Goal: Answer question/provide support: Share knowledge or assist other users

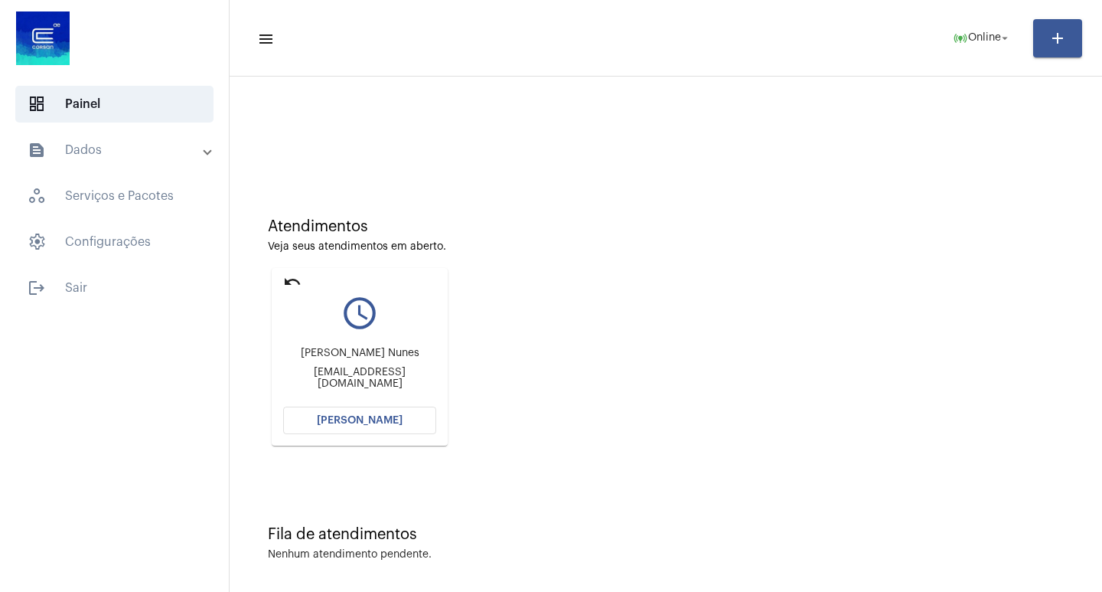
click at [280, 276] on mat-card "undo query_builder [PERSON_NAME] [PERSON_NAME] [PERSON_NAME][EMAIL_ADDRESS][DOM…" at bounding box center [360, 357] width 176 height 178
click at [299, 282] on mat-icon "undo" at bounding box center [292, 282] width 18 height 18
click at [290, 284] on mat-icon "undo" at bounding box center [292, 282] width 18 height 18
click at [344, 426] on button "[PERSON_NAME]" at bounding box center [359, 420] width 153 height 28
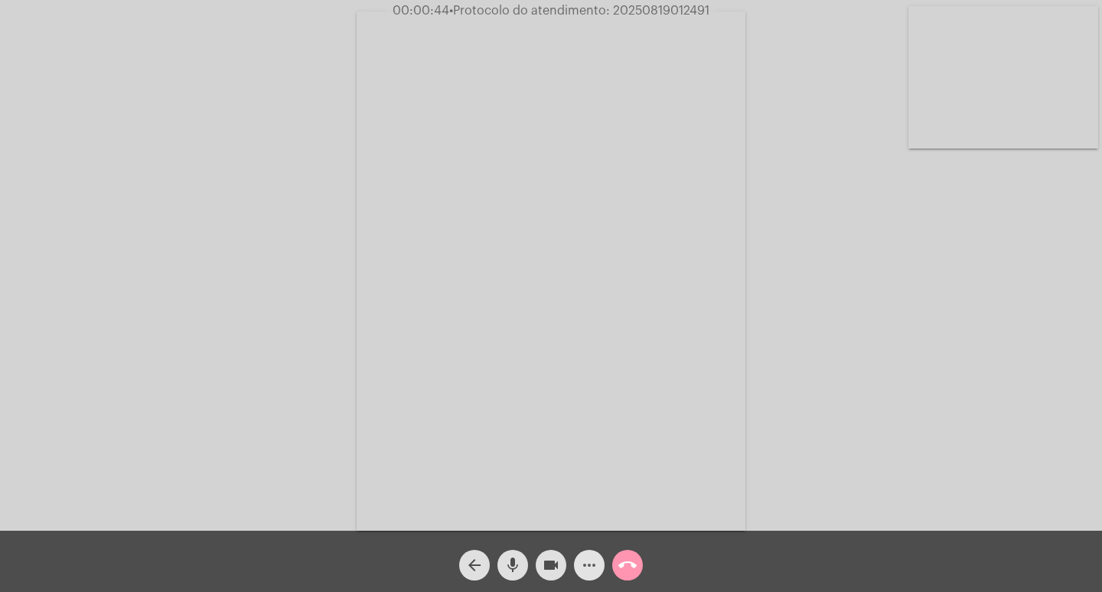
click at [596, 577] on span "more_horiz" at bounding box center [589, 565] width 18 height 31
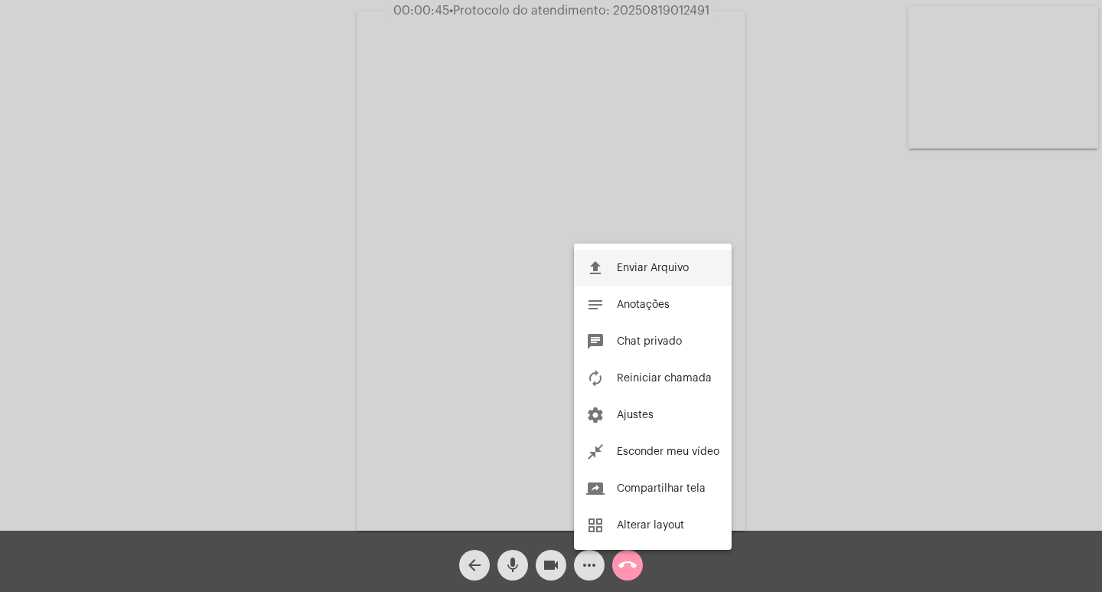
click at [666, 267] on span "Enviar Arquivo" at bounding box center [653, 268] width 72 height 11
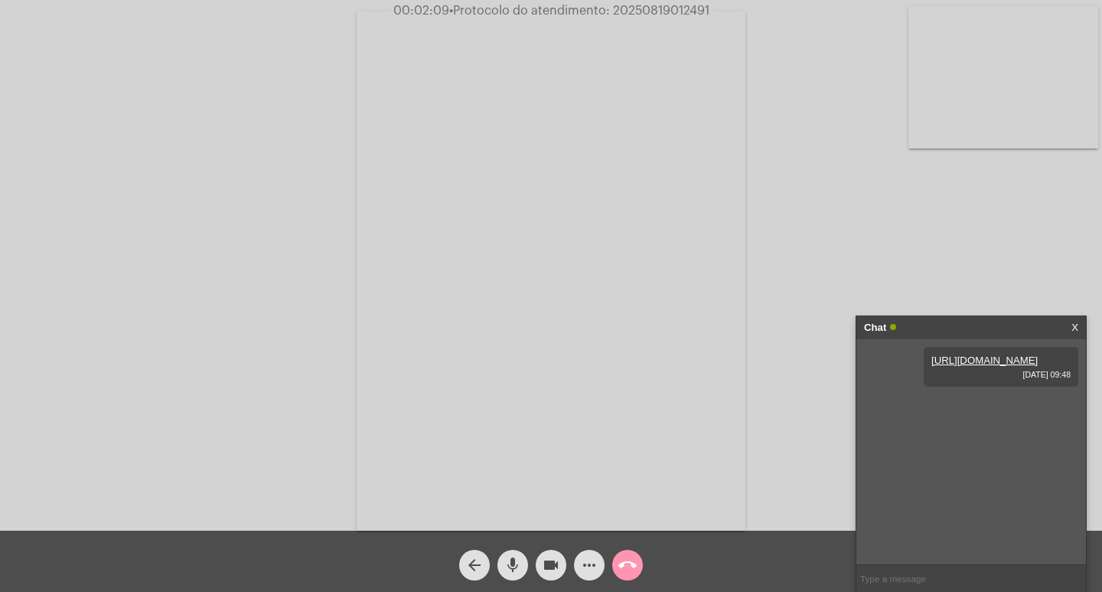
click at [792, 233] on div "Acessando Câmera e Microfone..." at bounding box center [551, 269] width 1099 height 530
click at [775, 383] on div "Acessando Câmera e Microfone..." at bounding box center [551, 269] width 1099 height 530
drag, startPoint x: 612, startPoint y: 8, endPoint x: 730, endPoint y: 16, distance: 118.2
click at [730, 16] on div "00:03:24 • Protocolo do atendimento: 20250819012491" at bounding box center [551, 11] width 1102 height 14
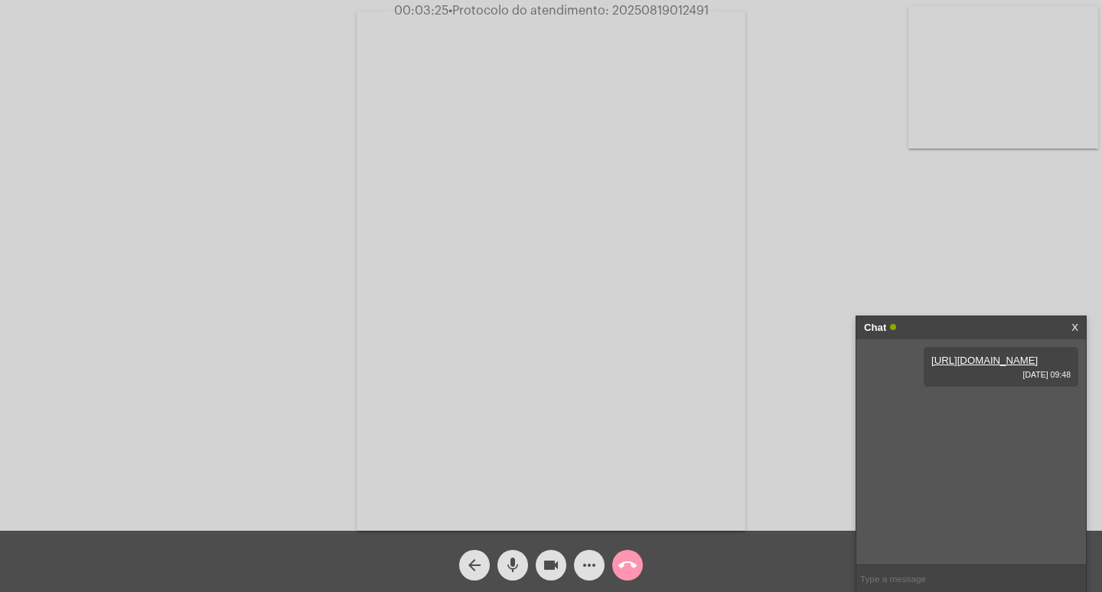
click at [796, 116] on div "Acessando Câmera e Microfone..." at bounding box center [551, 269] width 1099 height 530
drag, startPoint x: 608, startPoint y: 9, endPoint x: 737, endPoint y: 17, distance: 129.6
click at [737, 17] on div "00:03:33 • Protocolo do atendimento: 20250819012491" at bounding box center [551, 11] width 1102 height 14
click at [646, 8] on span "• Protocolo do atendimento: 20250819012491" at bounding box center [579, 11] width 260 height 12
click at [622, 557] on mat-icon "call_end" at bounding box center [628, 565] width 18 height 18
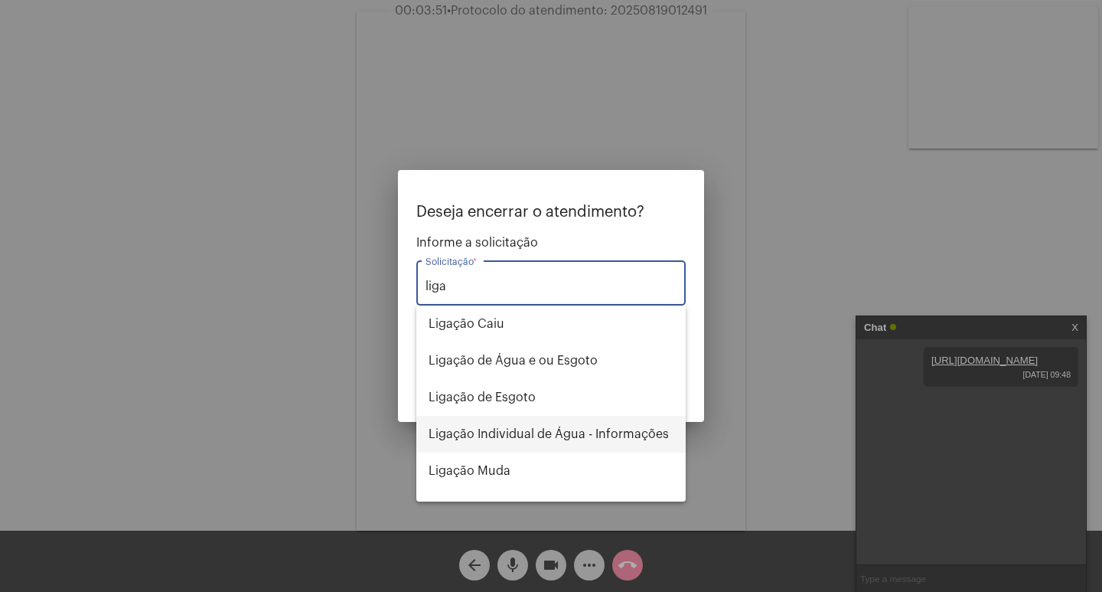
click at [542, 436] on span "Ligação Individual de Água - Informações" at bounding box center [551, 434] width 245 height 37
type input "Ligação Individual de Água - Informações"
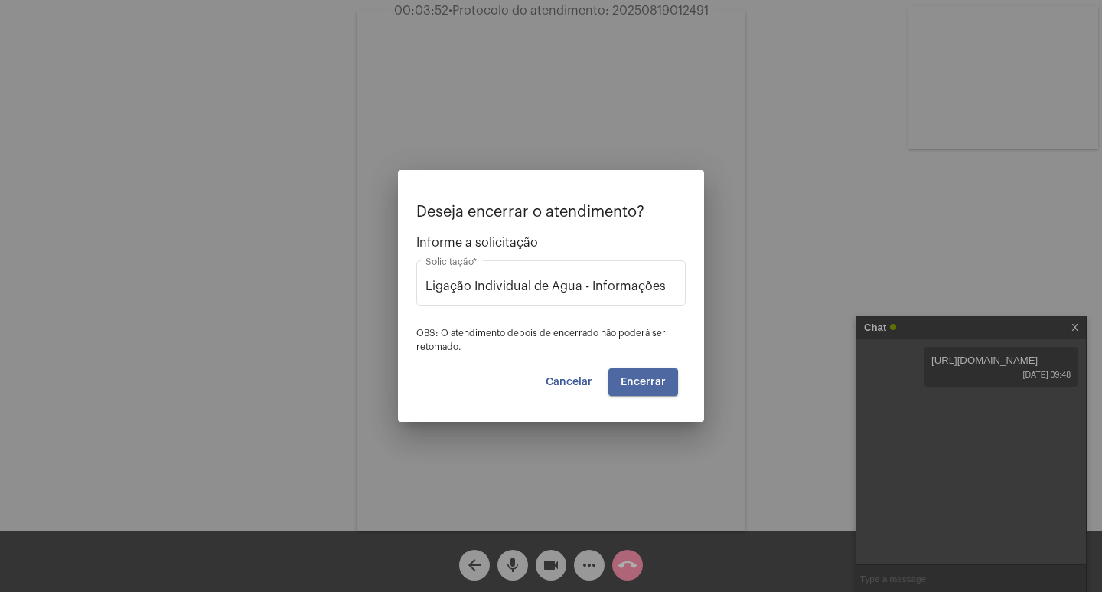
click at [625, 384] on span "Encerrar" at bounding box center [643, 382] width 45 height 11
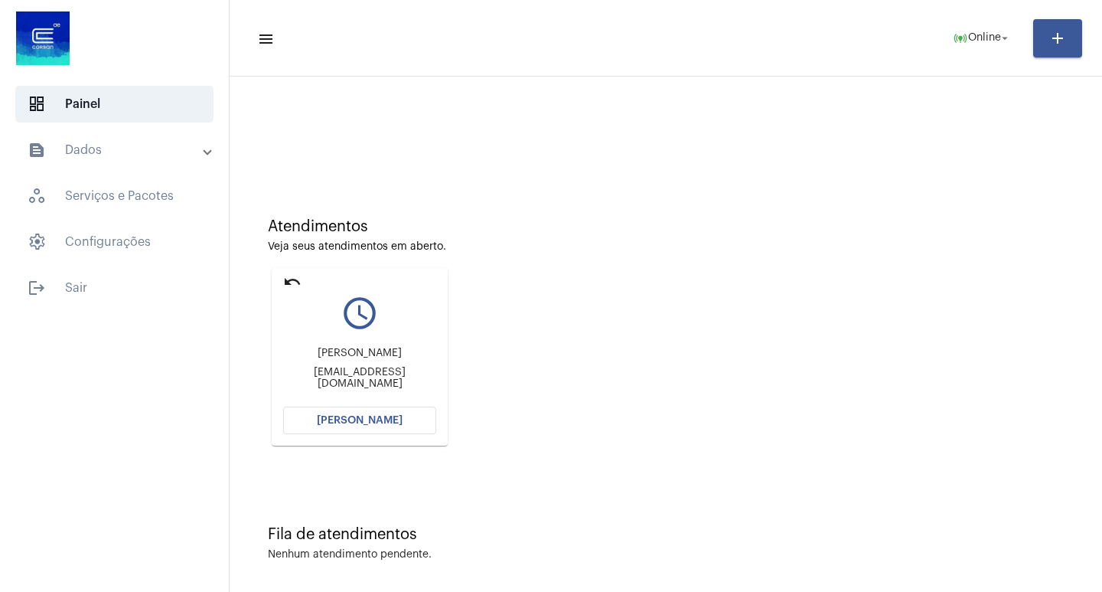
click at [298, 272] on mat-card "undo query_builder Marta Regina Mendes da Silva Santos martamendes.078@gmail.co…" at bounding box center [360, 357] width 176 height 178
click at [296, 280] on mat-icon "undo" at bounding box center [292, 282] width 18 height 18
click at [297, 280] on mat-icon "undo" at bounding box center [292, 282] width 18 height 18
click at [395, 416] on span "[PERSON_NAME]" at bounding box center [360, 420] width 86 height 11
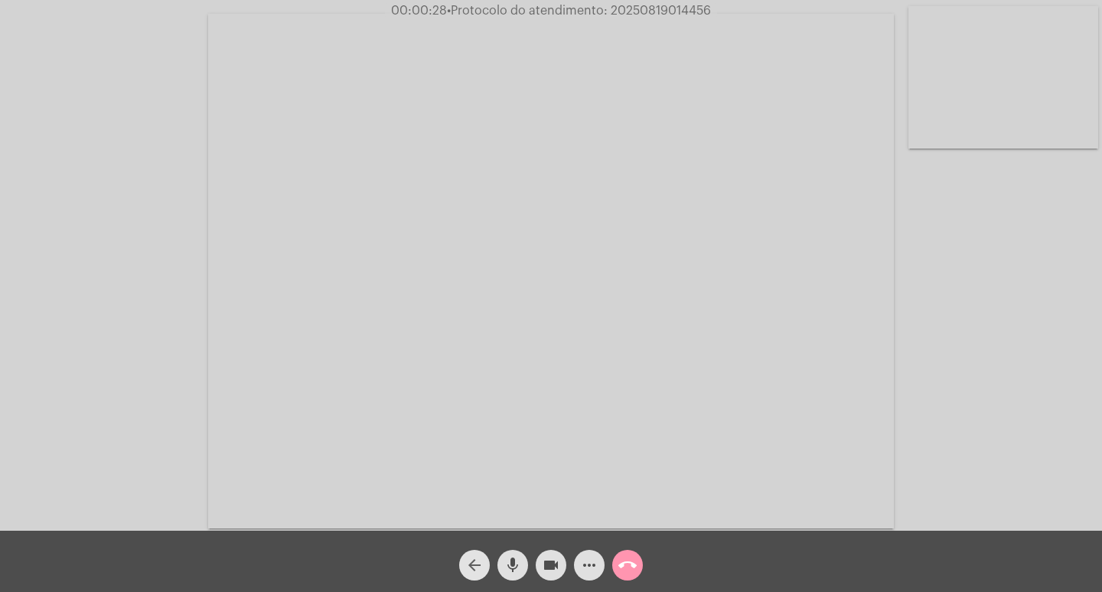
click at [478, 573] on mat-icon "arrow_back" at bounding box center [474, 565] width 18 height 18
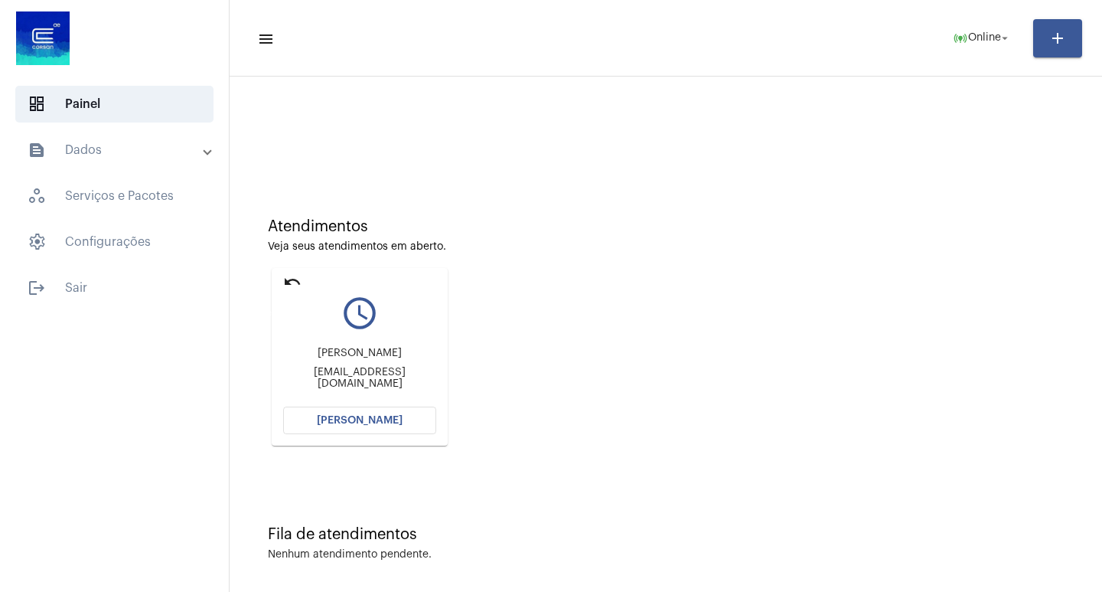
click at [292, 279] on mat-icon "undo" at bounding box center [292, 282] width 18 height 18
click at [396, 420] on span "[PERSON_NAME]" at bounding box center [360, 420] width 86 height 11
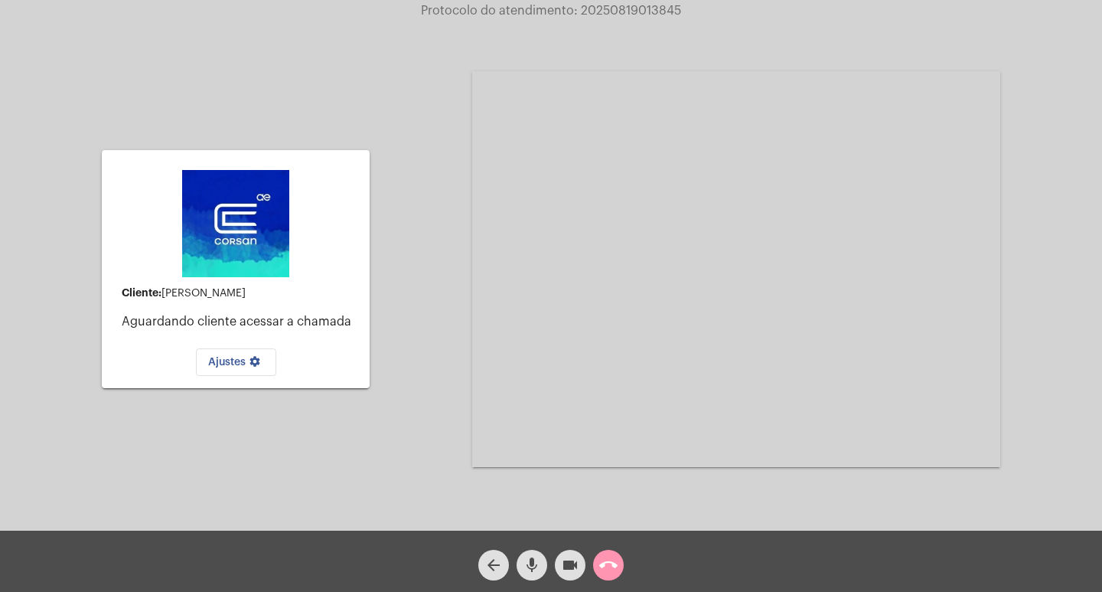
click at [517, 567] on button "mic" at bounding box center [532, 565] width 31 height 31
click at [558, 567] on button "videocam" at bounding box center [570, 565] width 31 height 31
click at [527, 560] on mat-icon "mic_off" at bounding box center [532, 565] width 18 height 18
click at [569, 560] on mat-icon "videocam_off" at bounding box center [570, 565] width 18 height 18
click at [605, 562] on mat-icon "call_end" at bounding box center [608, 565] width 18 height 18
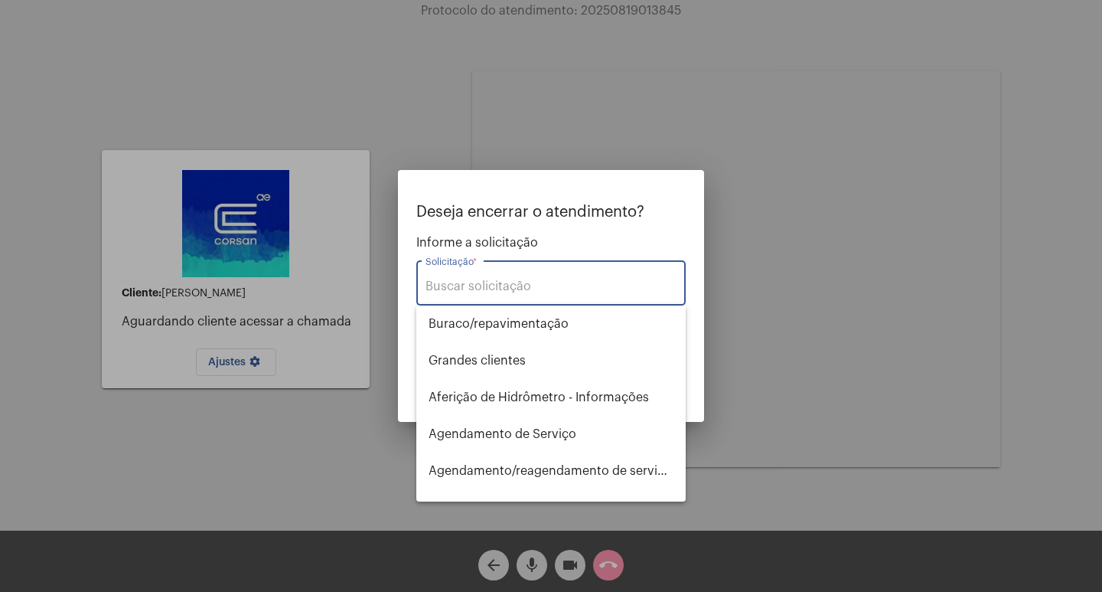
click at [508, 281] on input "Solicitação *" at bounding box center [551, 286] width 251 height 14
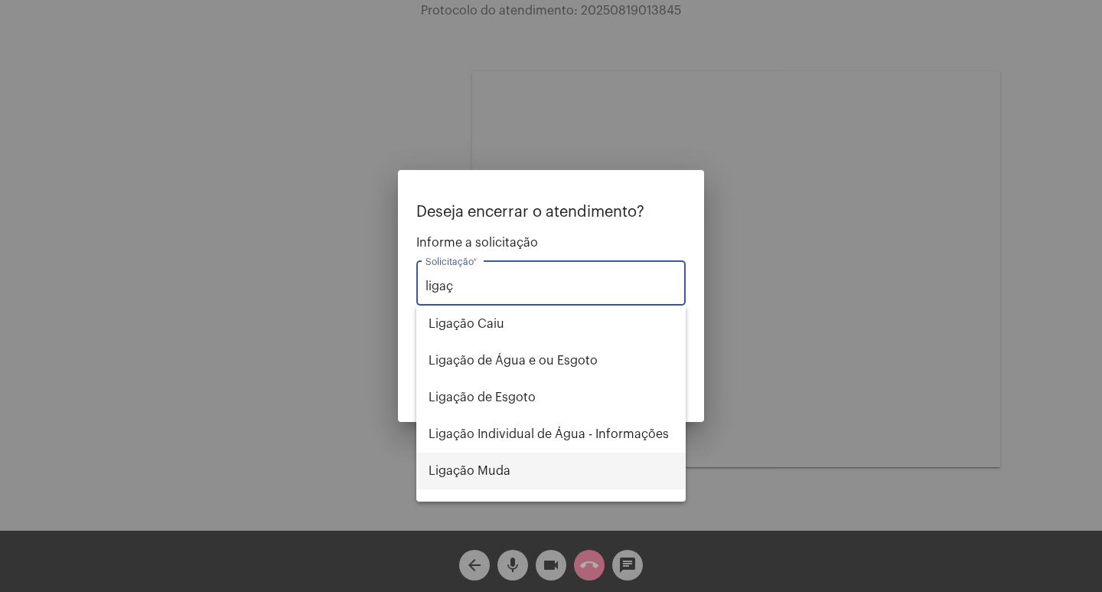
click at [489, 478] on span "Ligação Muda" at bounding box center [551, 470] width 245 height 37
type input "Ligação Muda"
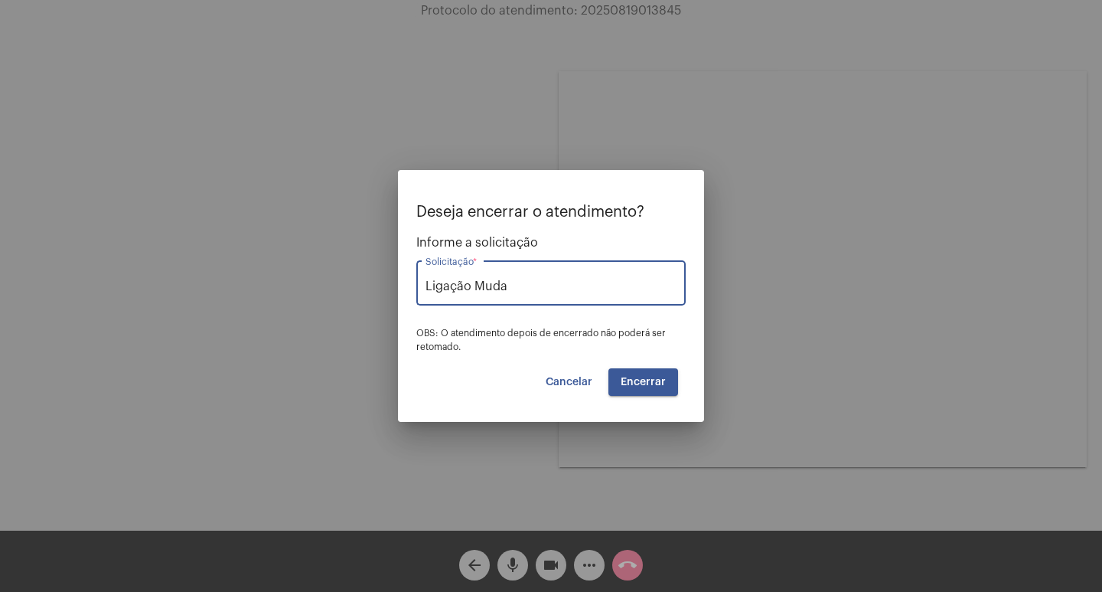
click at [646, 384] on span "Encerrar" at bounding box center [643, 382] width 45 height 11
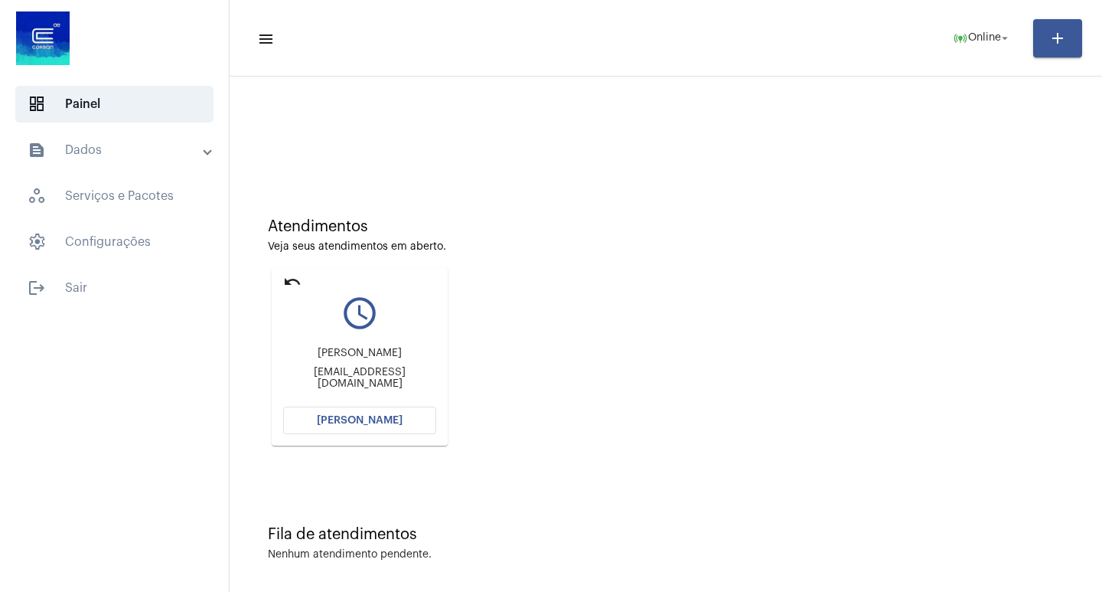
click at [325, 416] on span "[PERSON_NAME]" at bounding box center [360, 420] width 86 height 11
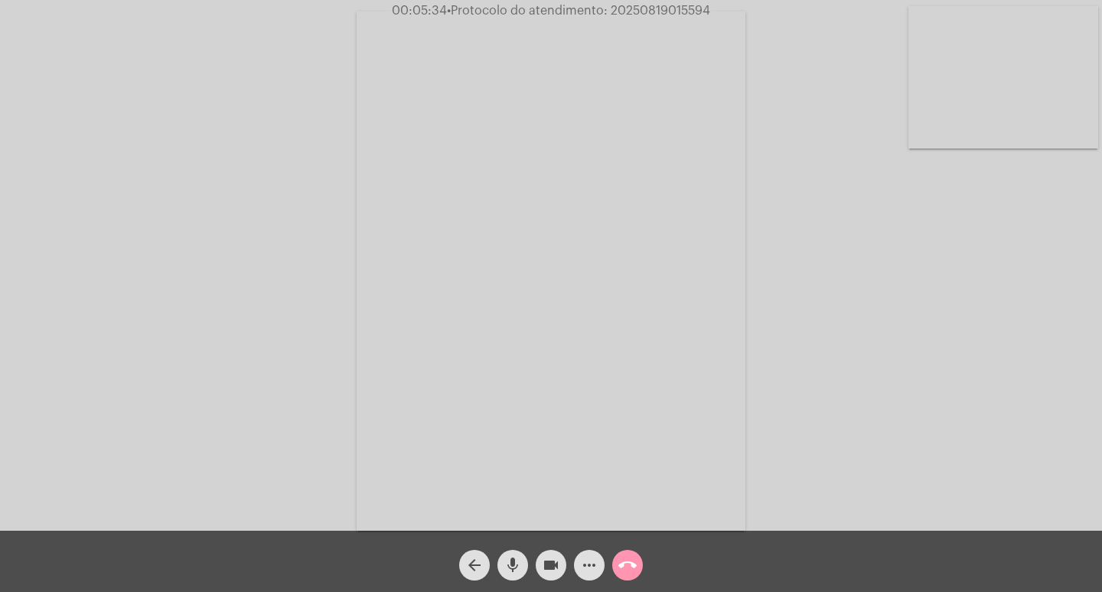
click at [638, 7] on span "• Protocolo do atendimento: 20250819015594" at bounding box center [578, 11] width 263 height 12
click at [621, 9] on span "• Protocolo do atendimento: 20250819015594" at bounding box center [579, 11] width 263 height 12
click at [626, 566] on mat-icon "call_end" at bounding box center [628, 565] width 18 height 18
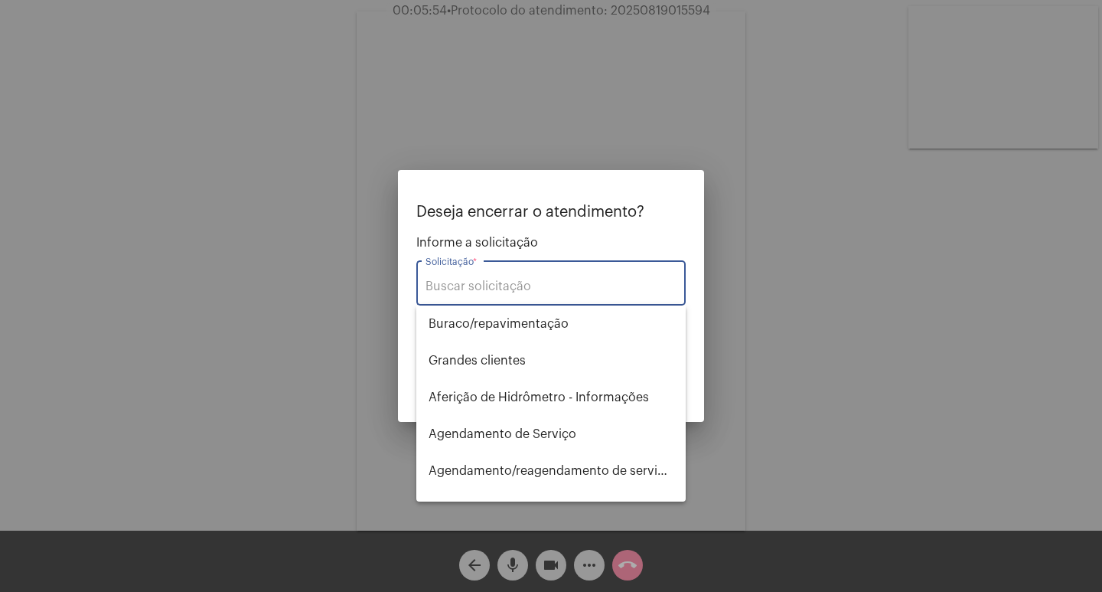
click at [566, 284] on input "Solicitação *" at bounding box center [551, 286] width 251 height 14
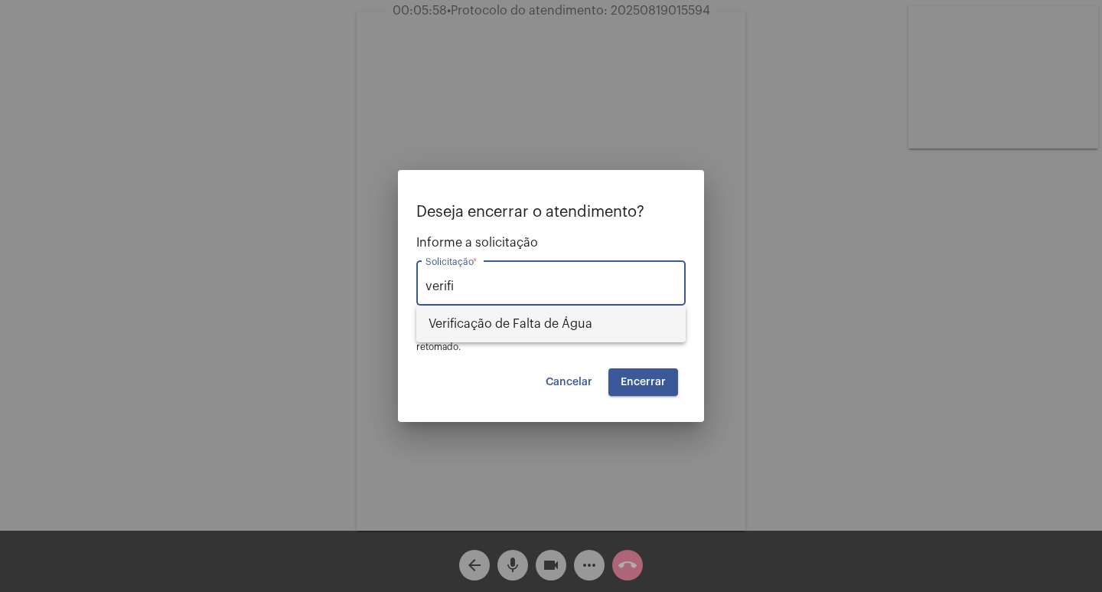
click at [558, 315] on span "Verificação de Falta de Água" at bounding box center [551, 323] width 245 height 37
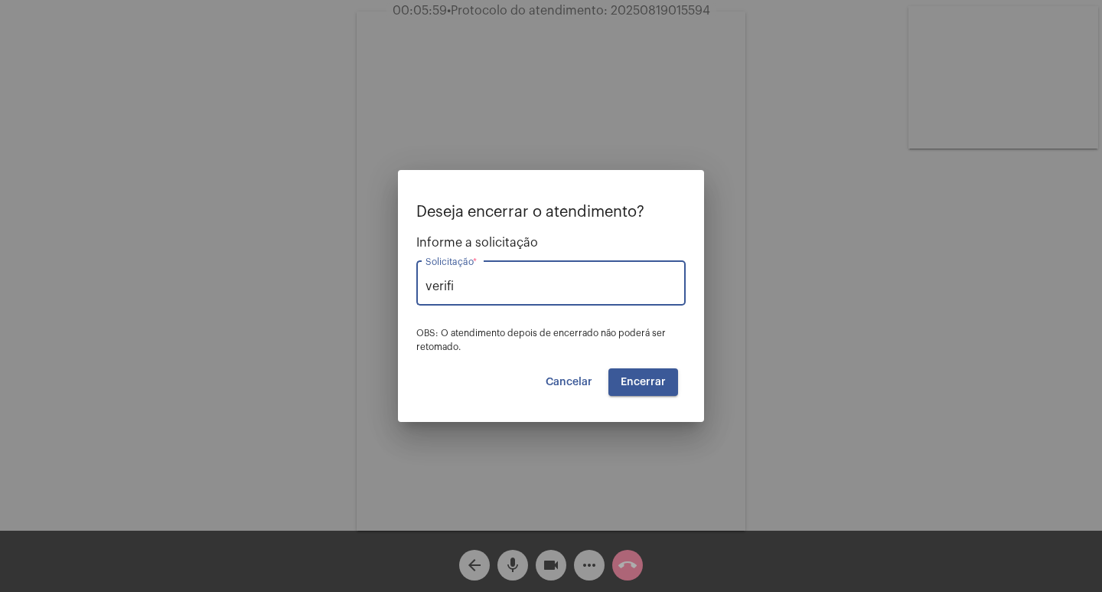
type input "Verificação de Falta de Água"
click at [612, 373] on button "Encerrar" at bounding box center [644, 382] width 70 height 28
click at [631, 377] on span "Encerrar" at bounding box center [643, 382] width 45 height 11
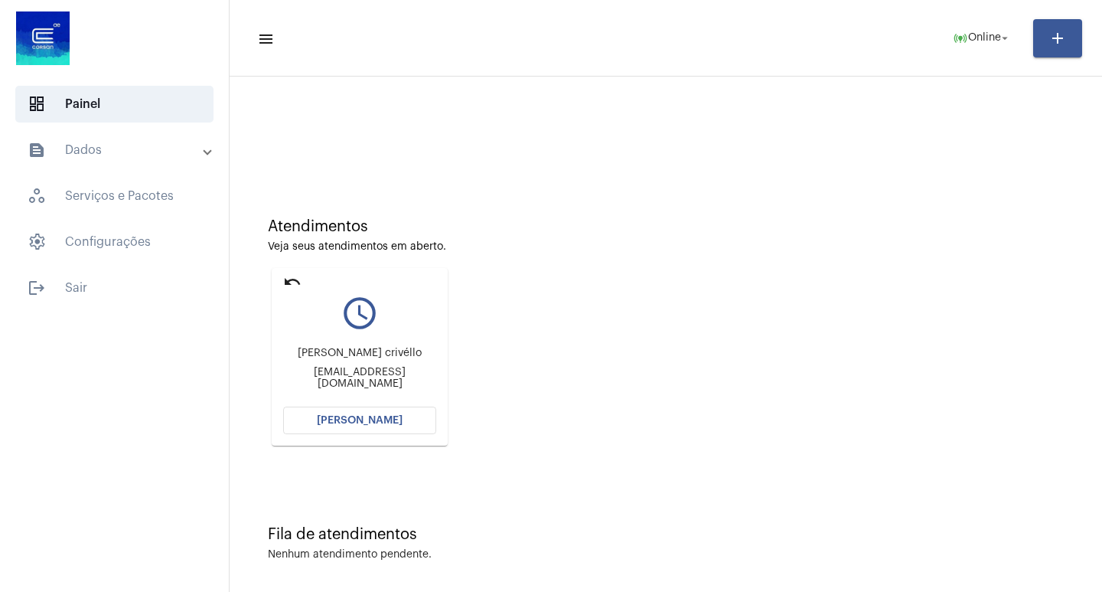
click at [394, 413] on button "[PERSON_NAME]" at bounding box center [359, 420] width 153 height 28
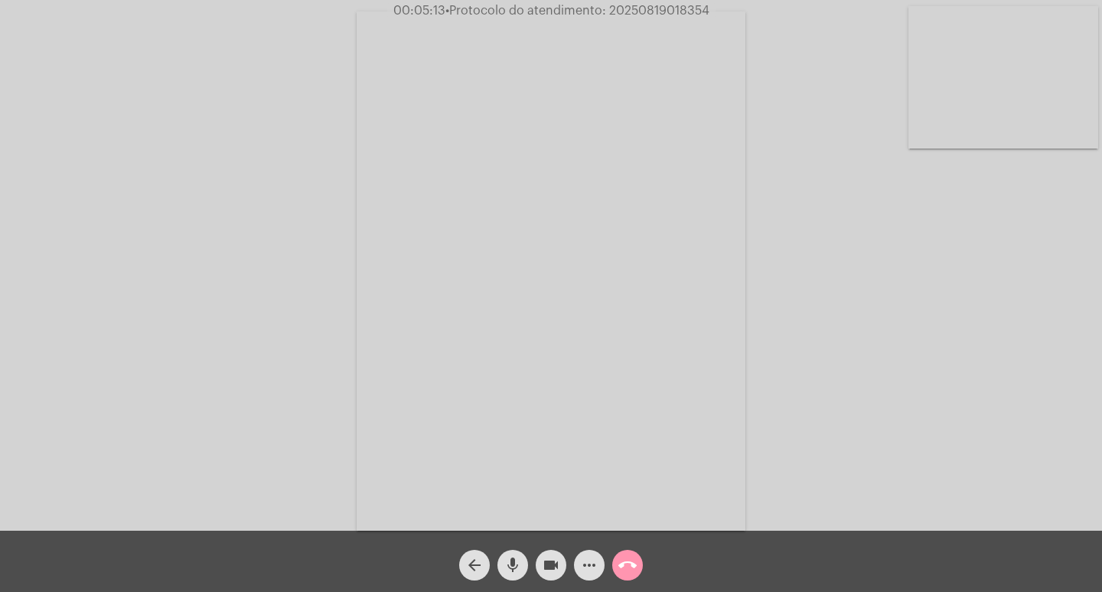
click at [633, 7] on span "• Protocolo do atendimento: 20250819018354" at bounding box center [578, 11] width 264 height 12
click at [638, 7] on span "• Protocolo do atendimento: 20250819018354" at bounding box center [578, 11] width 264 height 12
click at [634, 563] on mat-icon "call_end" at bounding box center [628, 565] width 18 height 18
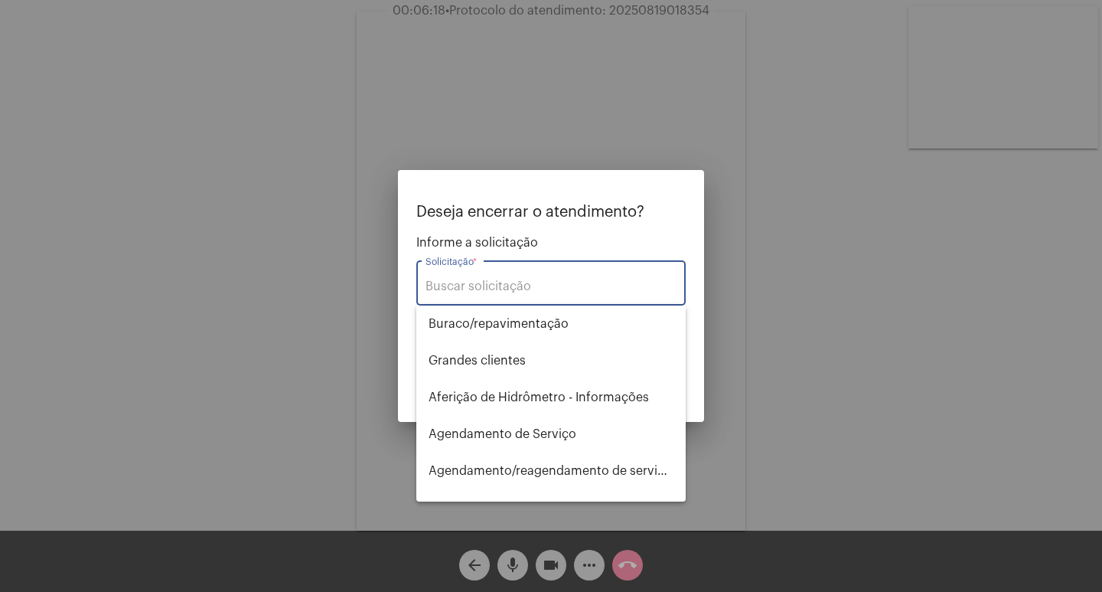
click at [547, 282] on input "Solicitação *" at bounding box center [551, 286] width 251 height 14
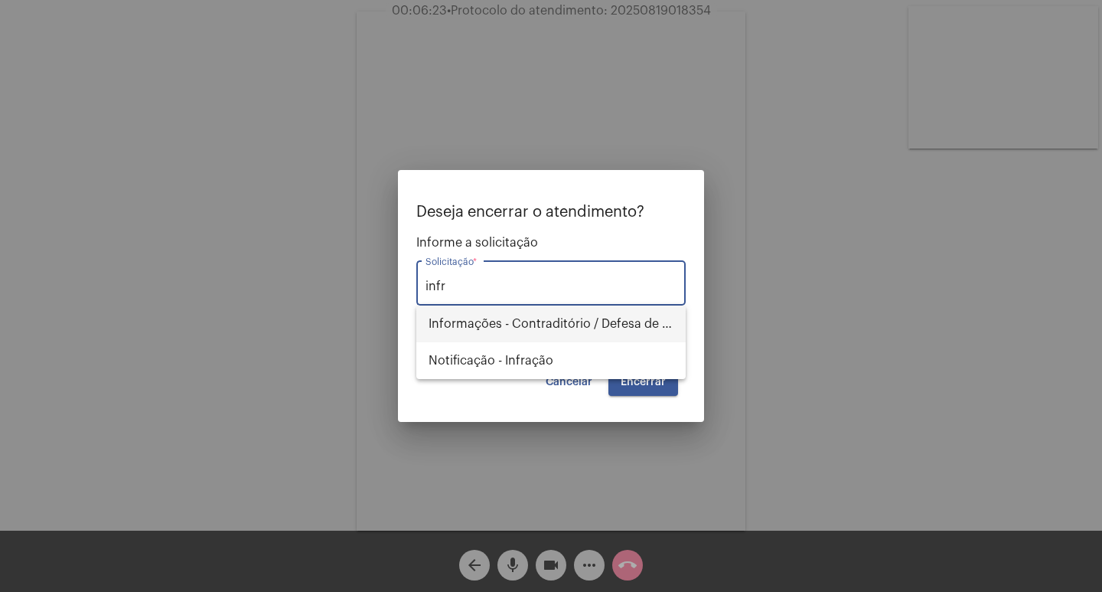
click at [534, 312] on span "Informações - Contraditório / Defesa de infração" at bounding box center [551, 323] width 245 height 37
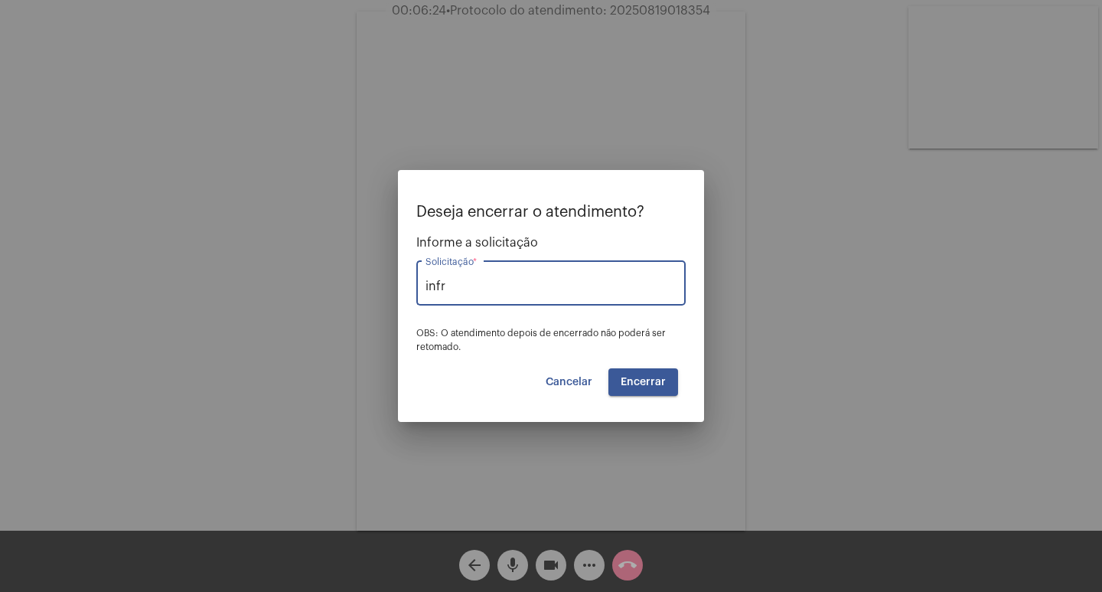
type input "Informações - Contraditório / Defesa de infração"
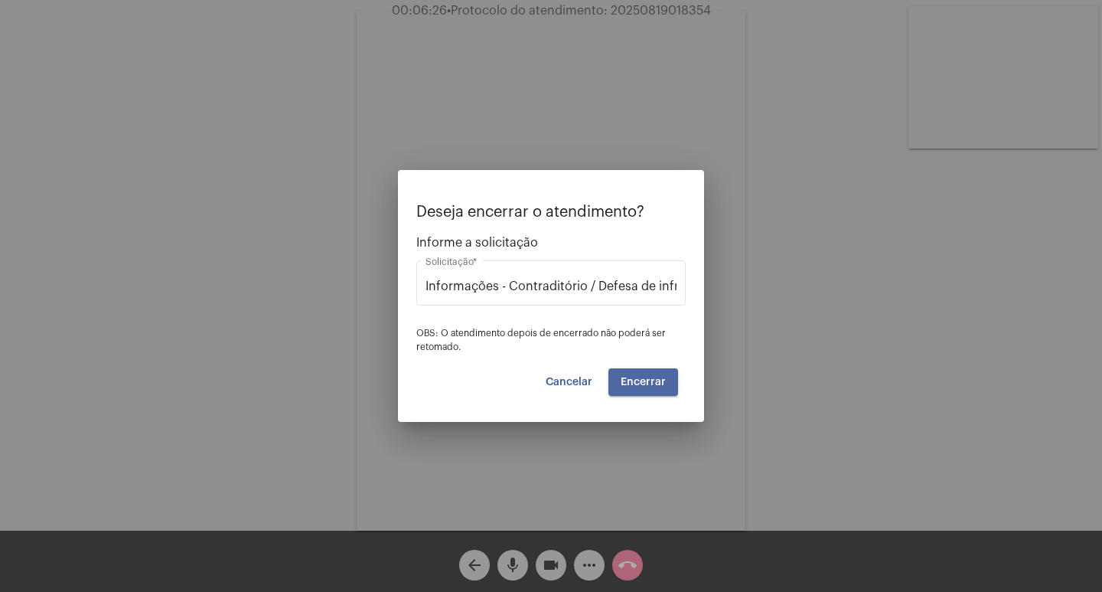
click at [634, 394] on button "Encerrar" at bounding box center [644, 382] width 70 height 28
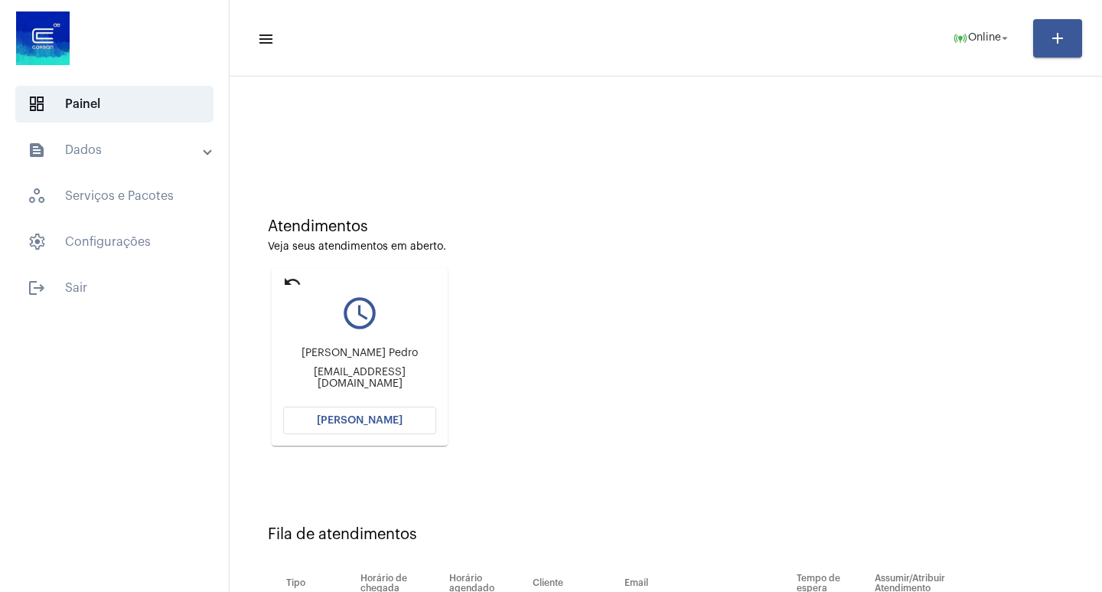
click at [408, 425] on button "[PERSON_NAME]" at bounding box center [359, 420] width 153 height 28
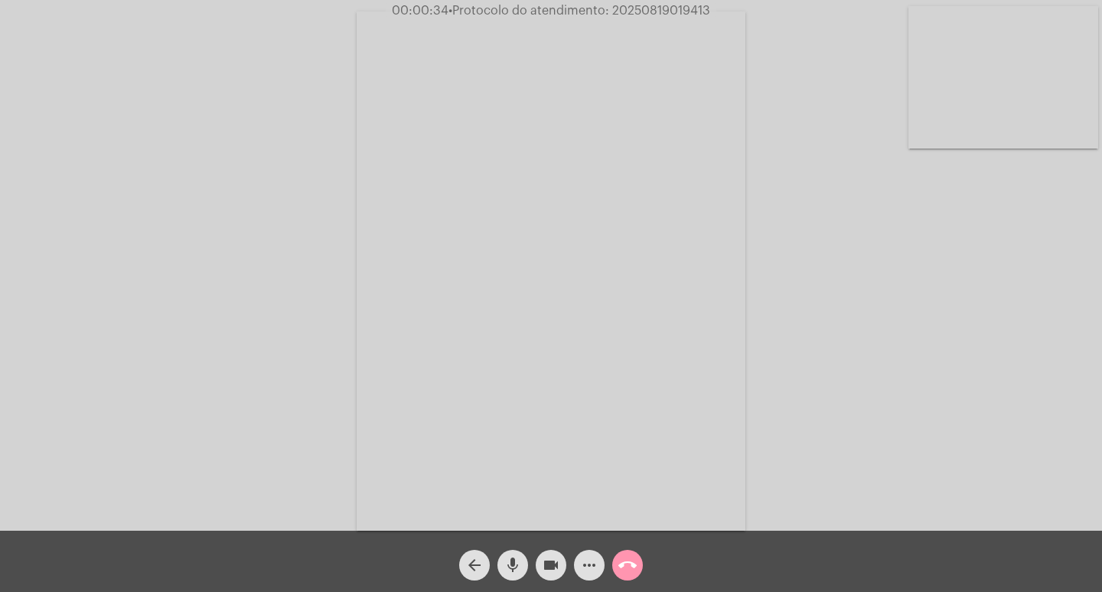
click at [514, 570] on mat-icon "mic" at bounding box center [513, 565] width 18 height 18
click at [546, 568] on mat-icon "videocam" at bounding box center [551, 565] width 18 height 18
click at [509, 555] on span "mic_off" at bounding box center [513, 565] width 18 height 31
click at [561, 566] on button "videocam_off" at bounding box center [551, 565] width 31 height 31
click at [589, 570] on mat-icon "more_horiz" at bounding box center [589, 565] width 18 height 18
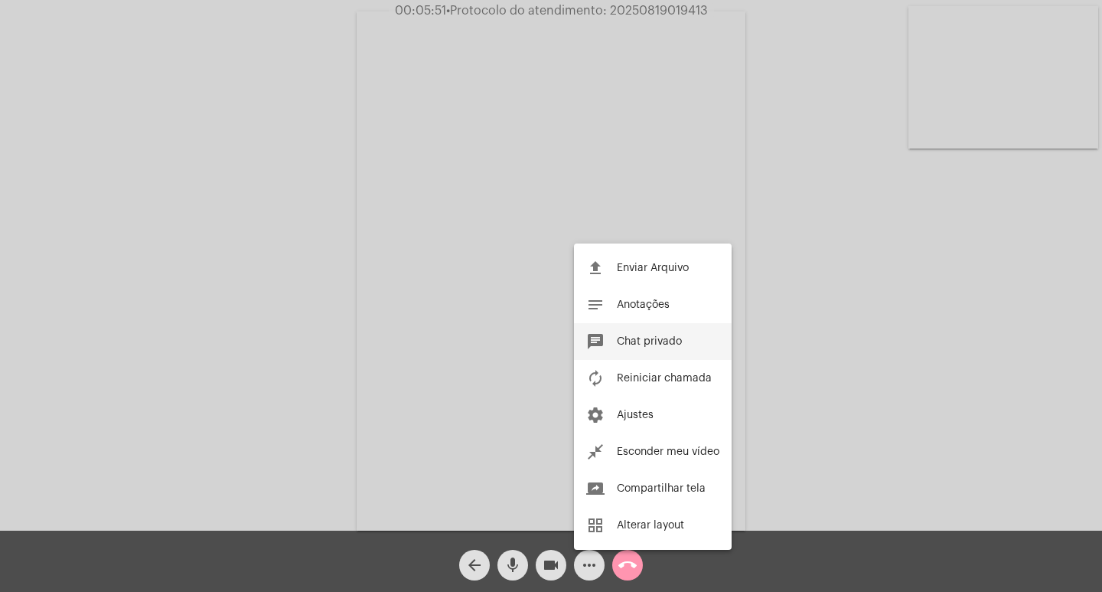
click at [651, 338] on span "Chat privado" at bounding box center [649, 341] width 65 height 11
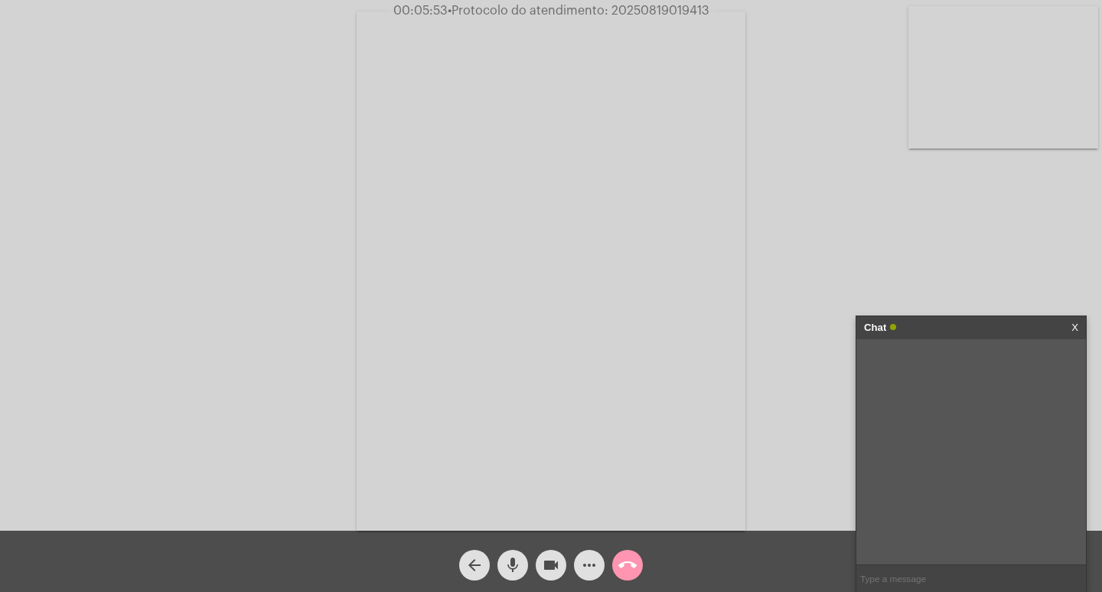
click at [588, 566] on mat-icon "more_horiz" at bounding box center [589, 565] width 18 height 18
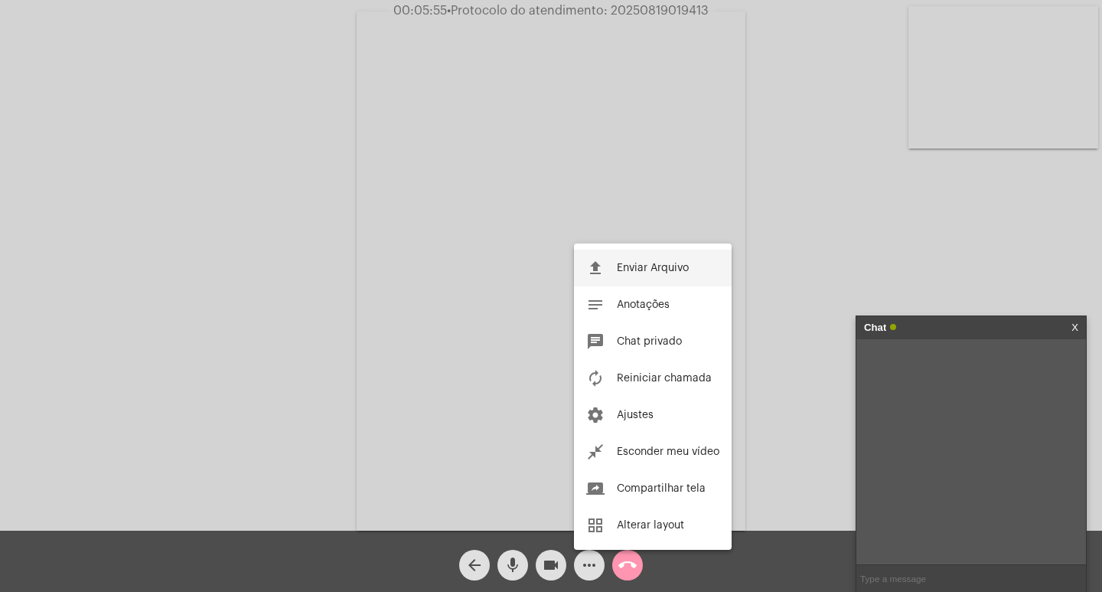
click at [650, 281] on button "file_upload Enviar Arquivo" at bounding box center [653, 268] width 158 height 37
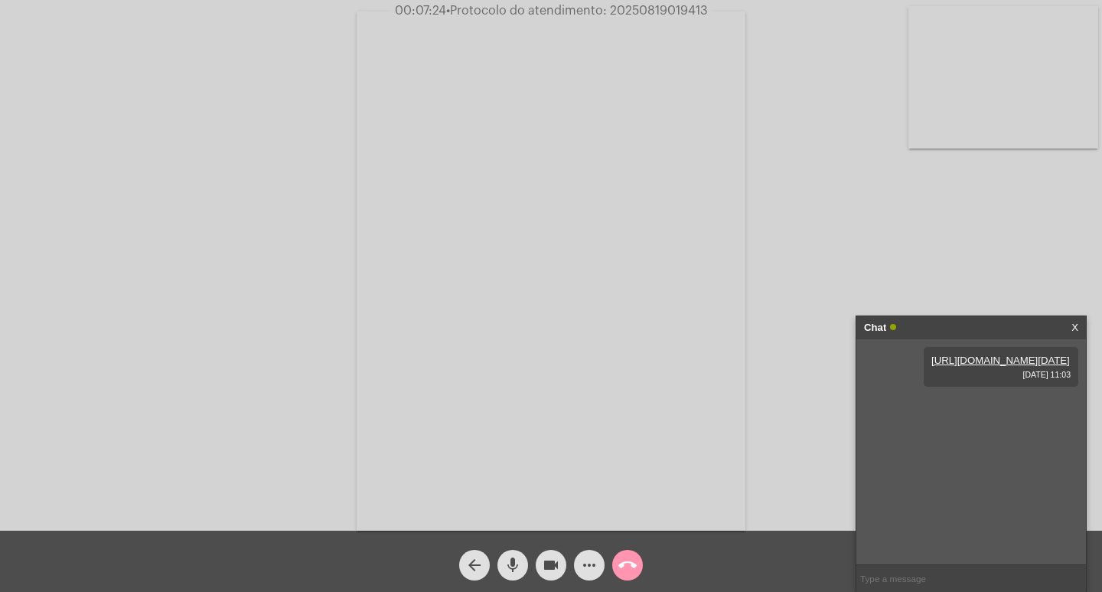
click at [646, 15] on span "• Protocolo do atendimento: 20250819019413" at bounding box center [577, 11] width 262 height 12
copy span "20250819019413"
click at [631, 569] on mat-icon "call_end" at bounding box center [628, 565] width 18 height 18
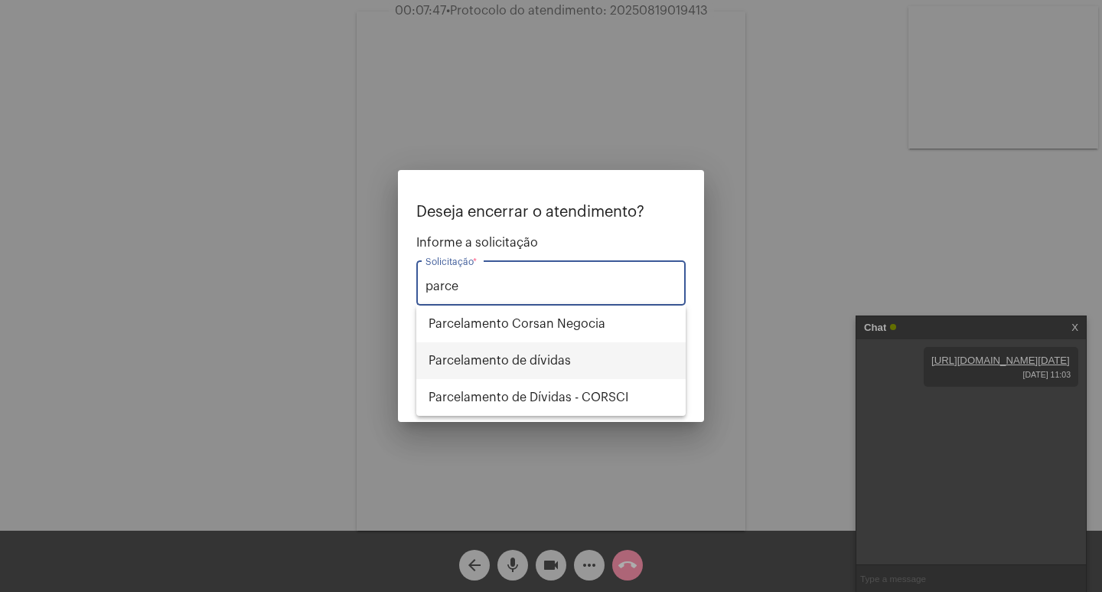
click at [568, 354] on span "Parcelamento de dívidas" at bounding box center [551, 360] width 245 height 37
type input "Parcelamento de dívidas"
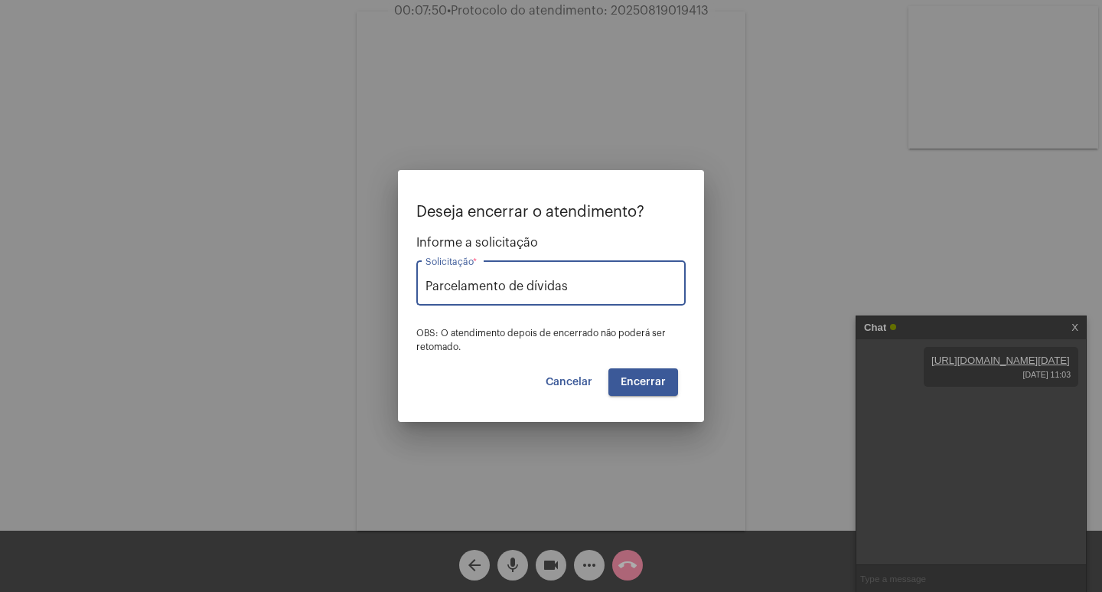
click at [651, 384] on span "Encerrar" at bounding box center [643, 382] width 45 height 11
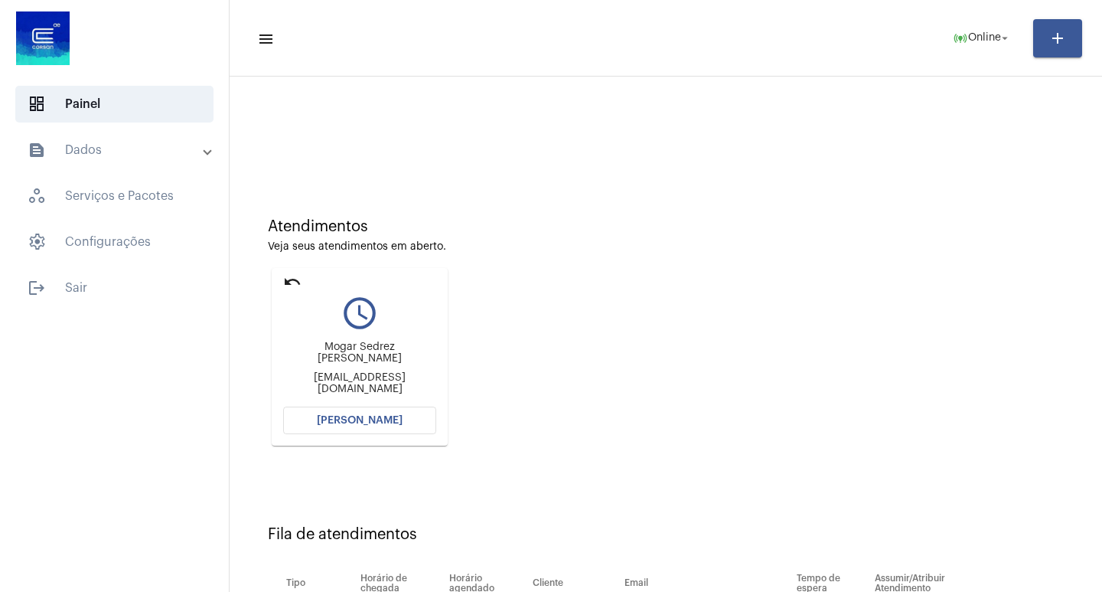
click at [380, 416] on span "[PERSON_NAME]" at bounding box center [360, 420] width 86 height 11
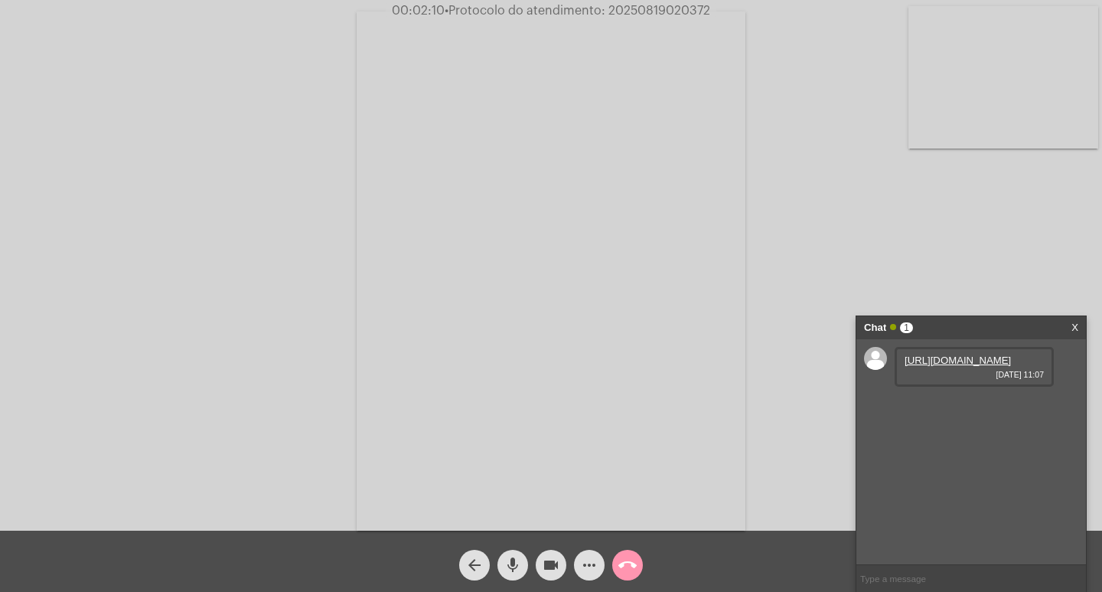
click at [941, 366] on link "https://neft-transfer-bucket.s3.amazonaws.com/temp-3b1ea642-46b2-1c80-cf64-d370…" at bounding box center [958, 359] width 106 height 11
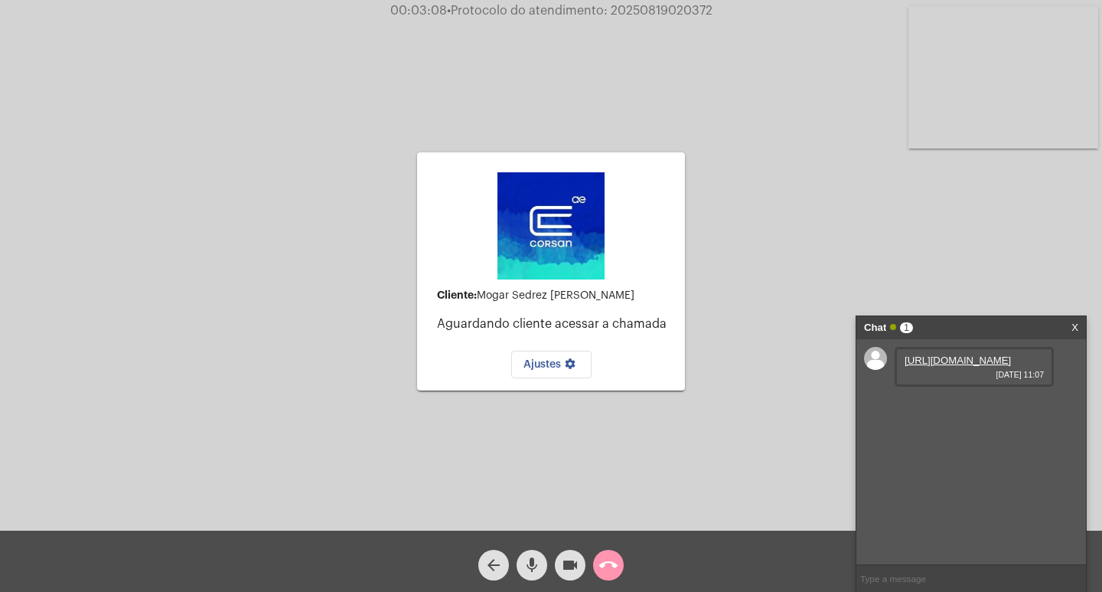
click at [957, 329] on div "Chat 1" at bounding box center [955, 327] width 182 height 23
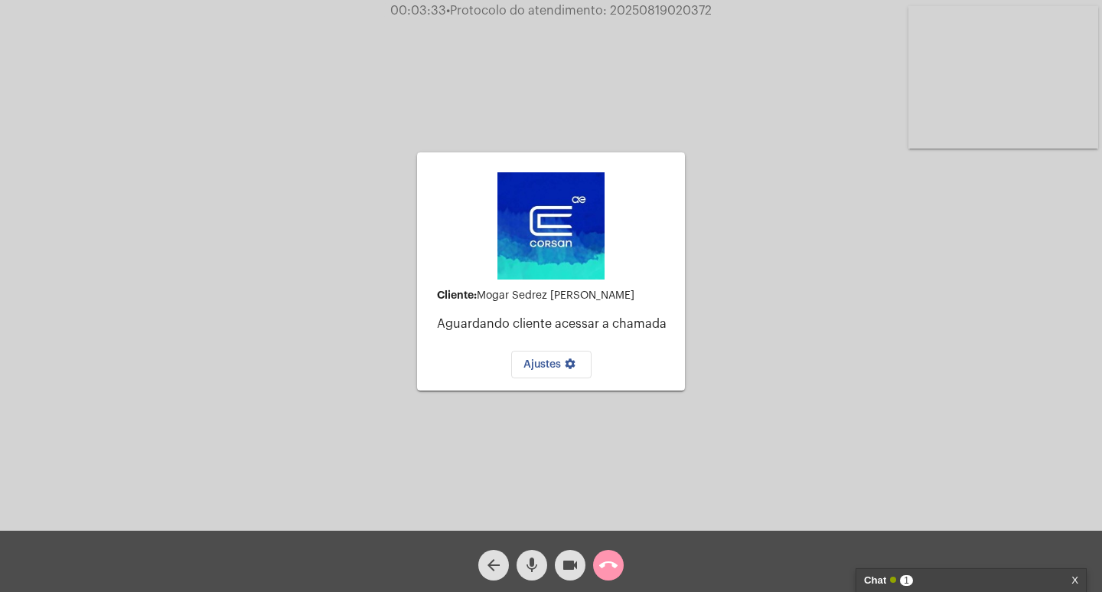
click at [963, 582] on div "Chat 1" at bounding box center [955, 580] width 182 height 23
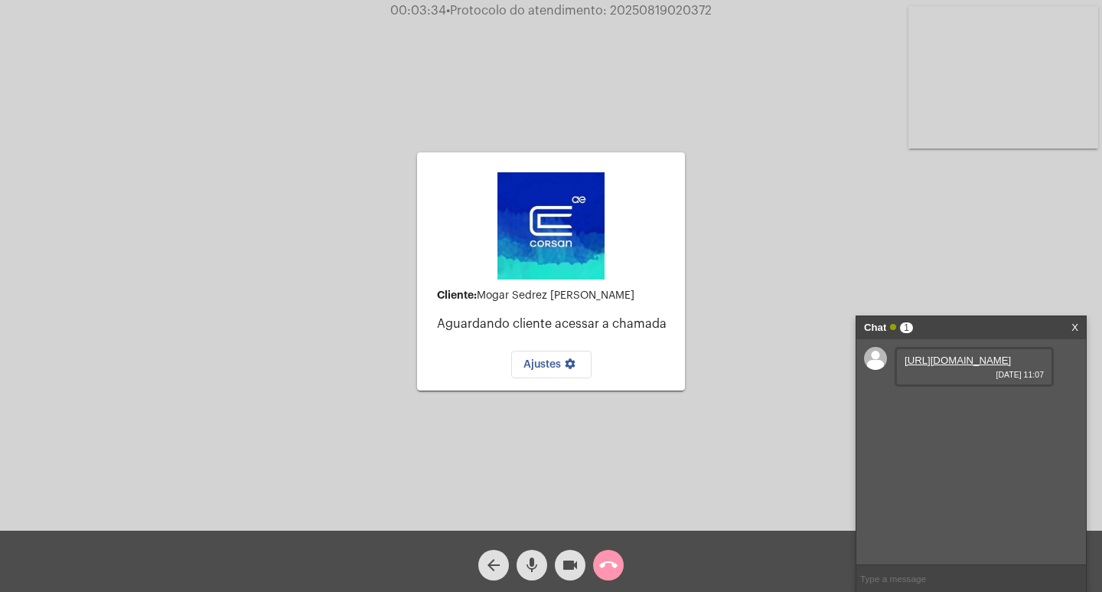
click at [601, 556] on mat-icon "call_end" at bounding box center [608, 565] width 18 height 18
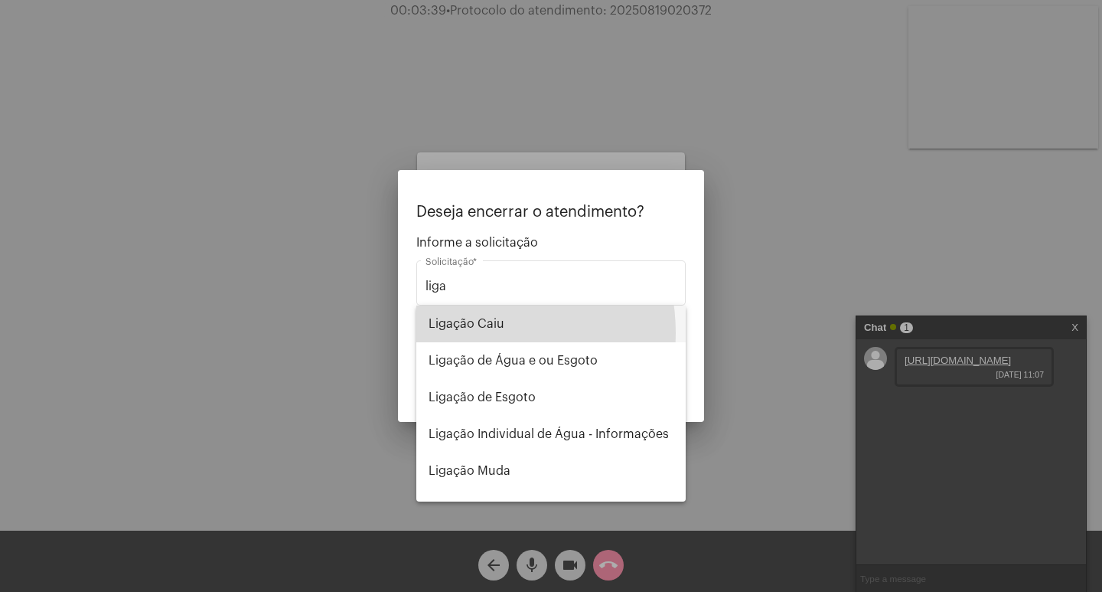
click at [459, 333] on span "Ligação Caiu" at bounding box center [551, 323] width 245 height 37
type input "Ligação Caiu"
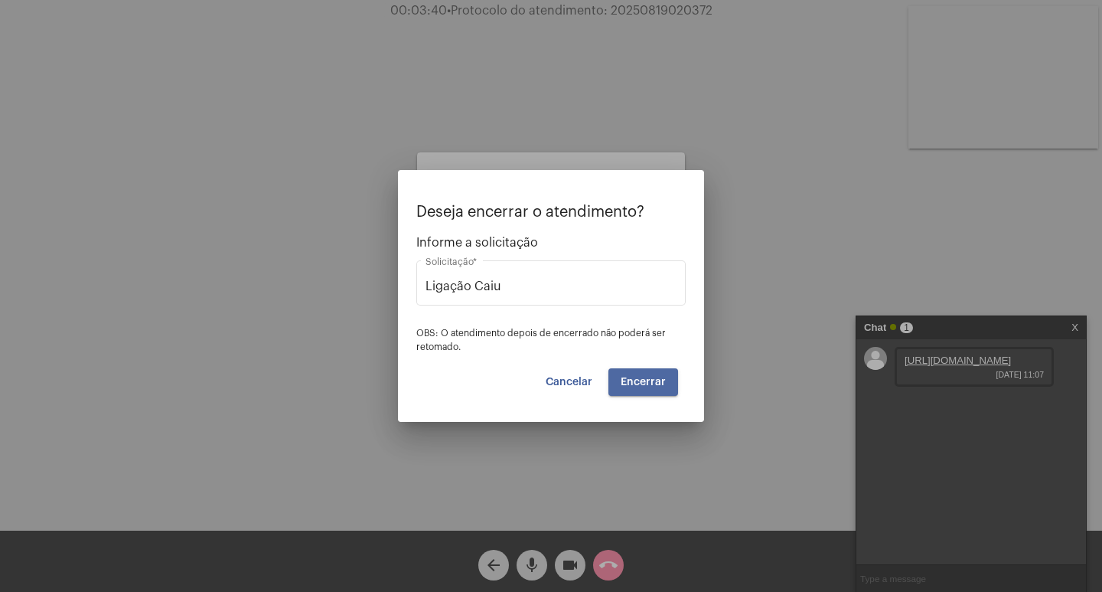
click at [667, 383] on button "Encerrar" at bounding box center [644, 382] width 70 height 28
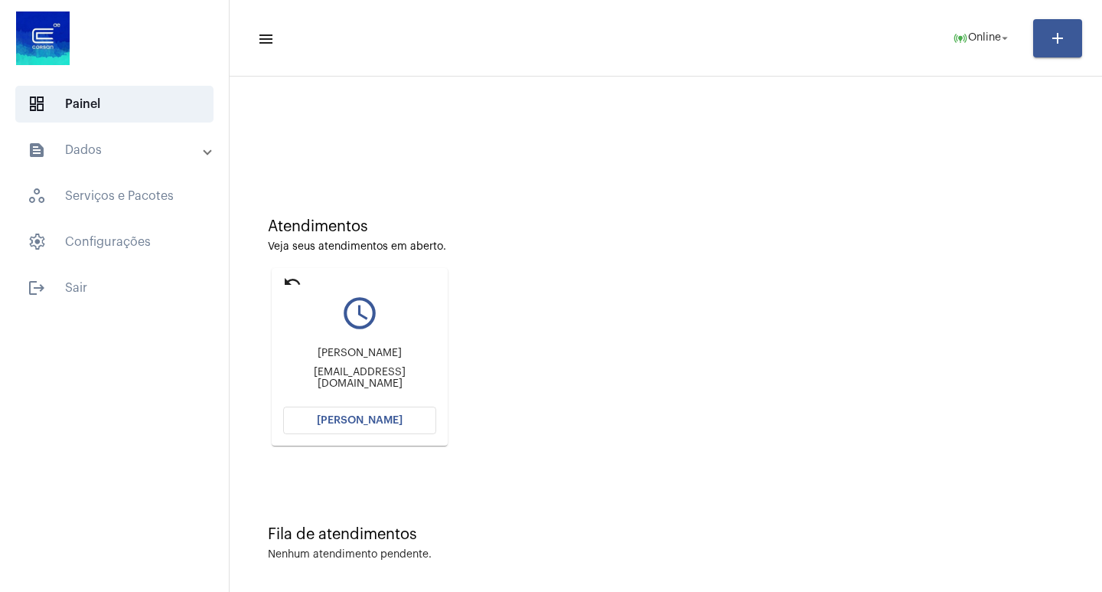
click at [367, 418] on span "[PERSON_NAME]" at bounding box center [360, 420] width 86 height 11
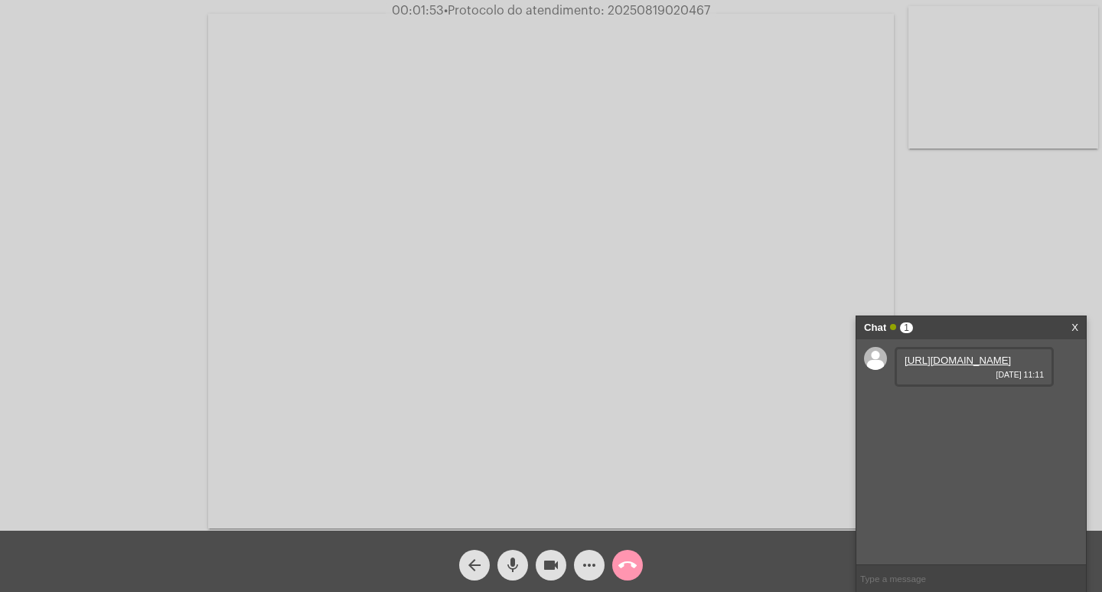
click at [971, 328] on div "Chat 1" at bounding box center [955, 327] width 182 height 23
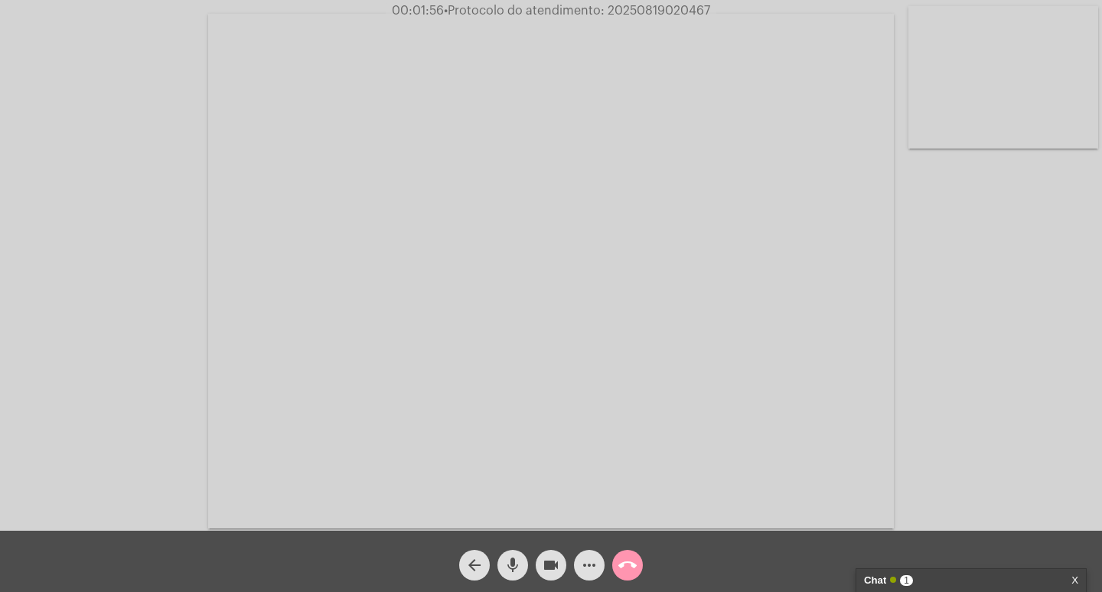
click at [1068, 452] on div "Acessando Câmera e Microfone..." at bounding box center [551, 269] width 1099 height 530
click at [587, 576] on span "more_horiz" at bounding box center [589, 565] width 18 height 31
click at [922, 575] on div "Chat 2" at bounding box center [955, 580] width 182 height 23
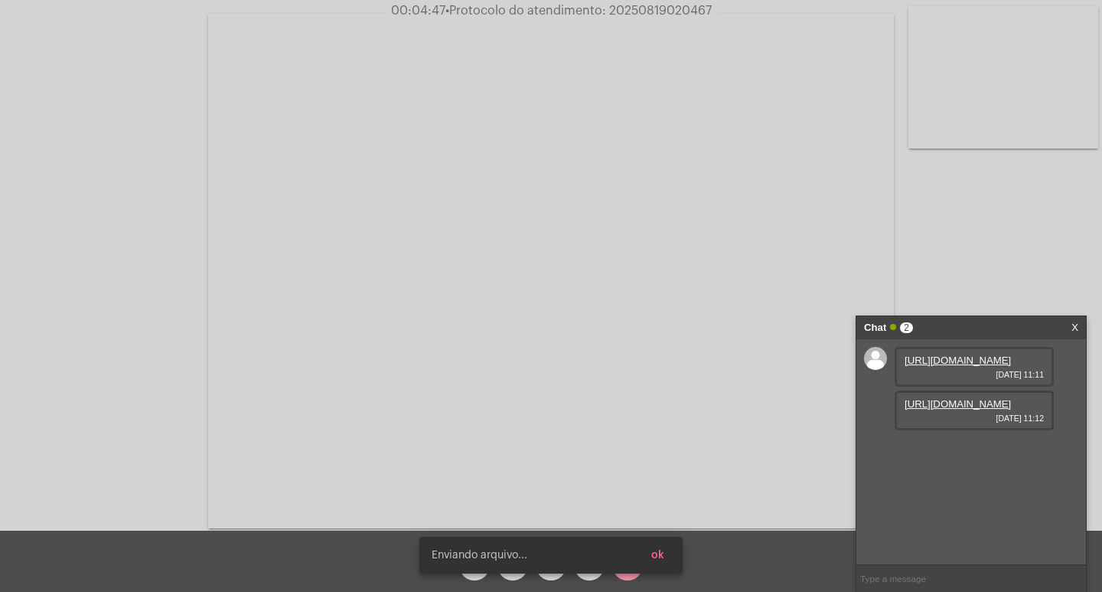
click at [651, 553] on button "ok" at bounding box center [658, 555] width 38 height 28
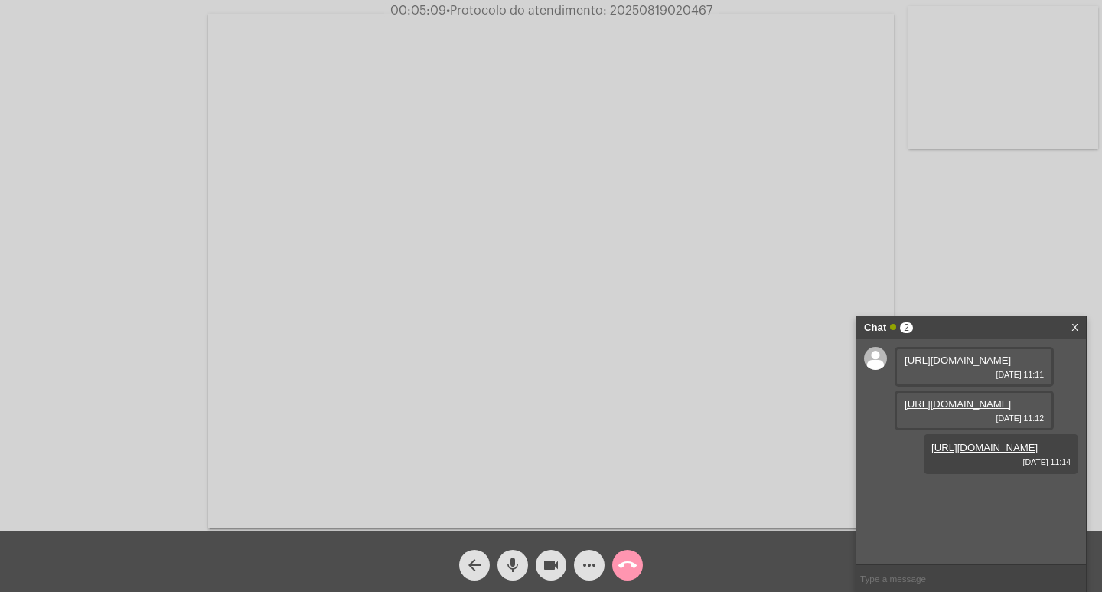
click at [651, 8] on span "• Protocolo do atendimento: 20250819020467" at bounding box center [579, 11] width 266 height 12
copy span "20250819020467"
click at [635, 560] on mat-icon "call_end" at bounding box center [628, 565] width 18 height 18
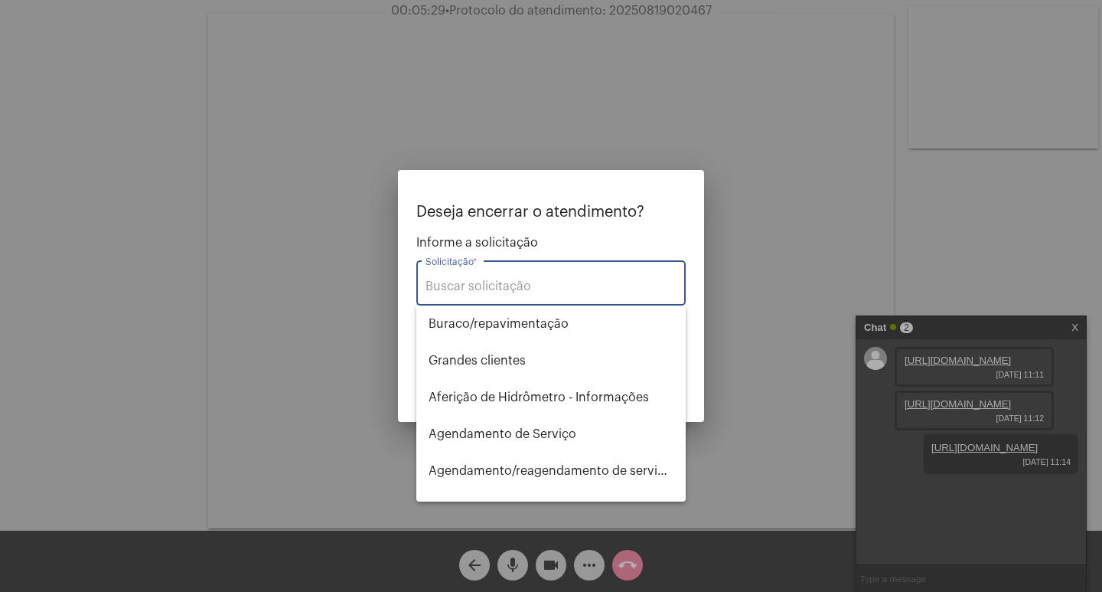
click at [507, 295] on div "Solicitação *" at bounding box center [551, 281] width 251 height 48
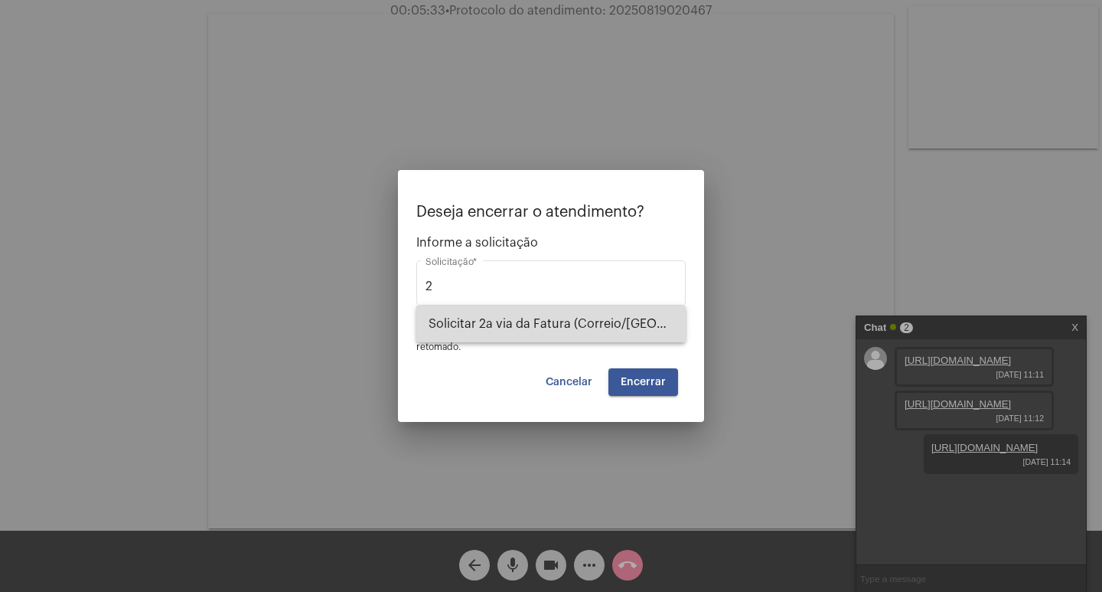
click at [513, 331] on span "Solicitar 2a via da Fatura (Correio/[GEOGRAPHIC_DATA]/Email)" at bounding box center [551, 323] width 245 height 37
type input "Solicitar 2a via da Fatura (Correio/[GEOGRAPHIC_DATA]/Email)"
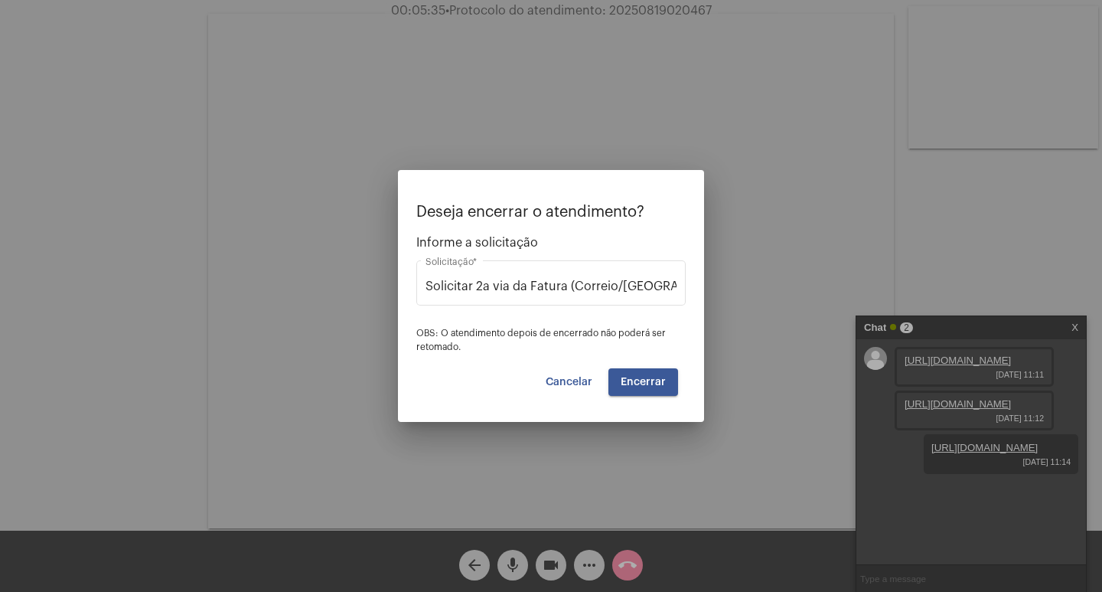
click at [645, 399] on mat-dialog-container "Deseja encerrar o atendimento? Informe a solicitação Solicitar 2a via da Fatura…" at bounding box center [551, 296] width 306 height 252
click at [636, 381] on span "Encerrar" at bounding box center [643, 382] width 45 height 11
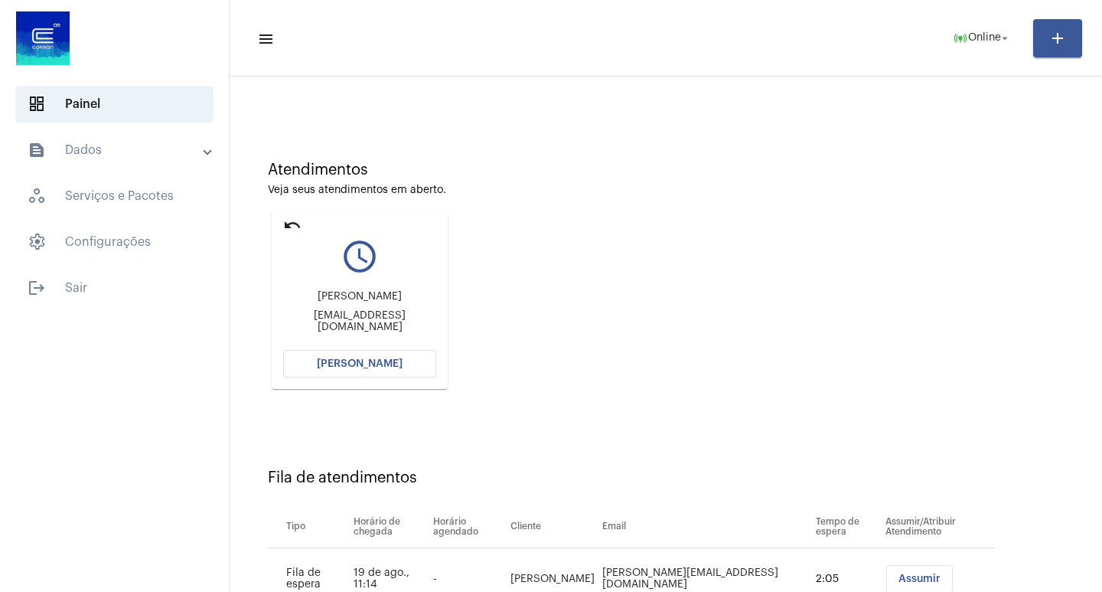
scroll to position [116, 0]
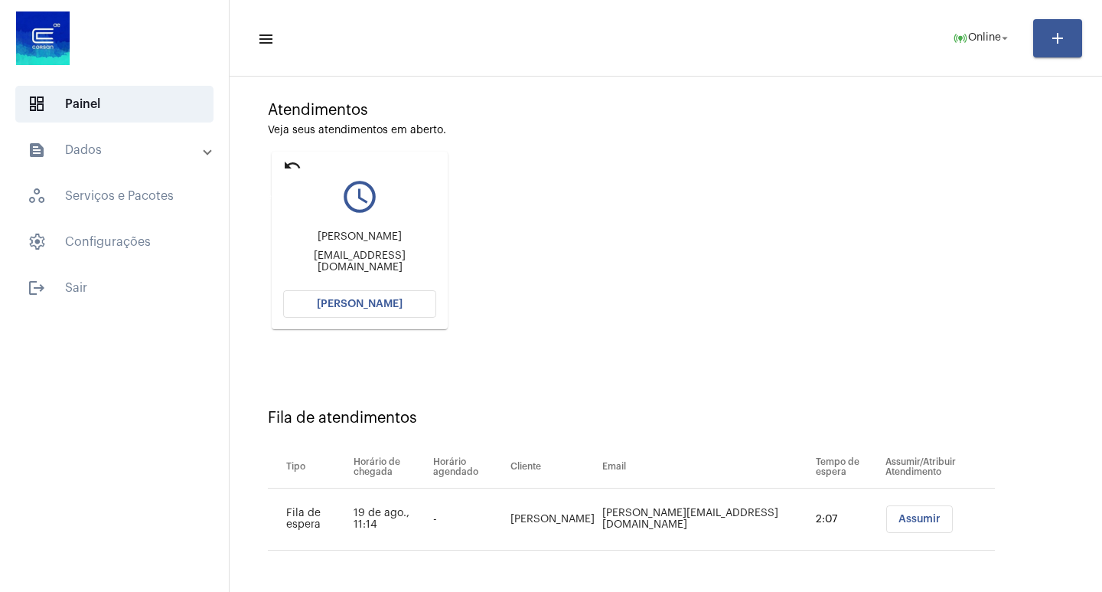
click at [291, 165] on mat-icon "undo" at bounding box center [292, 165] width 18 height 18
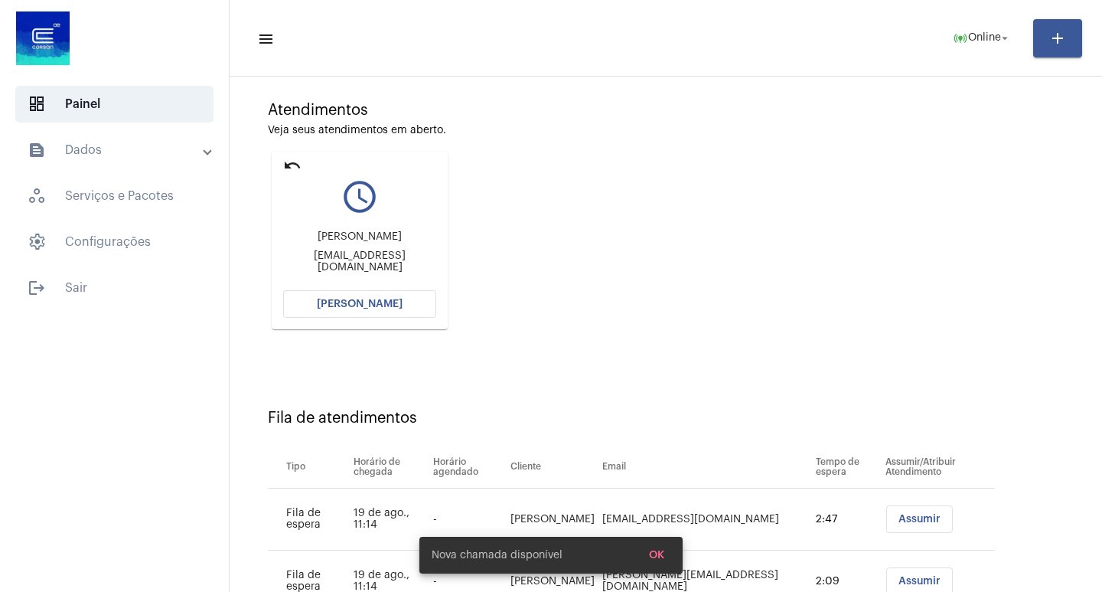
scroll to position [0, 0]
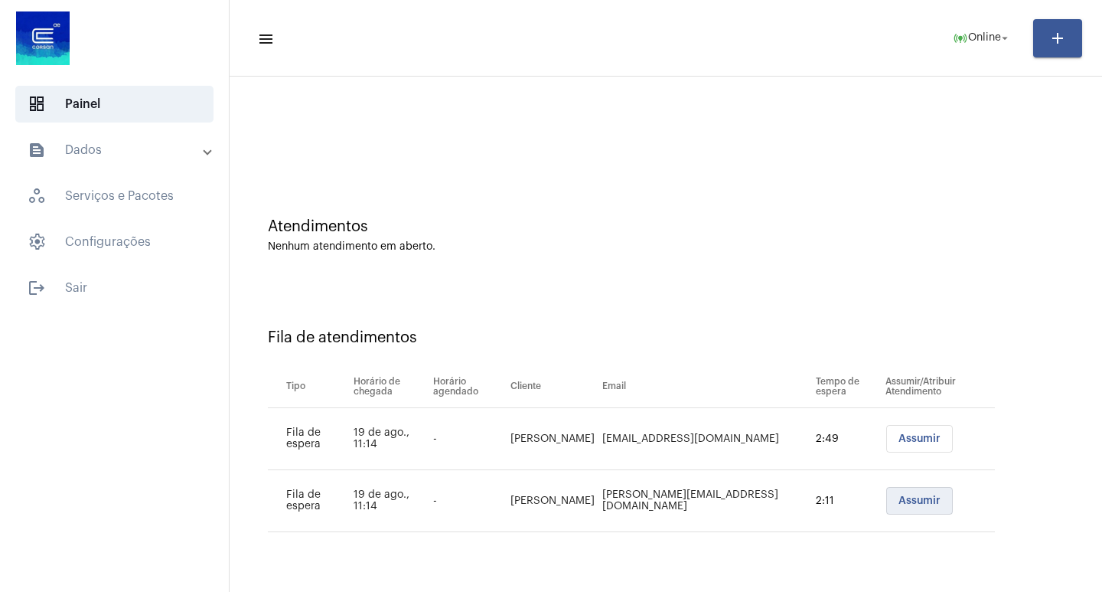
click at [909, 491] on button "Assumir" at bounding box center [919, 501] width 67 height 28
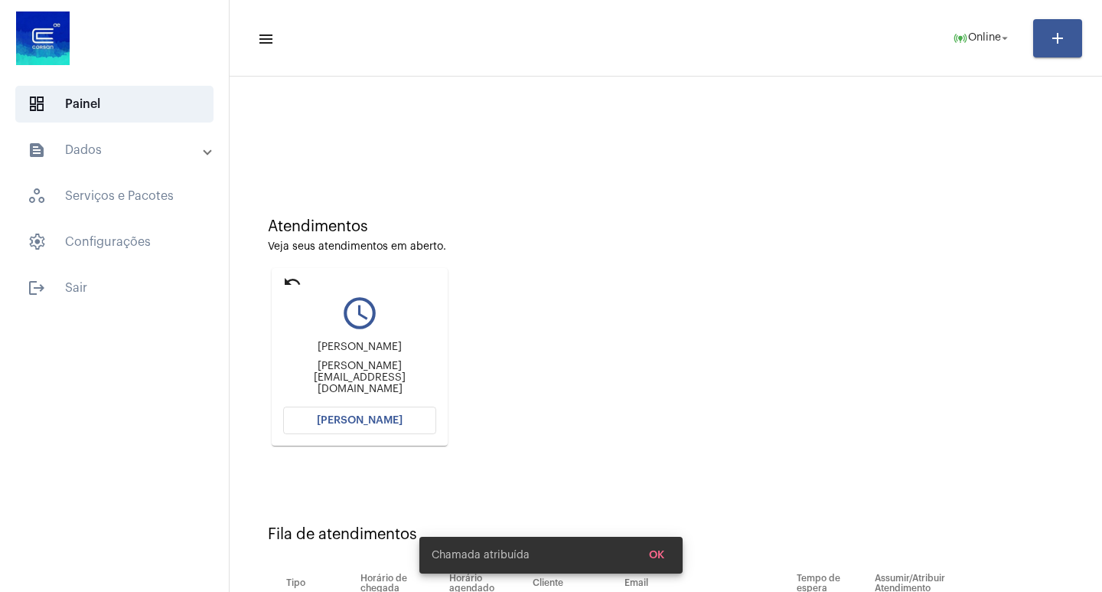
click at [411, 423] on button "[PERSON_NAME]" at bounding box center [359, 420] width 153 height 28
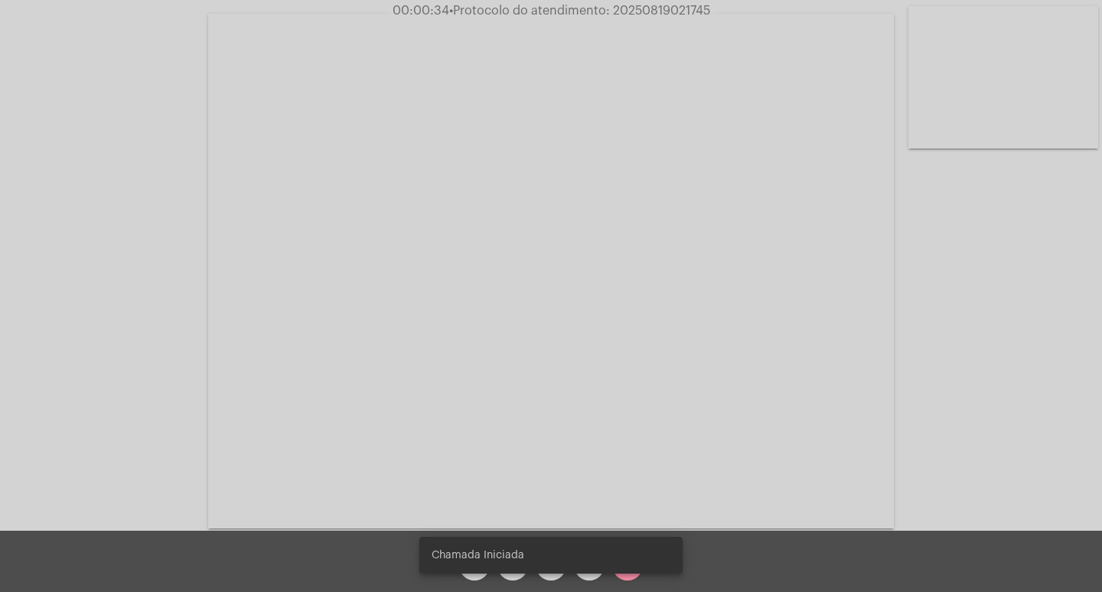
click at [510, 566] on snack-bar-container "Chamada Iniciada" at bounding box center [550, 555] width 263 height 37
click at [515, 568] on snack-bar-container "Chamada Iniciada" at bounding box center [550, 555] width 263 height 37
click at [513, 563] on snack-bar-container "Chamada Iniciada" at bounding box center [550, 555] width 263 height 37
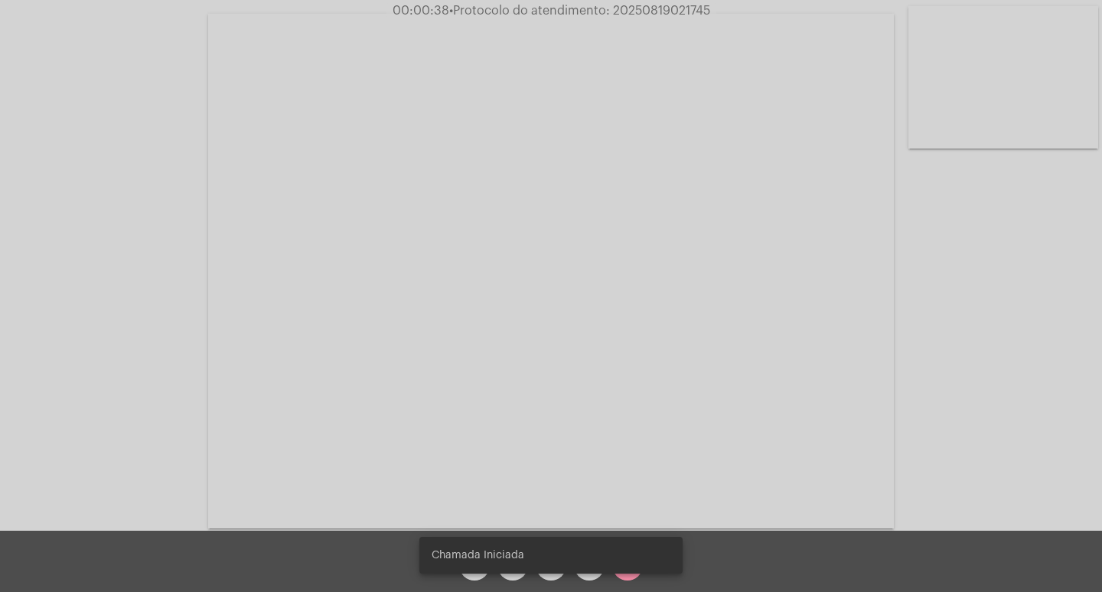
click at [513, 563] on snack-bar-container "Chamada Iniciada" at bounding box center [550, 555] width 263 height 37
click at [509, 570] on snack-bar-container "Chamada Iniciada" at bounding box center [550, 555] width 263 height 37
click at [514, 570] on snack-bar-container "Chamada Iniciada" at bounding box center [550, 555] width 263 height 37
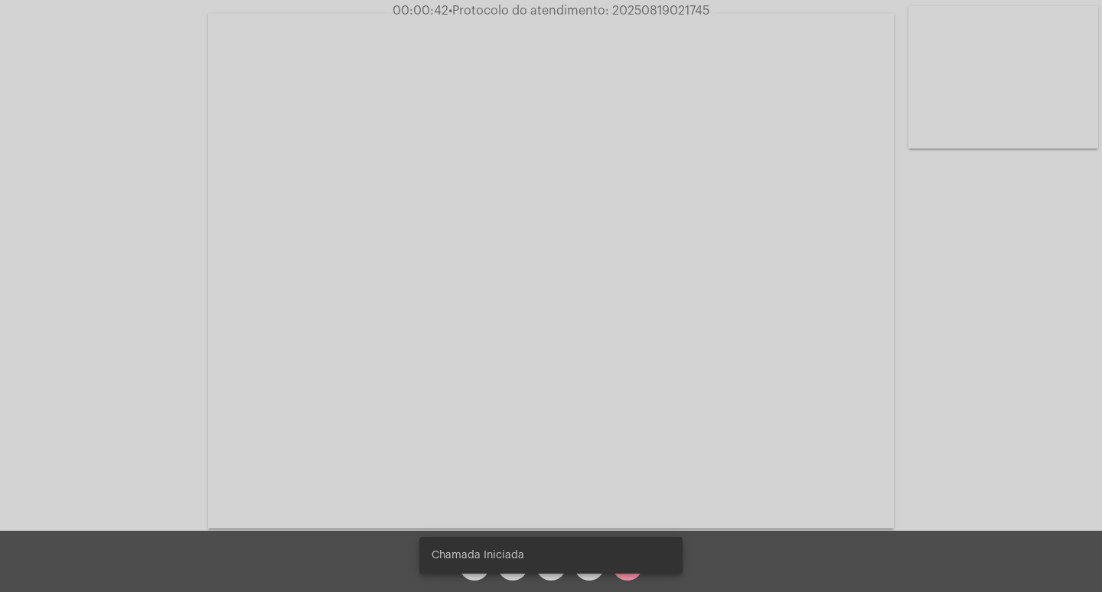
click at [534, 566] on snack-bar-container "Chamada Iniciada" at bounding box center [550, 555] width 263 height 37
drag, startPoint x: 534, startPoint y: 566, endPoint x: 542, endPoint y: 567, distance: 8.5
click at [542, 566] on snack-bar-container "Chamada Iniciada" at bounding box center [550, 555] width 263 height 37
click at [472, 556] on span "Chamada Iniciada" at bounding box center [478, 554] width 93 height 15
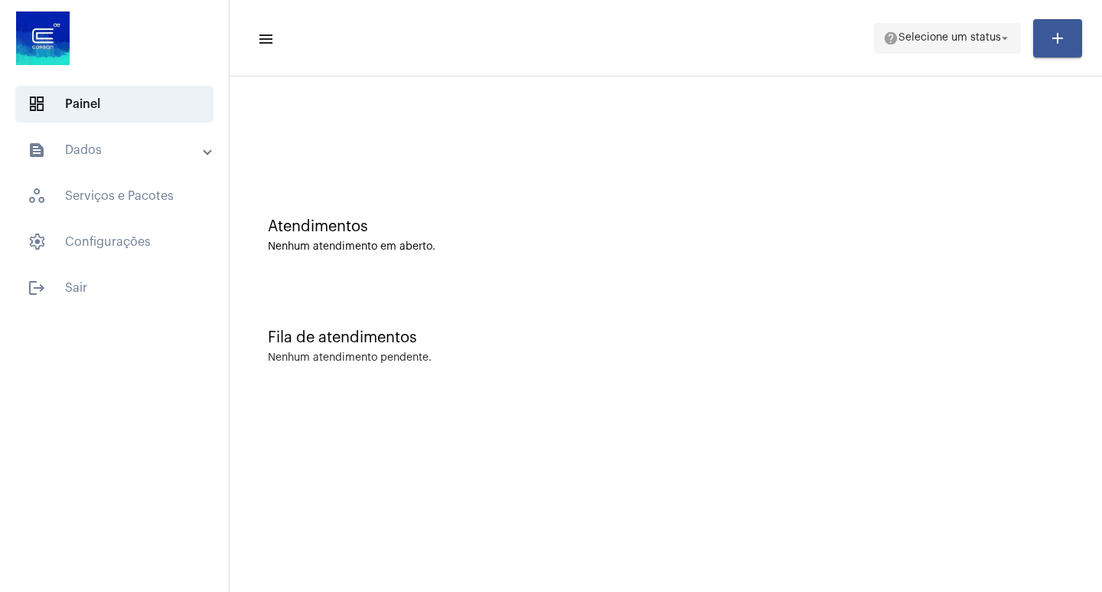
click at [932, 38] on span "Selecione um status" at bounding box center [950, 38] width 103 height 11
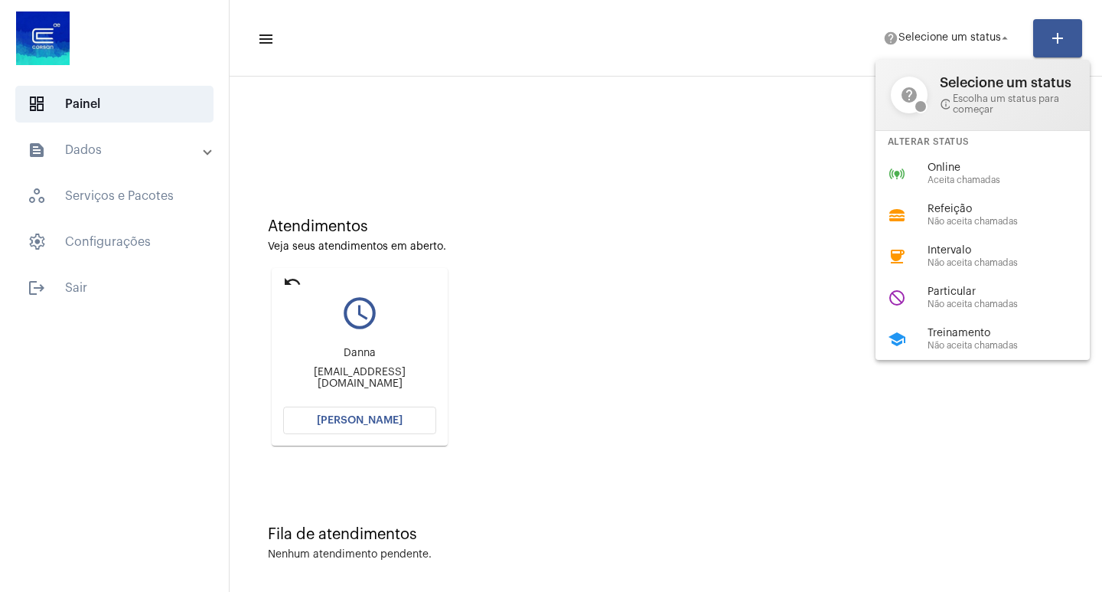
click at [296, 281] on div at bounding box center [551, 296] width 1102 height 592
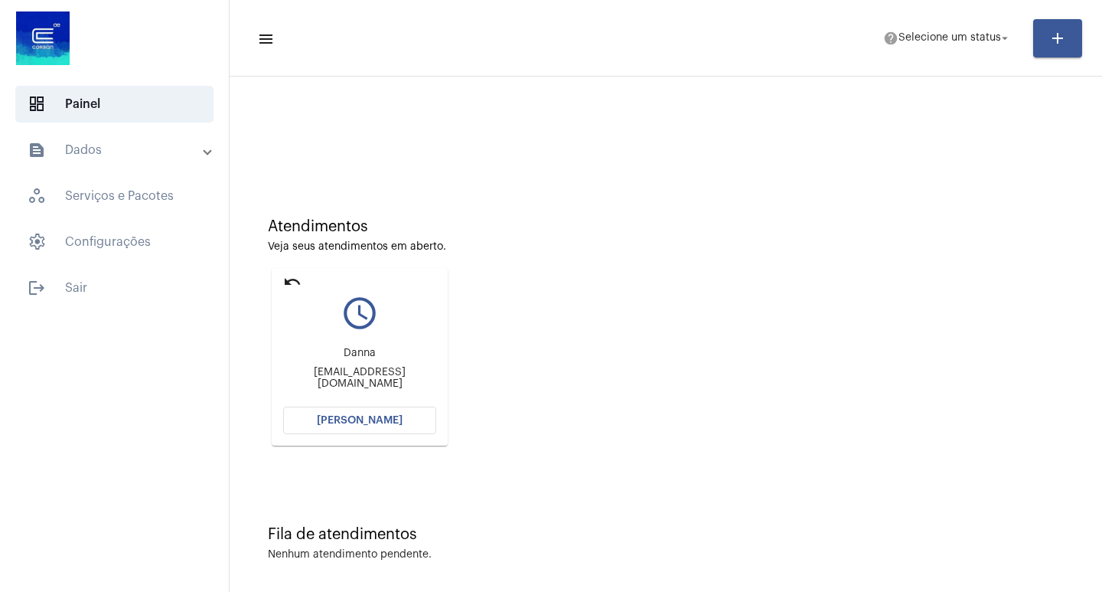
click at [299, 282] on mat-icon "undo" at bounding box center [292, 282] width 18 height 18
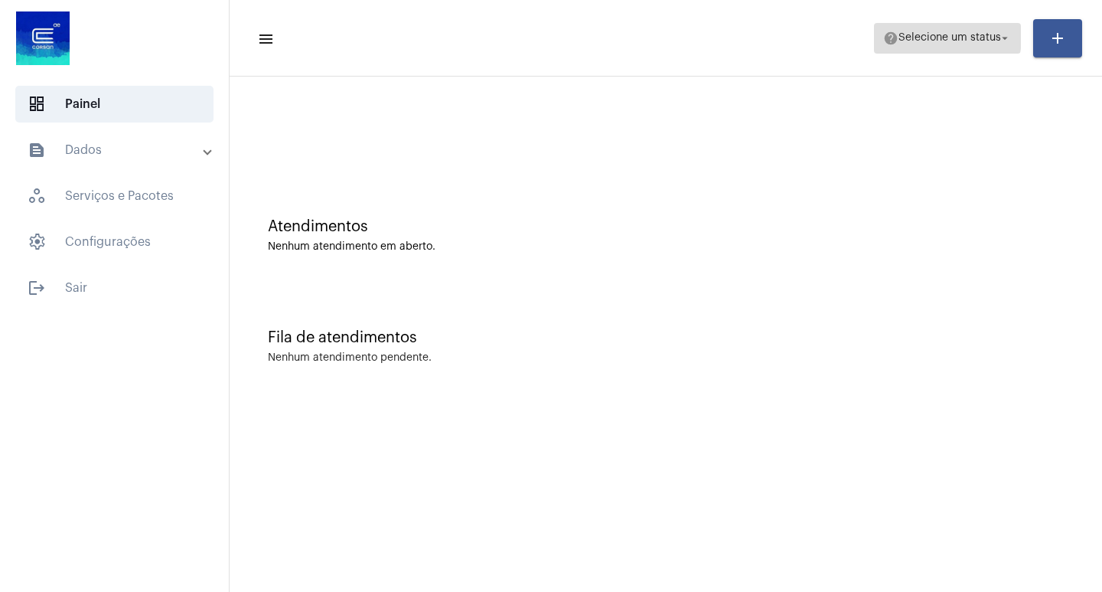
click at [916, 31] on span "help Selecione um status arrow_drop_down" at bounding box center [947, 38] width 129 height 28
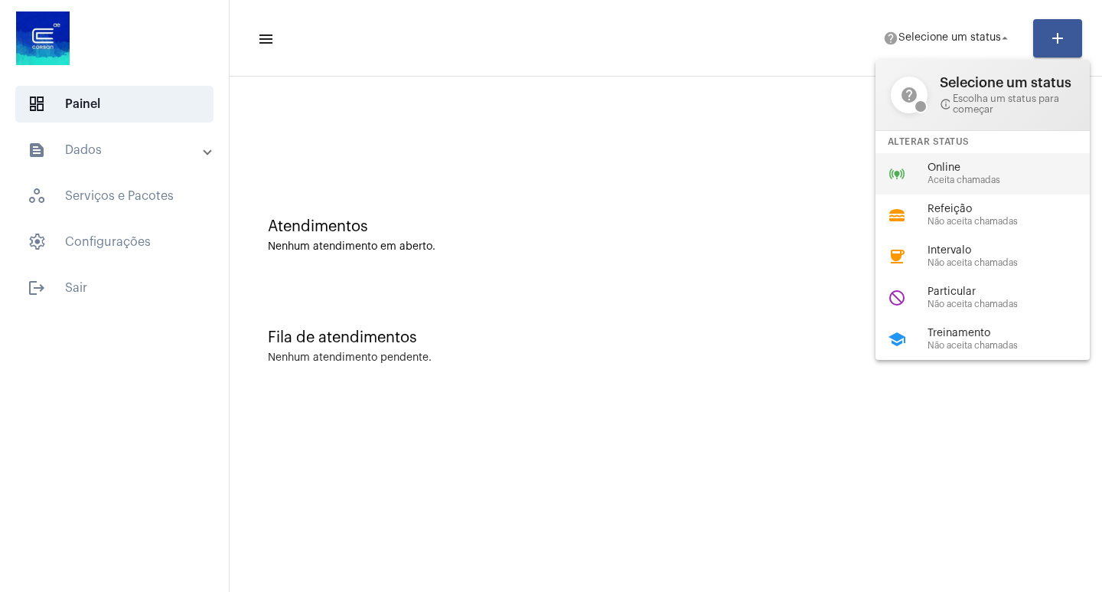
click at [922, 170] on div "online_prediction Online Aceita chamadas" at bounding box center [995, 173] width 239 height 41
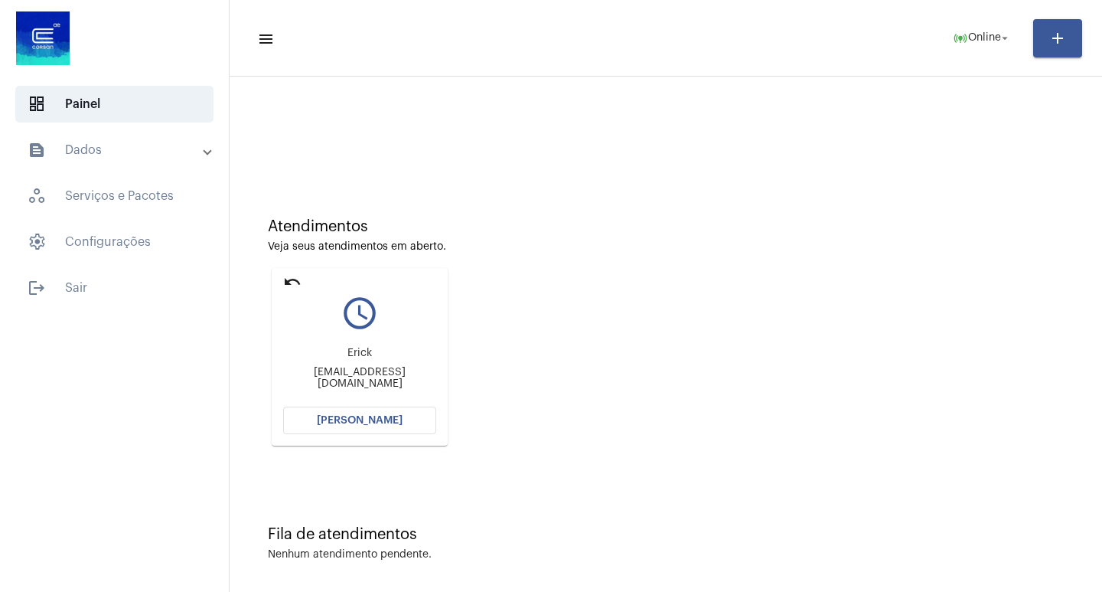
click at [401, 423] on button "[PERSON_NAME]" at bounding box center [359, 420] width 153 height 28
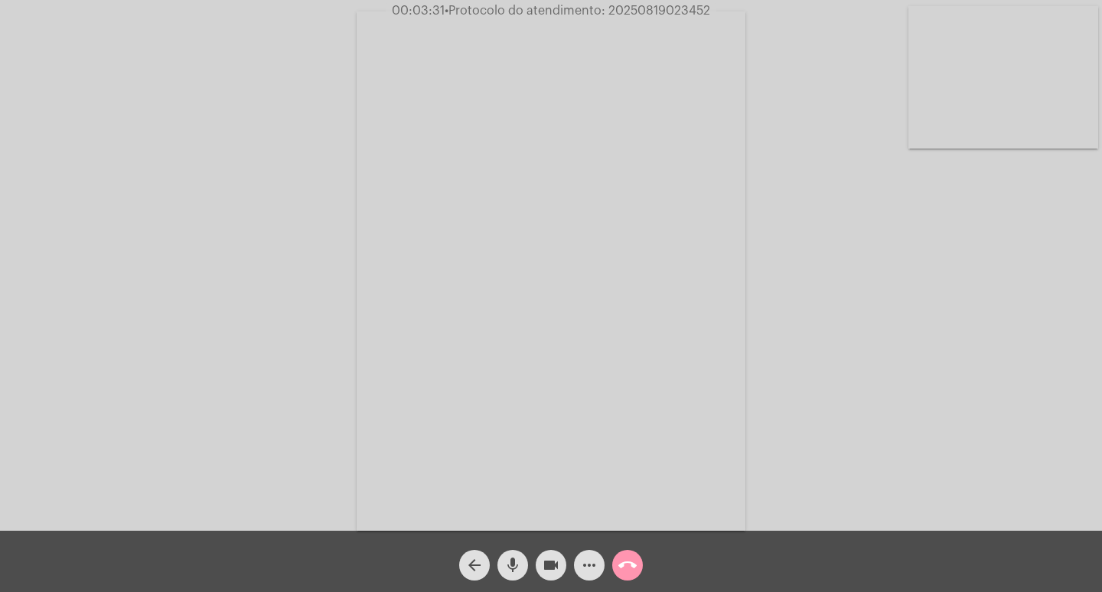
click at [596, 579] on span "more_horiz" at bounding box center [589, 565] width 18 height 31
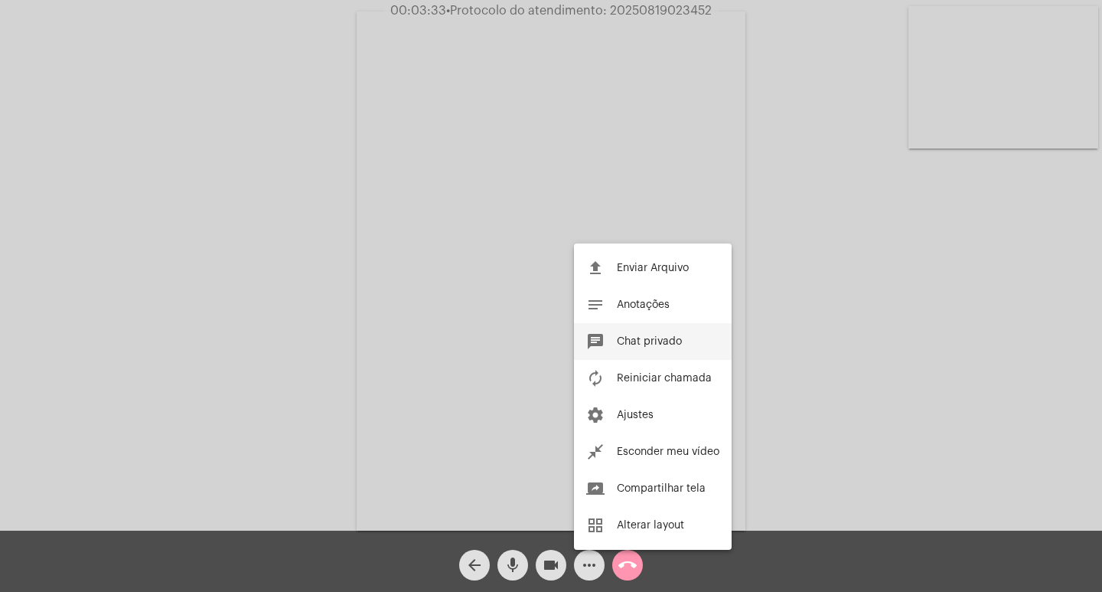
click at [669, 350] on button "chat Chat privado" at bounding box center [653, 341] width 158 height 37
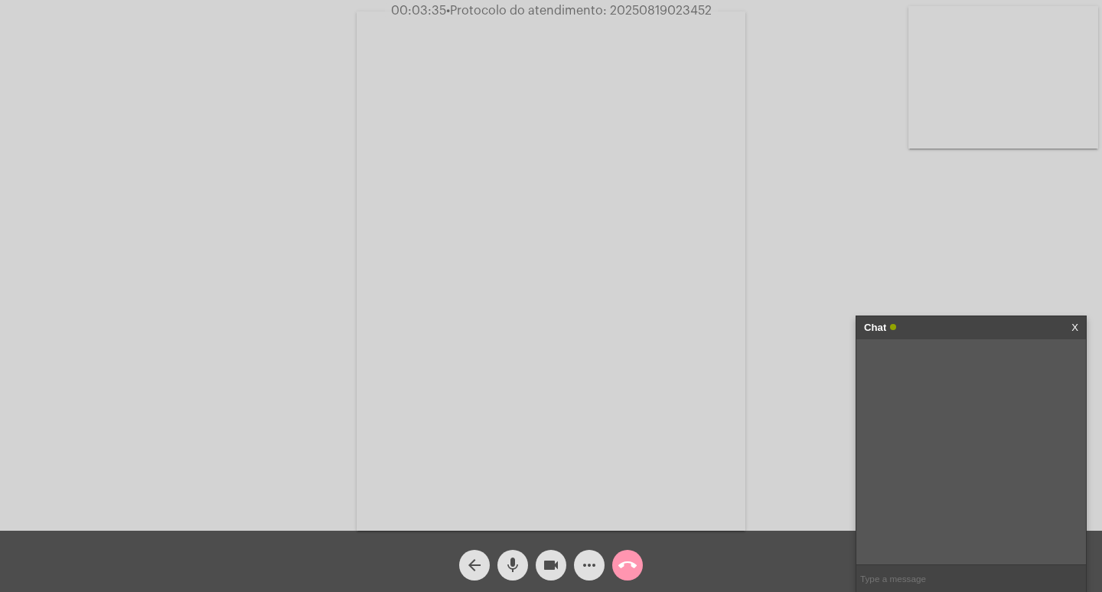
click at [599, 562] on button "more_horiz" at bounding box center [589, 565] width 31 height 31
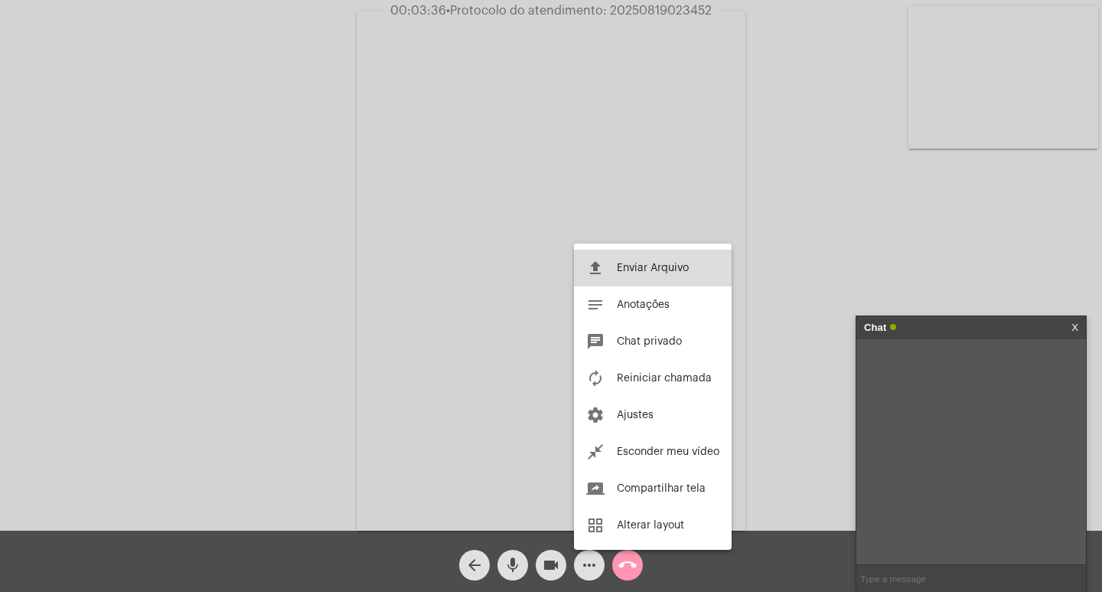
click at [648, 275] on button "file_upload Enviar Arquivo" at bounding box center [653, 268] width 158 height 37
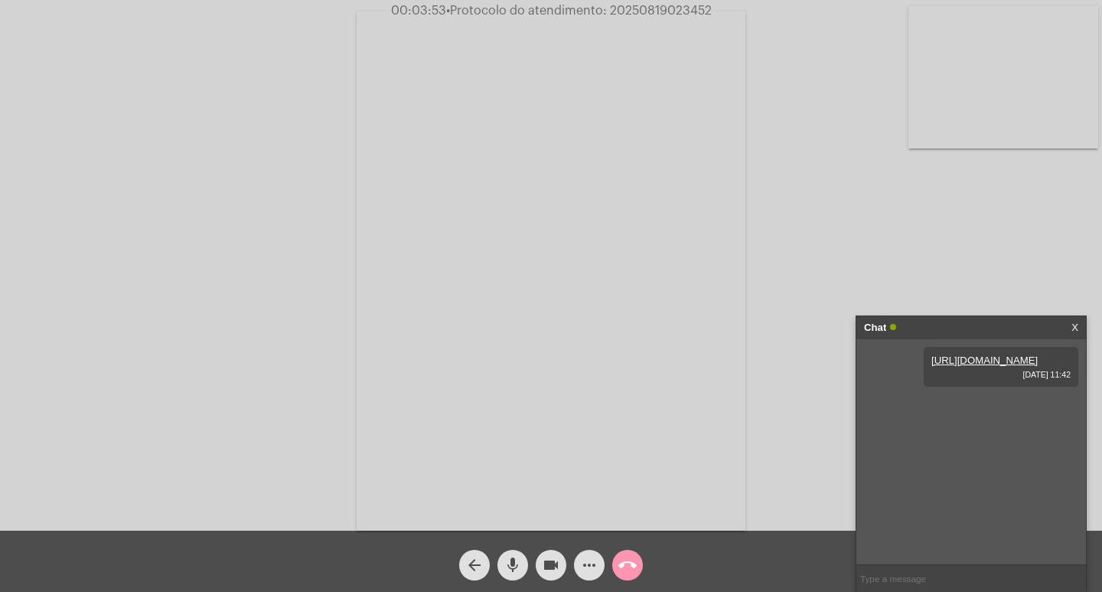
click at [697, 13] on span "• Protocolo do atendimento: 20250819023452" at bounding box center [579, 11] width 266 height 12
copy span "20250819023452"
click at [635, 562] on mat-icon "call_end" at bounding box center [628, 565] width 18 height 18
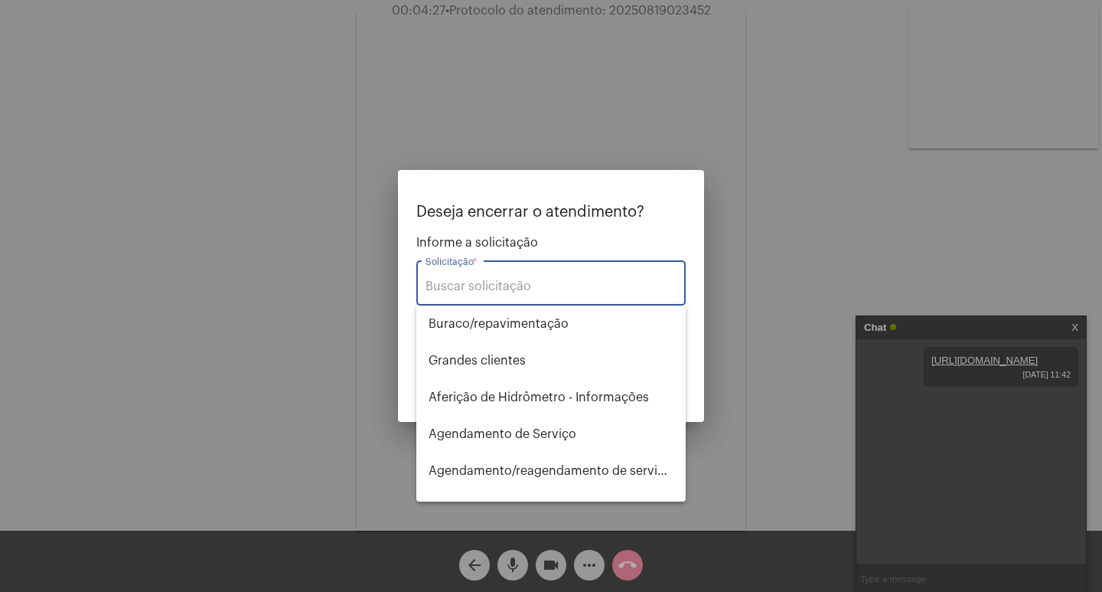
click at [471, 282] on input "Solicitação *" at bounding box center [551, 286] width 251 height 14
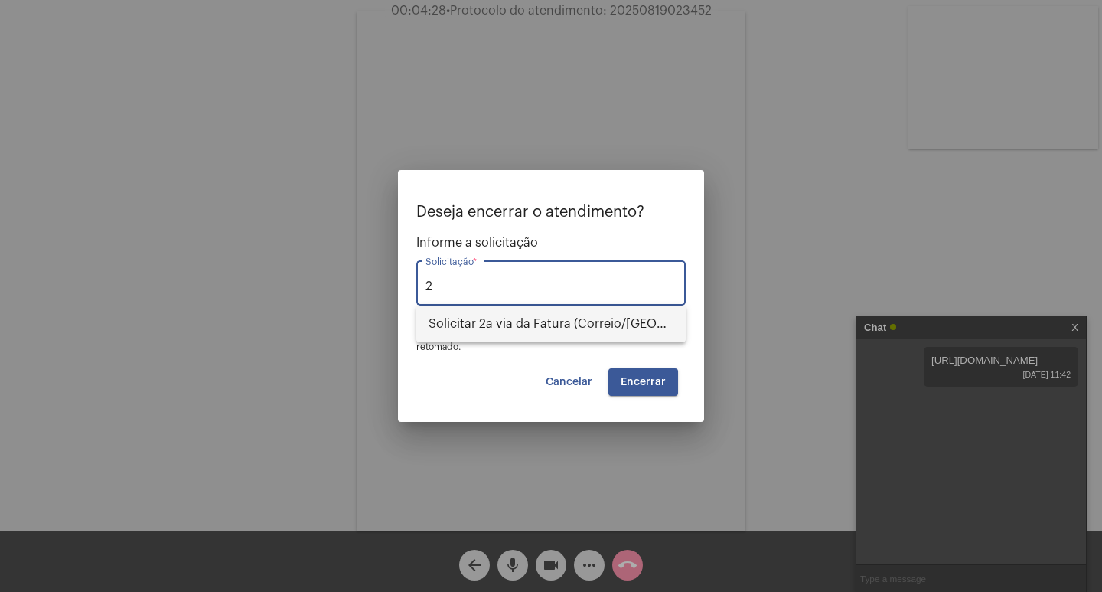
click at [488, 321] on span "Solicitar 2a via da Fatura (Correio/[GEOGRAPHIC_DATA]/Email)" at bounding box center [551, 323] width 245 height 37
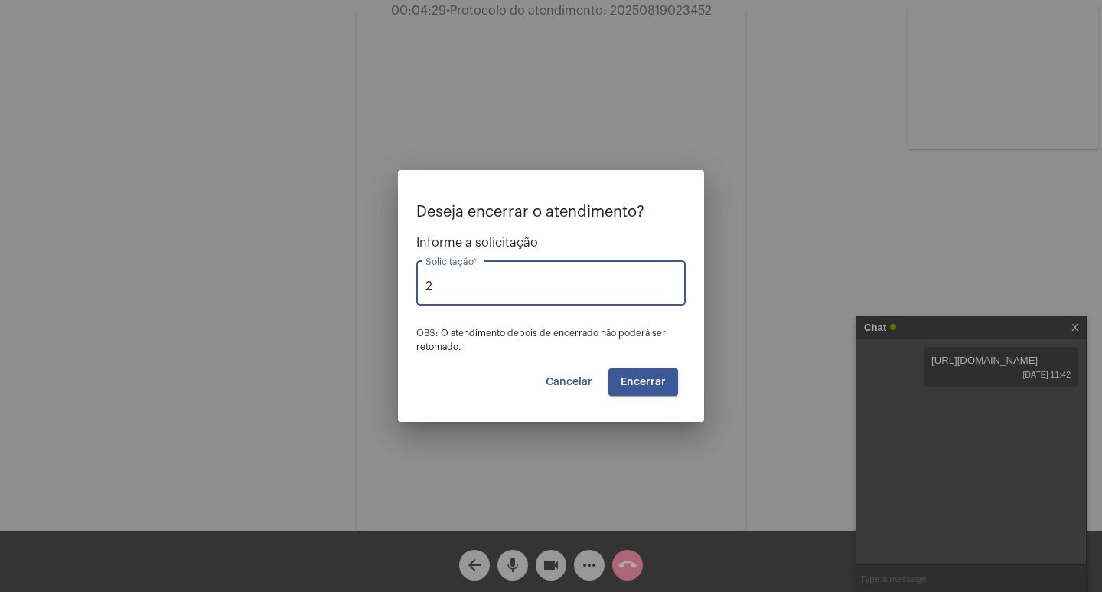
type input "Solicitar 2a via da Fatura (Correio/[GEOGRAPHIC_DATA]/Email)"
click at [665, 384] on span "Encerrar" at bounding box center [643, 382] width 45 height 11
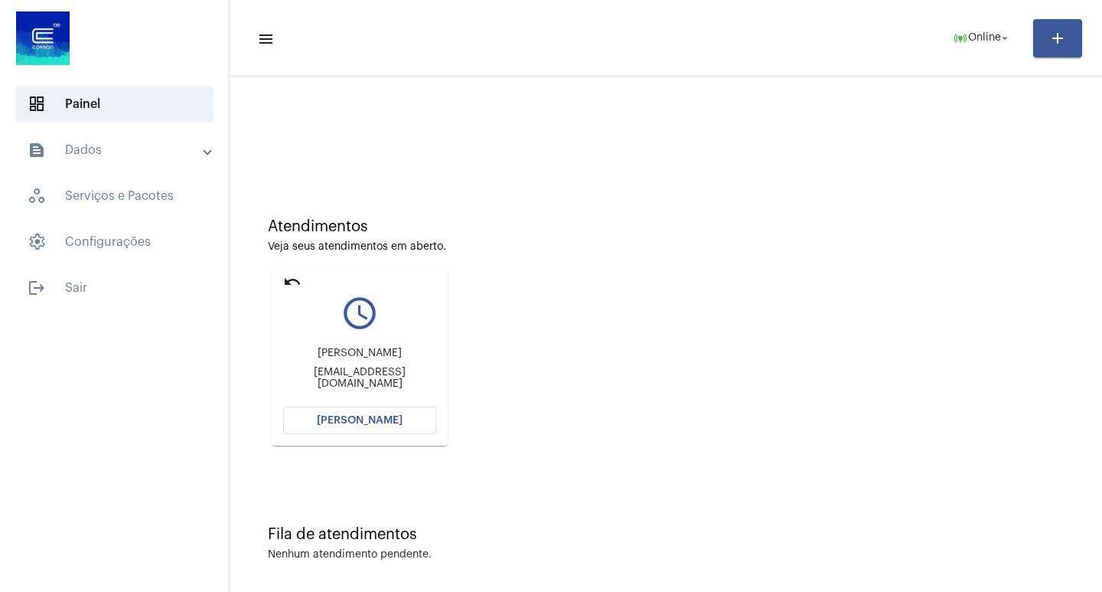
click at [290, 286] on mat-icon "undo" at bounding box center [292, 282] width 18 height 18
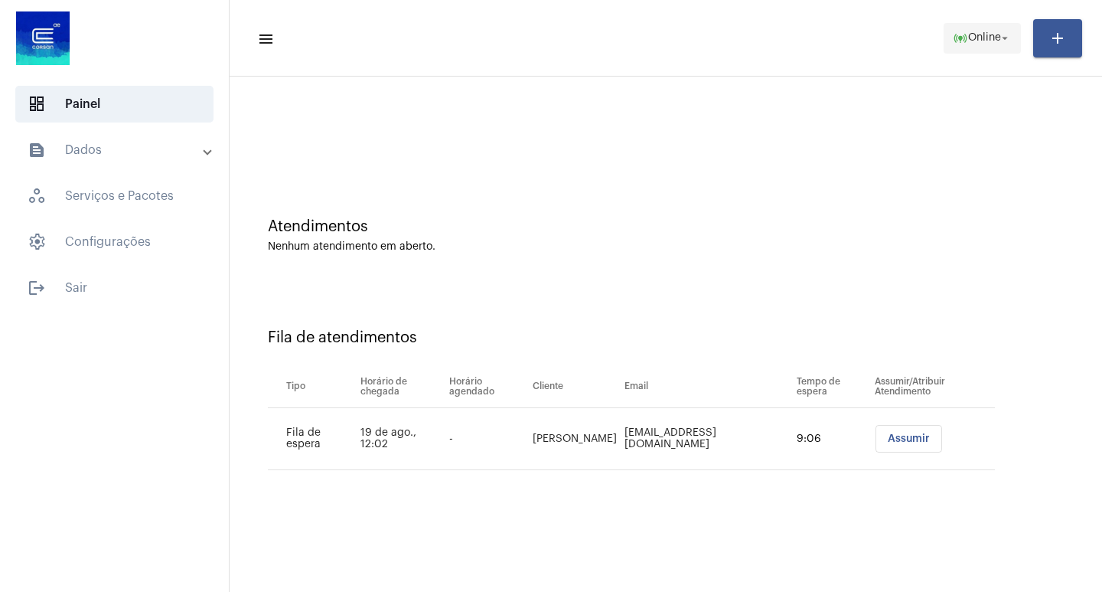
click at [948, 34] on button "online_prediction Online arrow_drop_down" at bounding box center [982, 38] width 77 height 31
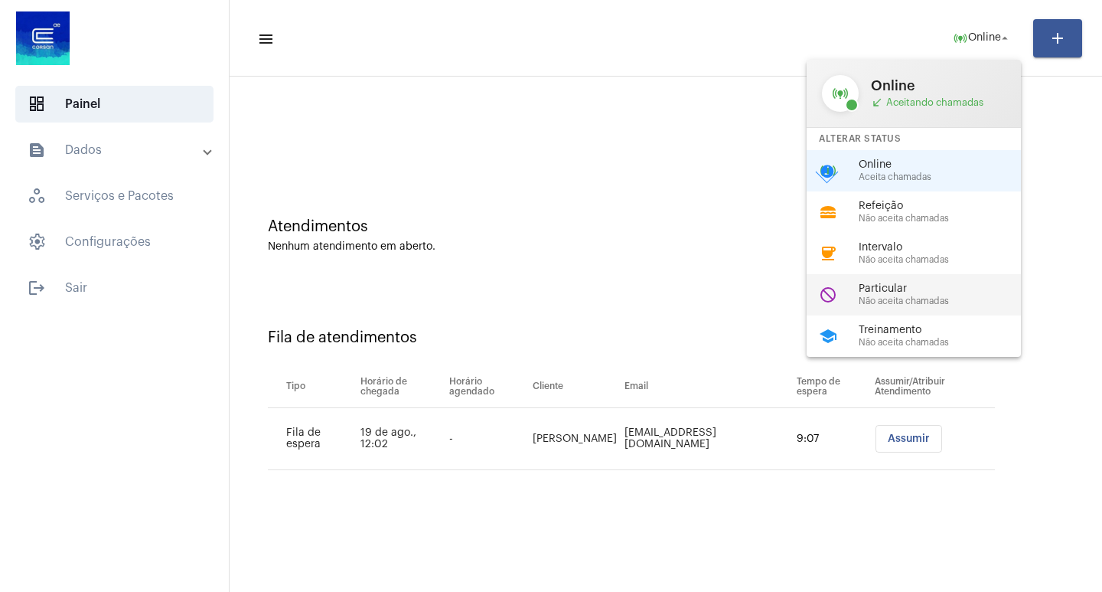
click at [914, 289] on span "Particular" at bounding box center [946, 288] width 175 height 11
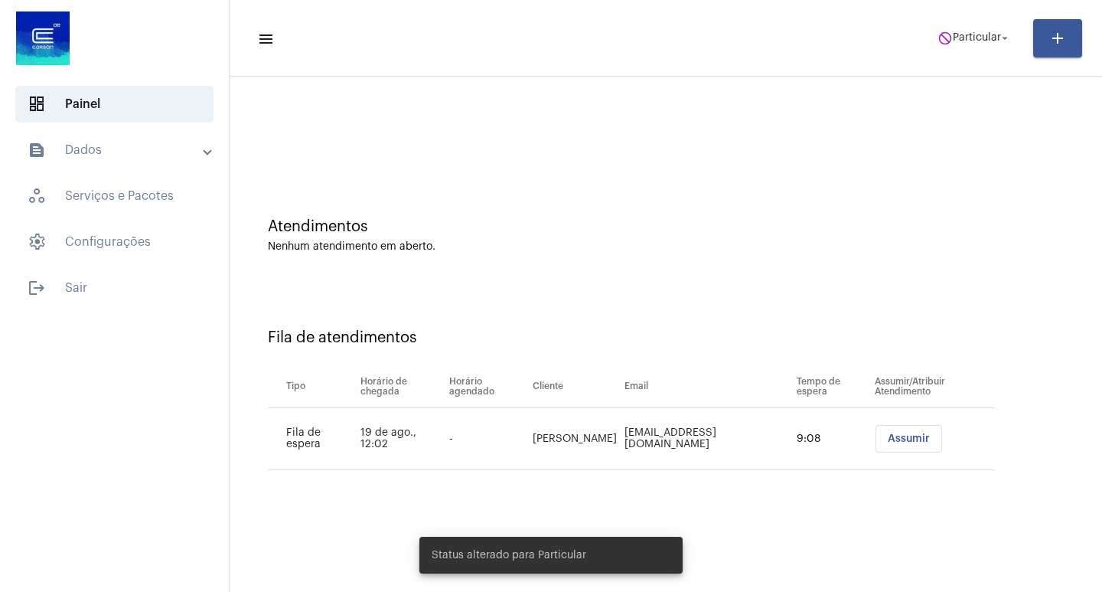
click at [716, 126] on div at bounding box center [665, 128] width 857 height 88
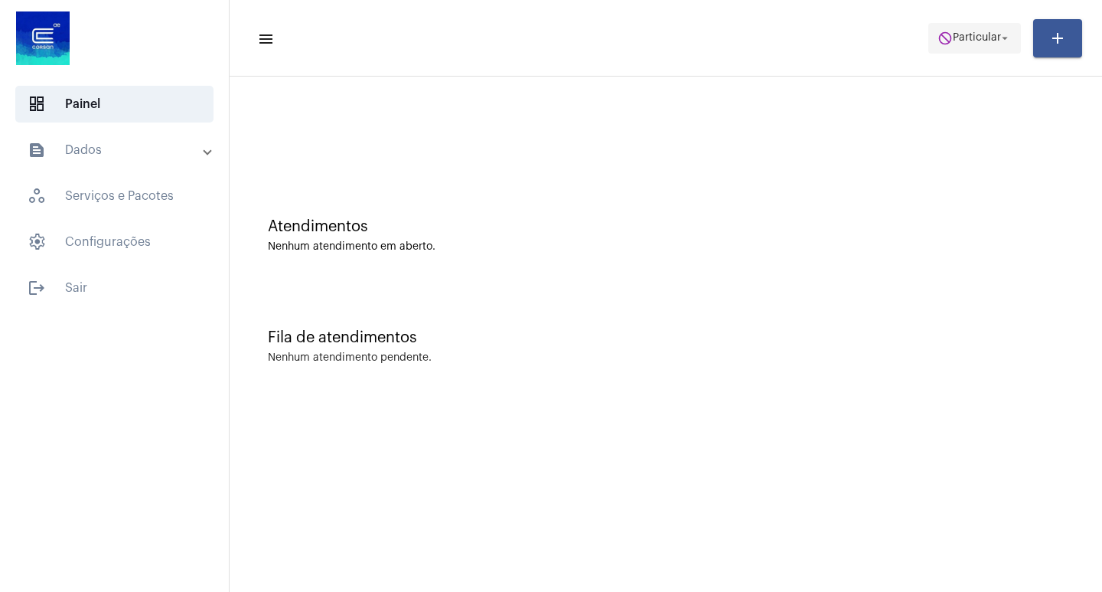
click at [967, 25] on span "do_not_disturb Particular arrow_drop_down" at bounding box center [975, 38] width 74 height 28
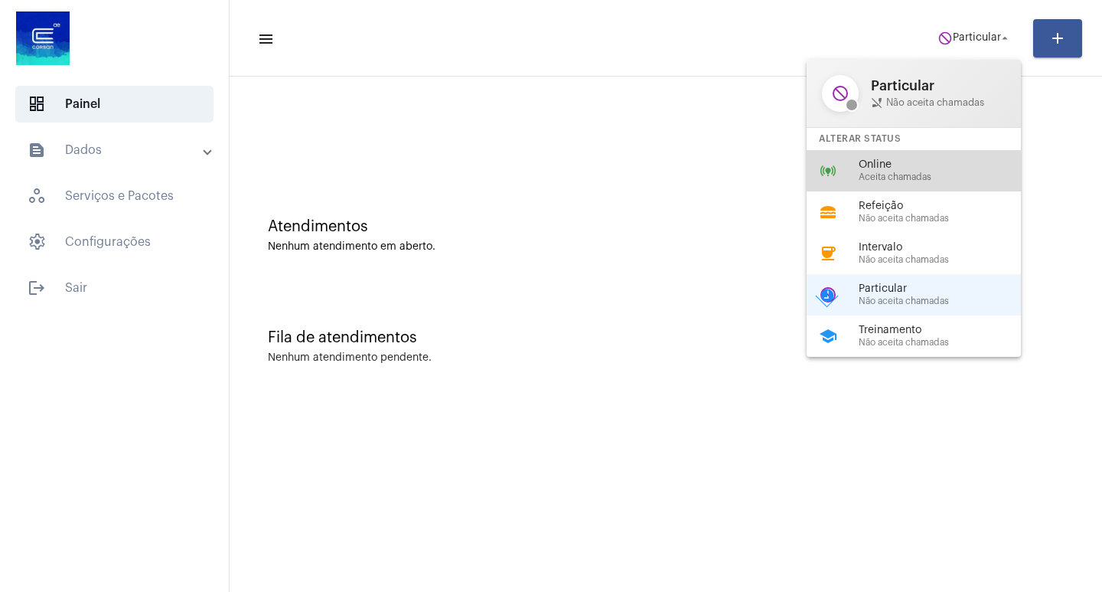
click at [927, 184] on div "online_prediction Online Aceita chamadas" at bounding box center [926, 170] width 239 height 41
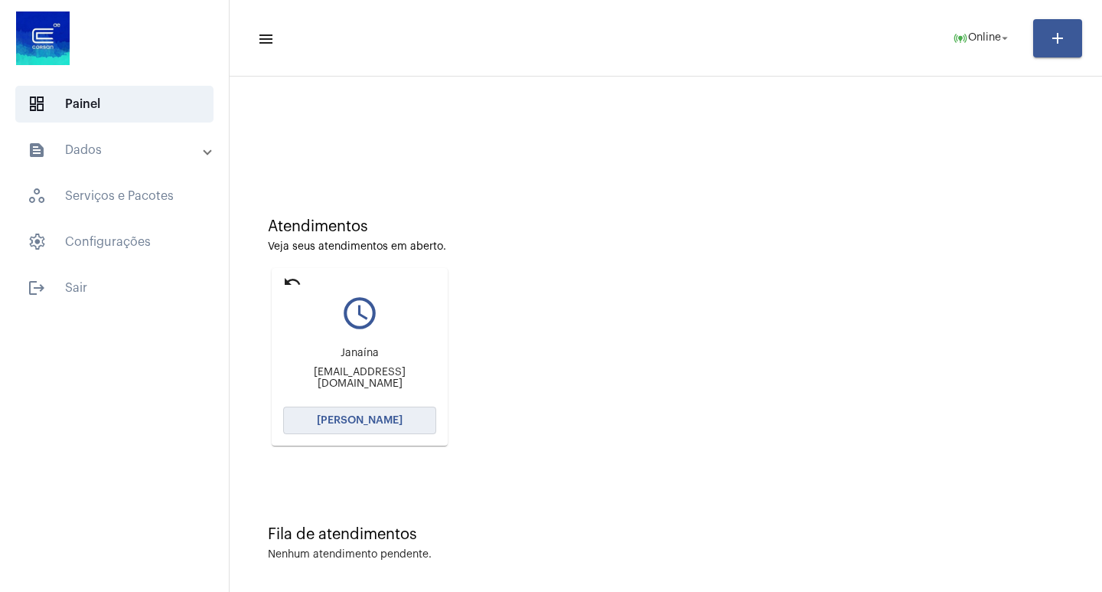
click at [394, 419] on span "[PERSON_NAME]" at bounding box center [360, 420] width 86 height 11
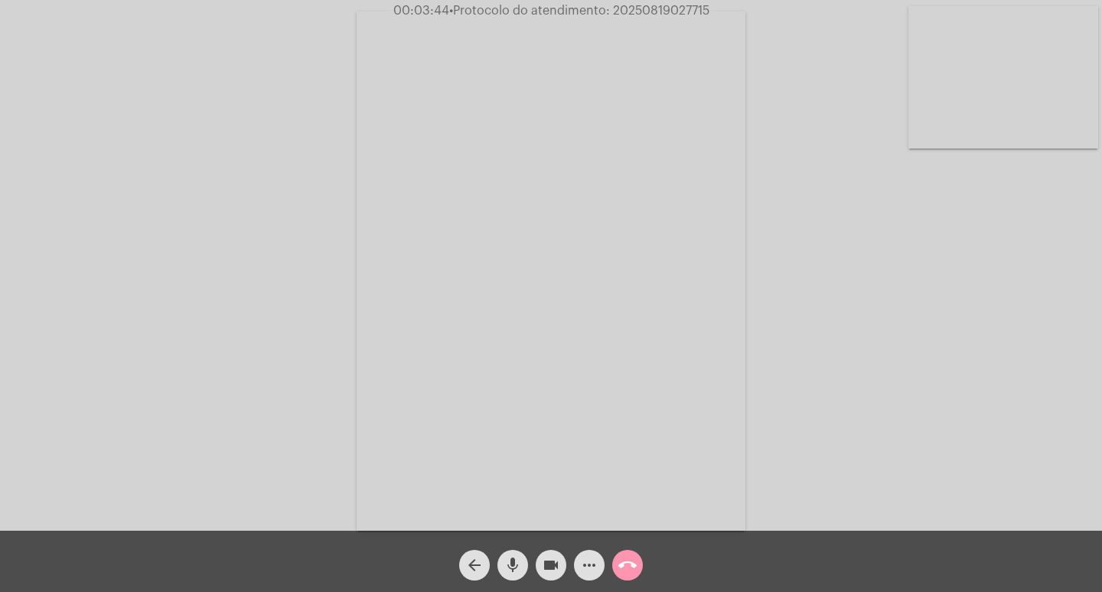
click at [683, 13] on span "• Protocolo do atendimento: 20250819027715" at bounding box center [579, 11] width 260 height 12
click at [626, 557] on mat-icon "call_end" at bounding box center [628, 565] width 18 height 18
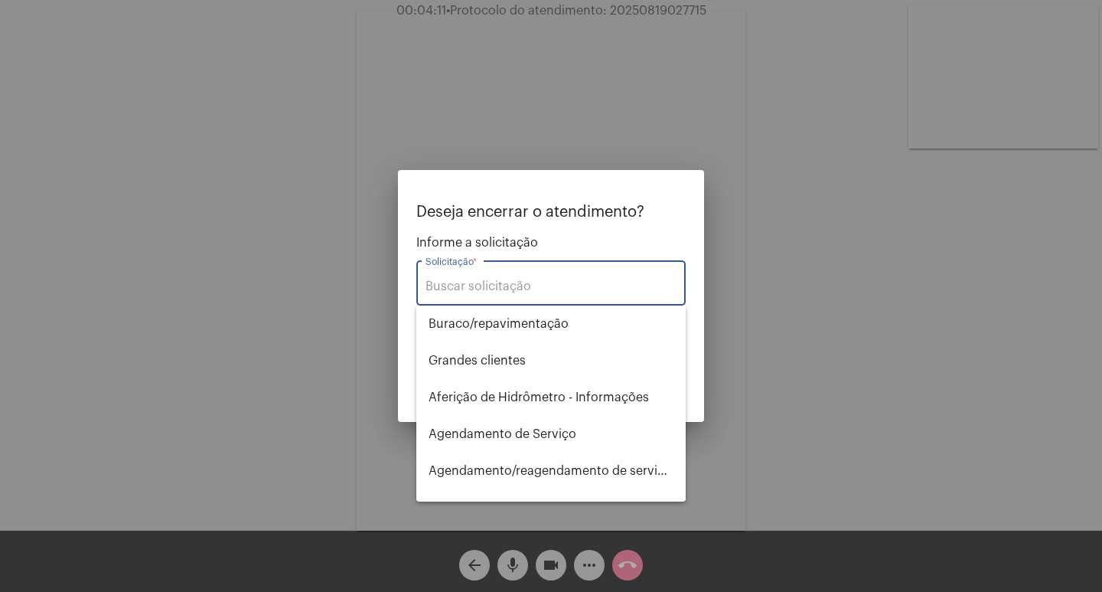
click at [475, 292] on input "Solicitação *" at bounding box center [551, 286] width 251 height 14
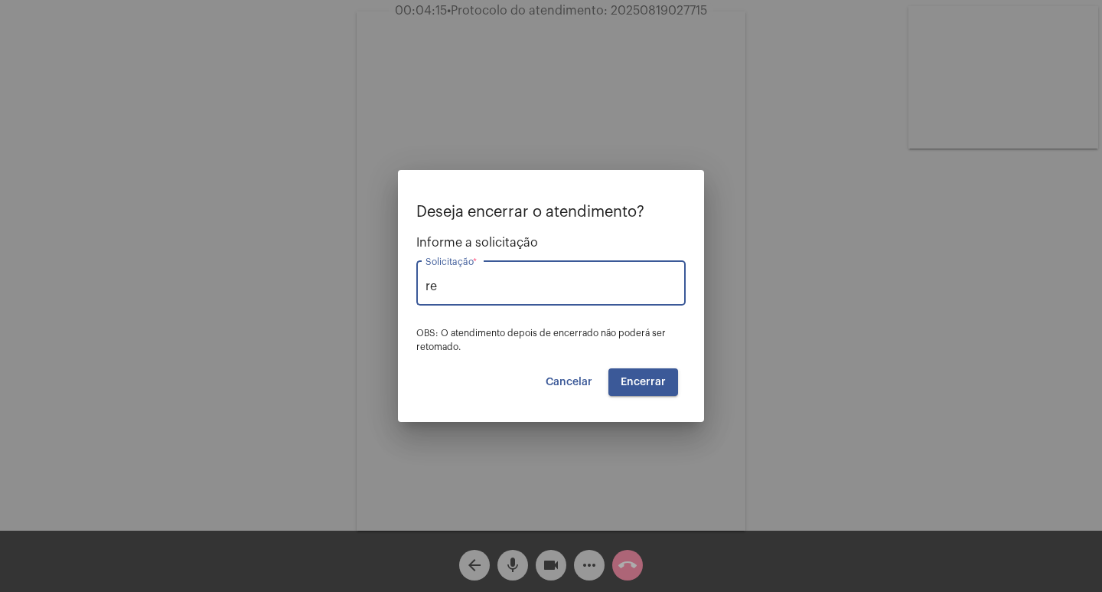
type input "r"
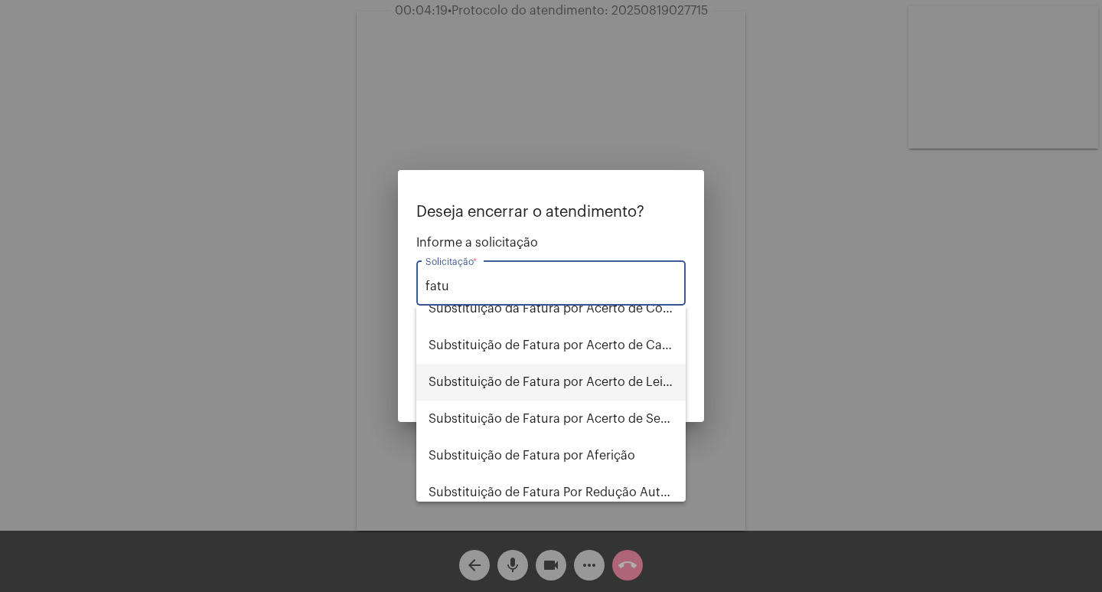
scroll to position [245, 0]
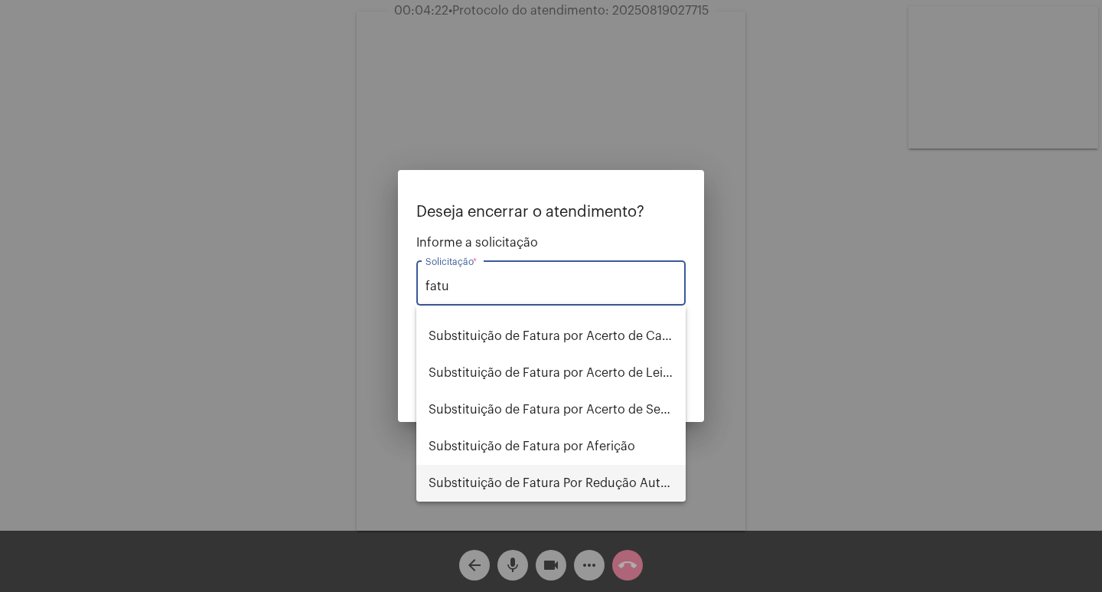
click at [588, 476] on span "Substituição de Fatura Por Redução Autorizada" at bounding box center [551, 483] width 245 height 37
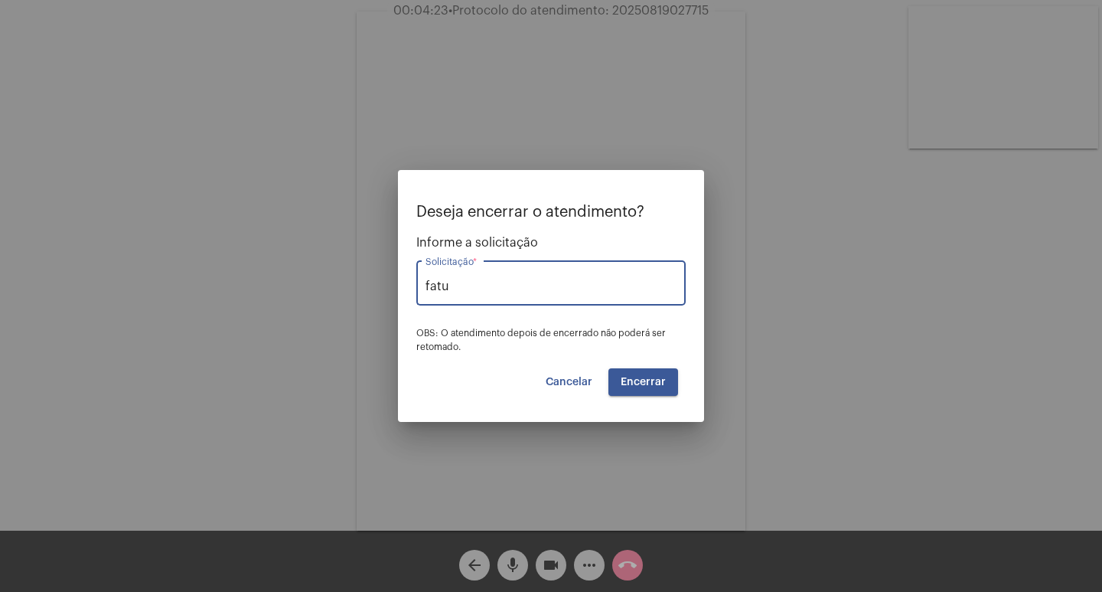
type input "Substituição de Fatura Por Redução Autorizada"
click at [648, 390] on button "Encerrar" at bounding box center [644, 382] width 70 height 28
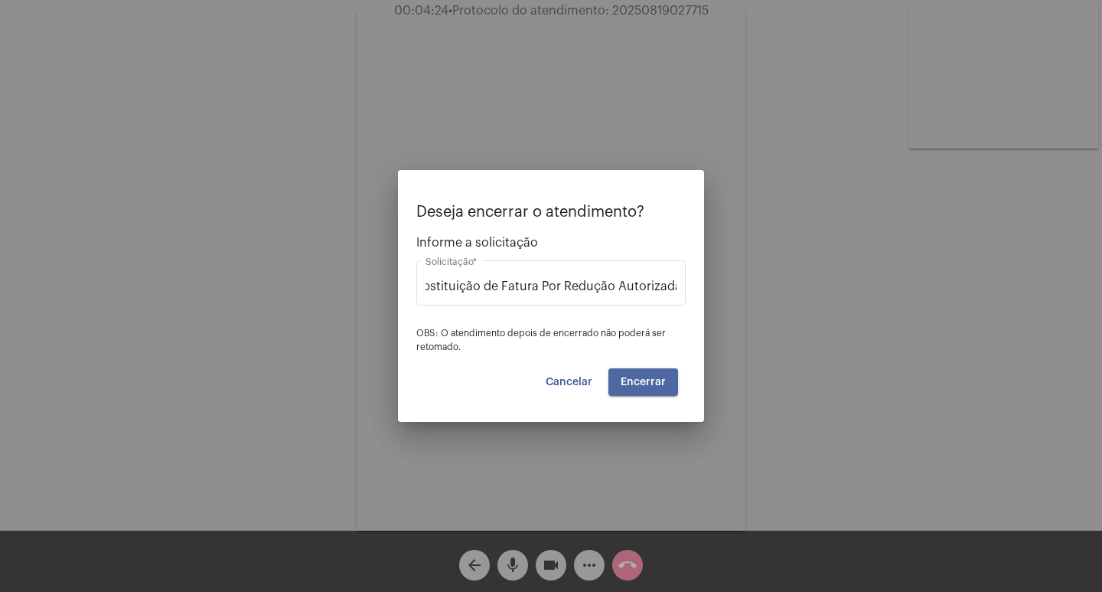
scroll to position [0, 0]
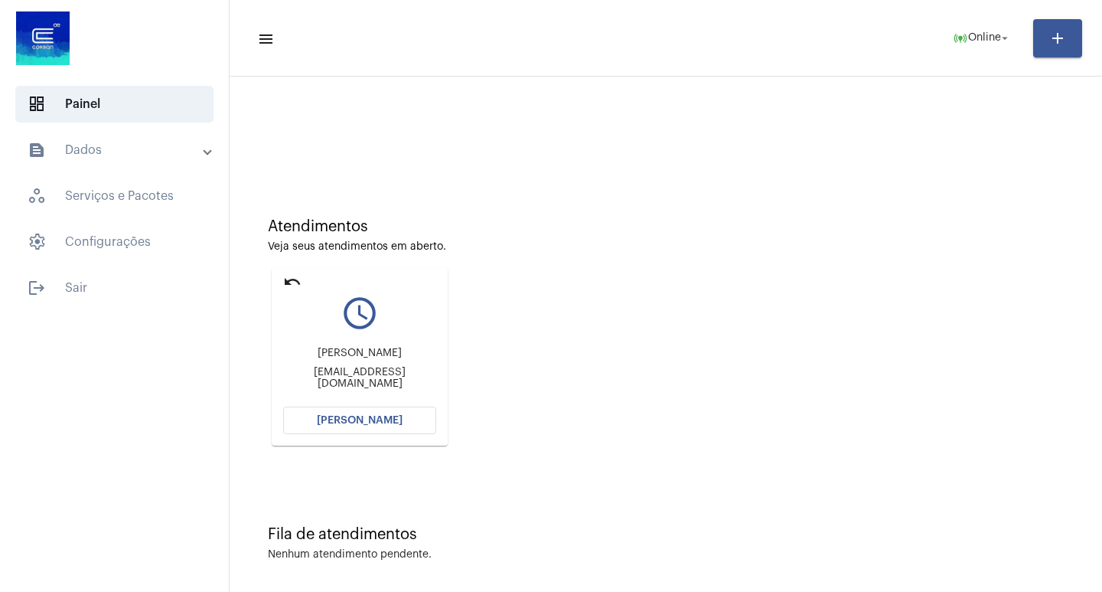
click at [288, 276] on mat-icon "undo" at bounding box center [292, 282] width 18 height 18
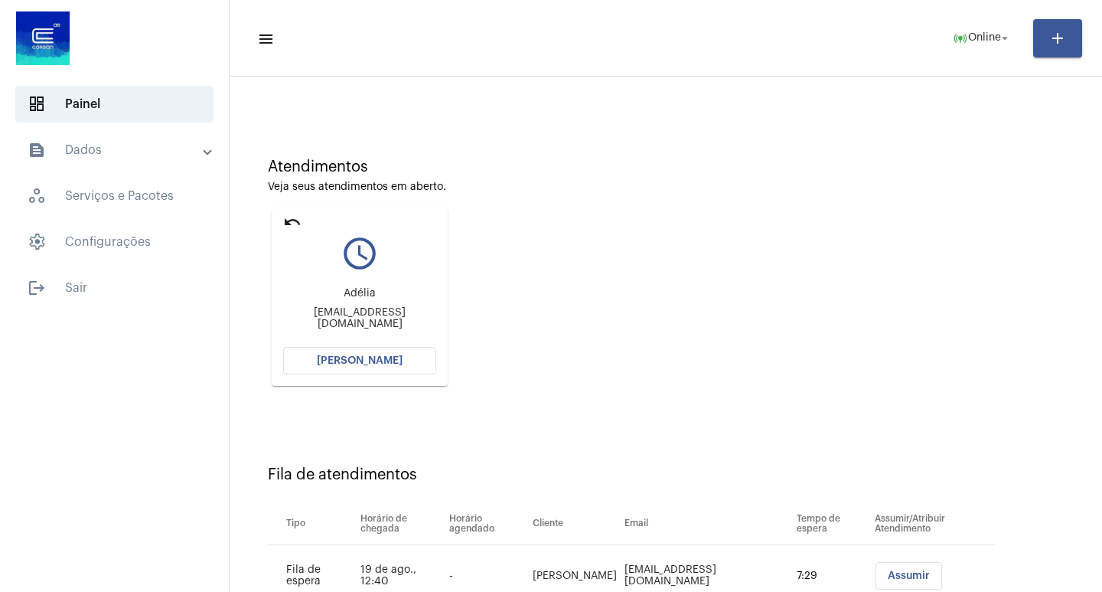
scroll to position [116, 0]
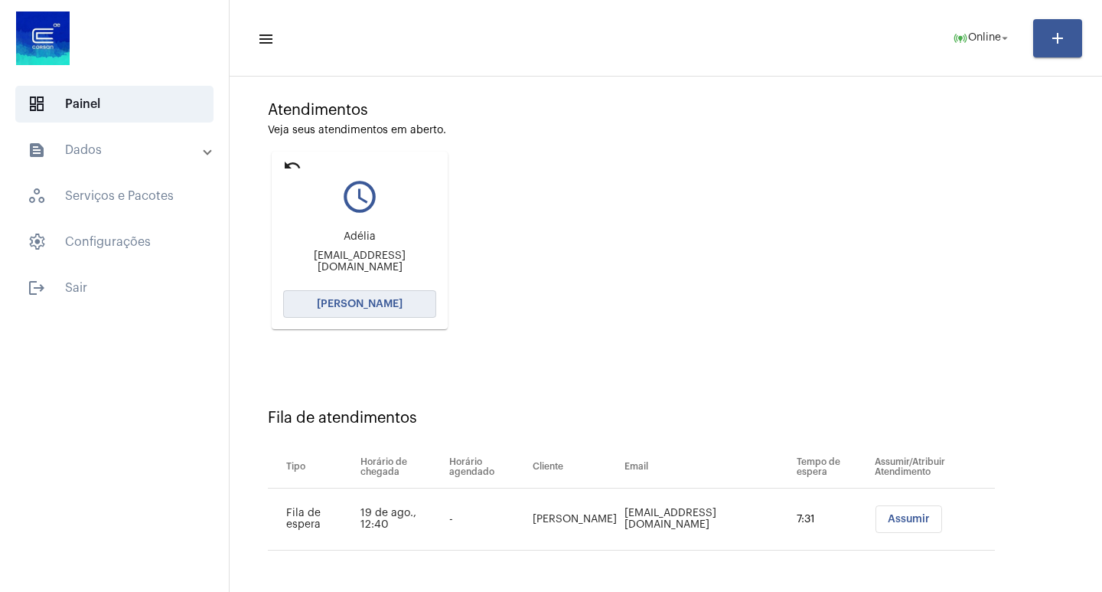
click at [368, 294] on button "[PERSON_NAME]" at bounding box center [359, 304] width 153 height 28
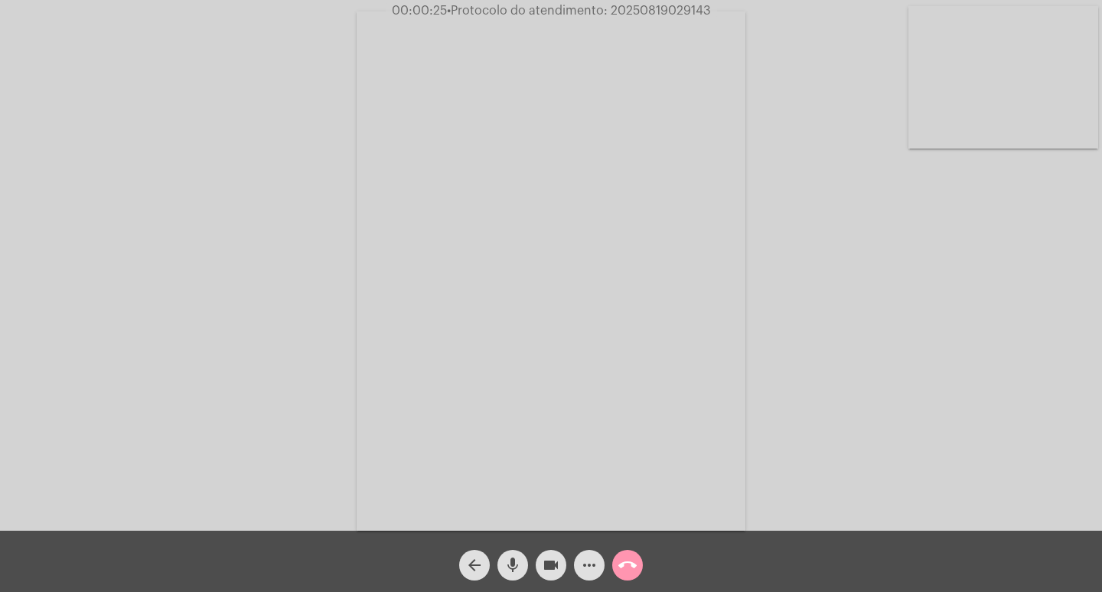
drag, startPoint x: 384, startPoint y: 8, endPoint x: 690, endPoint y: 24, distance: 305.8
click at [690, 24] on app-call "00:00:25 • Protocolo do atendimento: 20250819029143 Acessando Câmera e Microfon…" at bounding box center [551, 296] width 1102 height 592
click at [814, 74] on div "Acessando Câmera e Microfone..." at bounding box center [551, 269] width 1099 height 530
drag, startPoint x: 803, startPoint y: 163, endPoint x: 883, endPoint y: 179, distance: 82.0
click at [883, 179] on div "Acessando Câmera e Microfone..." at bounding box center [551, 269] width 1099 height 530
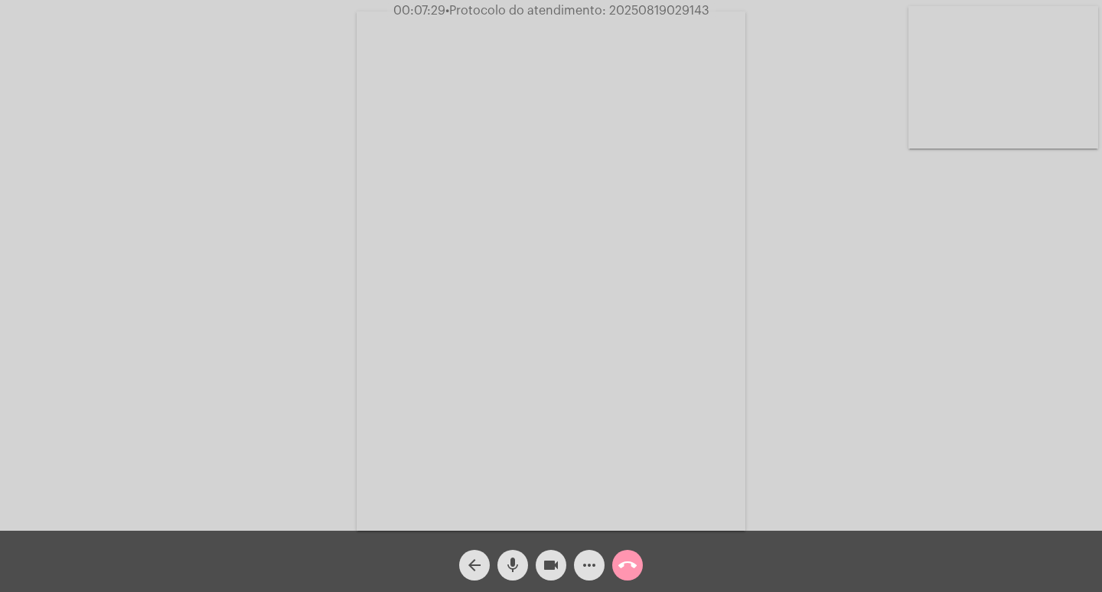
drag, startPoint x: 784, startPoint y: 162, endPoint x: 883, endPoint y: 197, distance: 104.8
click at [883, 197] on div "Acessando Câmera e Microfone..." at bounding box center [551, 269] width 1099 height 530
drag, startPoint x: 781, startPoint y: 152, endPoint x: 895, endPoint y: 168, distance: 115.2
click at [895, 168] on div "Acessando Câmera e Microfone..." at bounding box center [551, 269] width 1099 height 530
drag, startPoint x: 624, startPoint y: 97, endPoint x: 659, endPoint y: 138, distance: 53.7
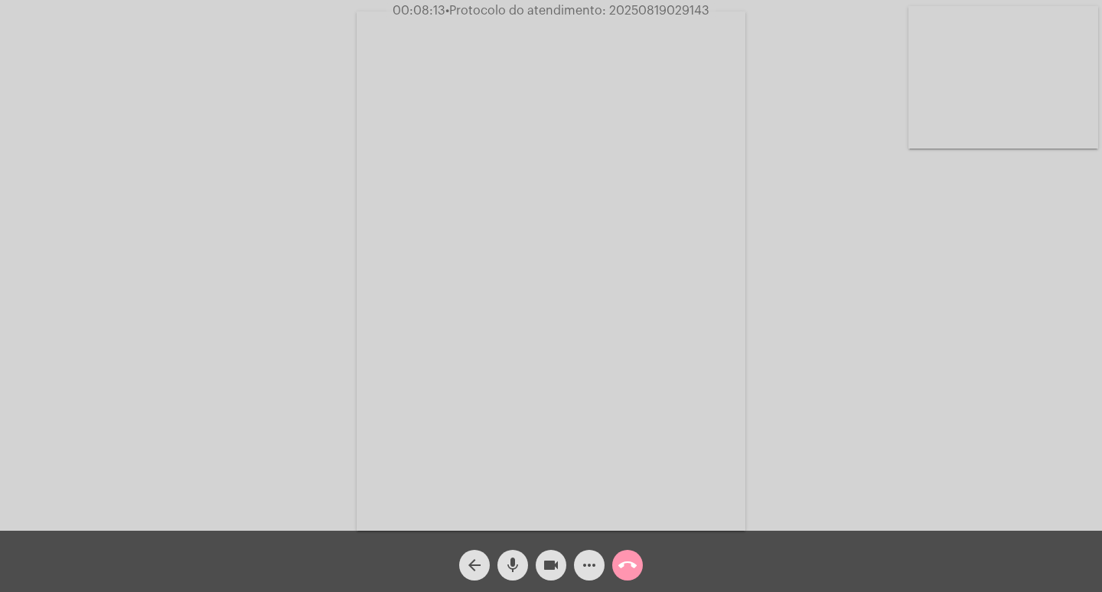
click at [659, 138] on video at bounding box center [551, 270] width 389 height 519
click at [426, 217] on video at bounding box center [256, 269] width 389 height 519
drag, startPoint x: 613, startPoint y: 97, endPoint x: 667, endPoint y: 108, distance: 55.4
click at [667, 108] on video at bounding box center [551, 270] width 389 height 519
click at [444, 164] on video at bounding box center [256, 269] width 389 height 519
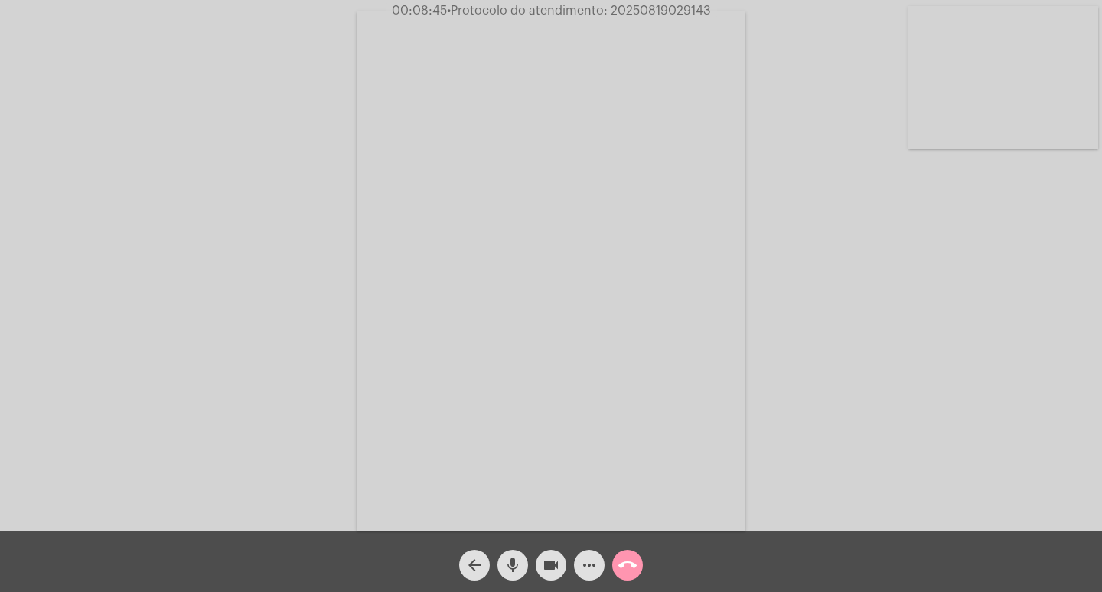
drag, startPoint x: 627, startPoint y: 106, endPoint x: 621, endPoint y: 130, distance: 25.2
click at [621, 130] on video at bounding box center [551, 270] width 389 height 519
click at [463, 177] on div "Acessando Câmera e Microfone..." at bounding box center [551, 267] width 1099 height 530
click at [433, 188] on video at bounding box center [256, 269] width 389 height 519
click at [640, 5] on span "• Protocolo do atendimento: 20250819029143" at bounding box center [578, 11] width 264 height 12
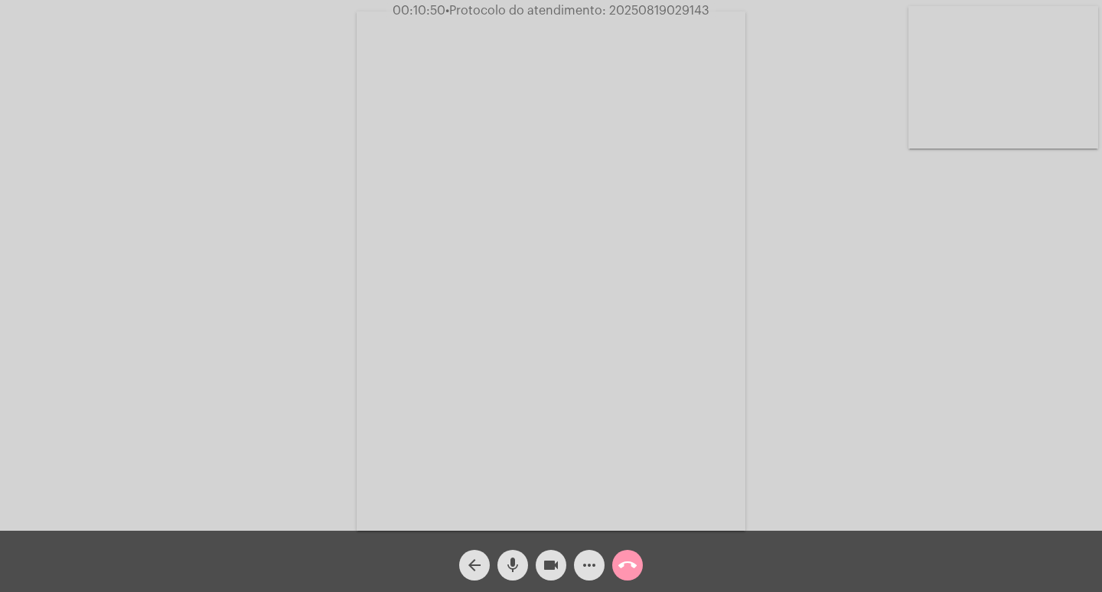
click at [640, 5] on span "• Protocolo do atendimento: 20250819029143" at bounding box center [578, 11] width 264 height 12
click at [639, 566] on button "call_end" at bounding box center [627, 565] width 31 height 31
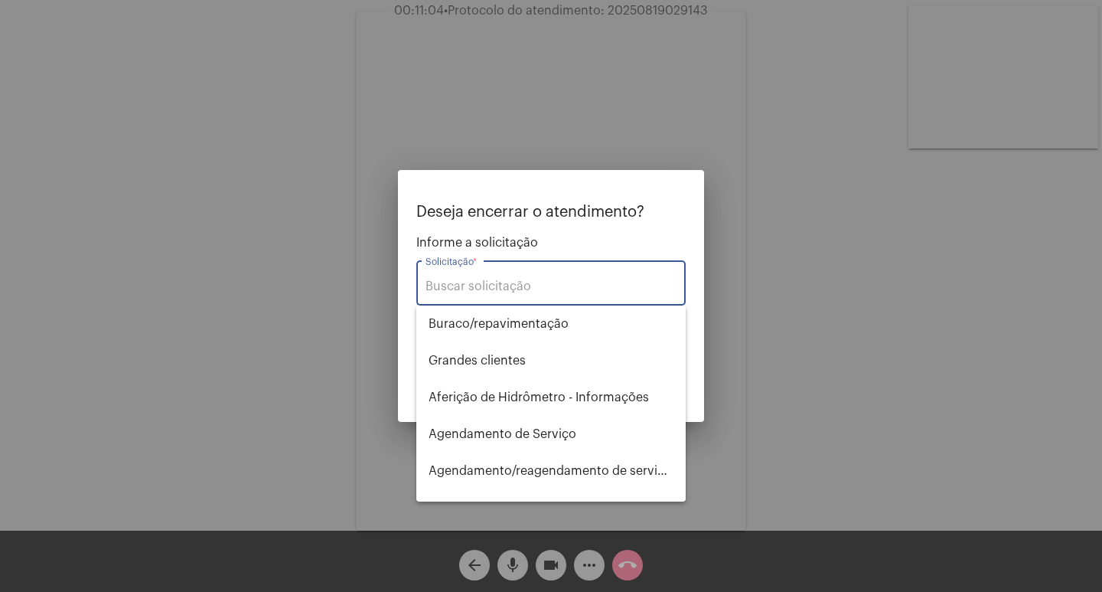
click at [566, 285] on input "Solicitação *" at bounding box center [551, 286] width 251 height 14
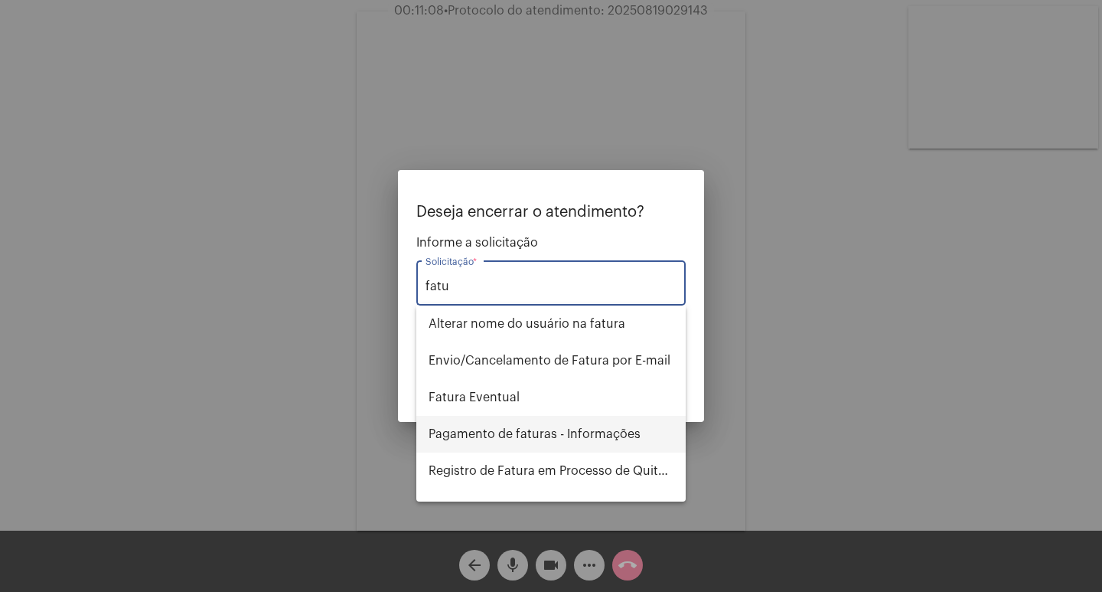
scroll to position [77, 0]
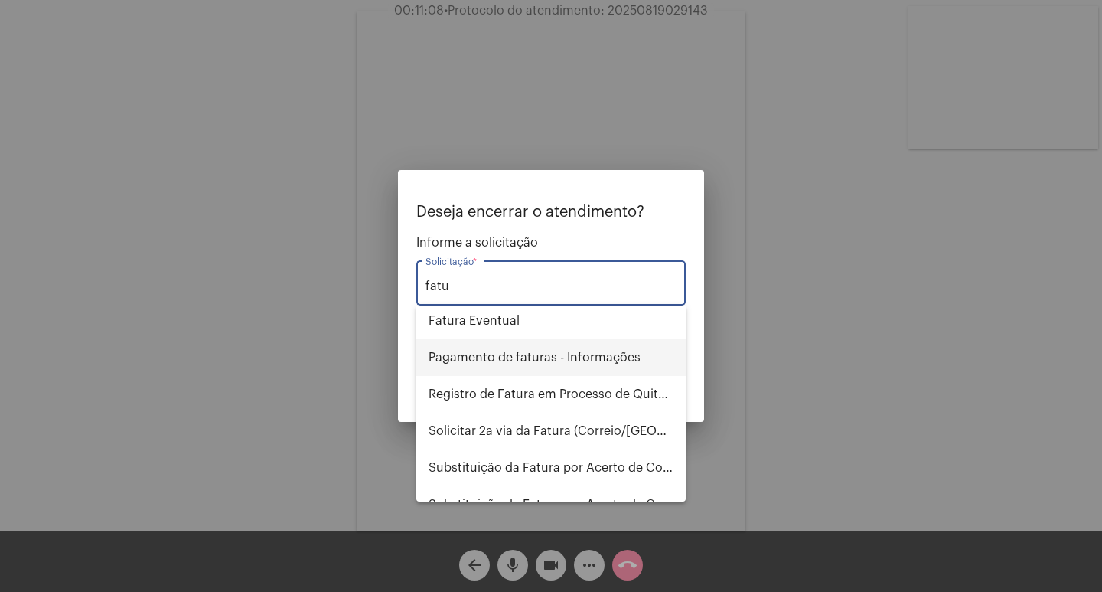
click at [587, 344] on span "Pagamento de faturas - Informações" at bounding box center [551, 357] width 245 height 37
type input "Pagamento de faturas - Informações"
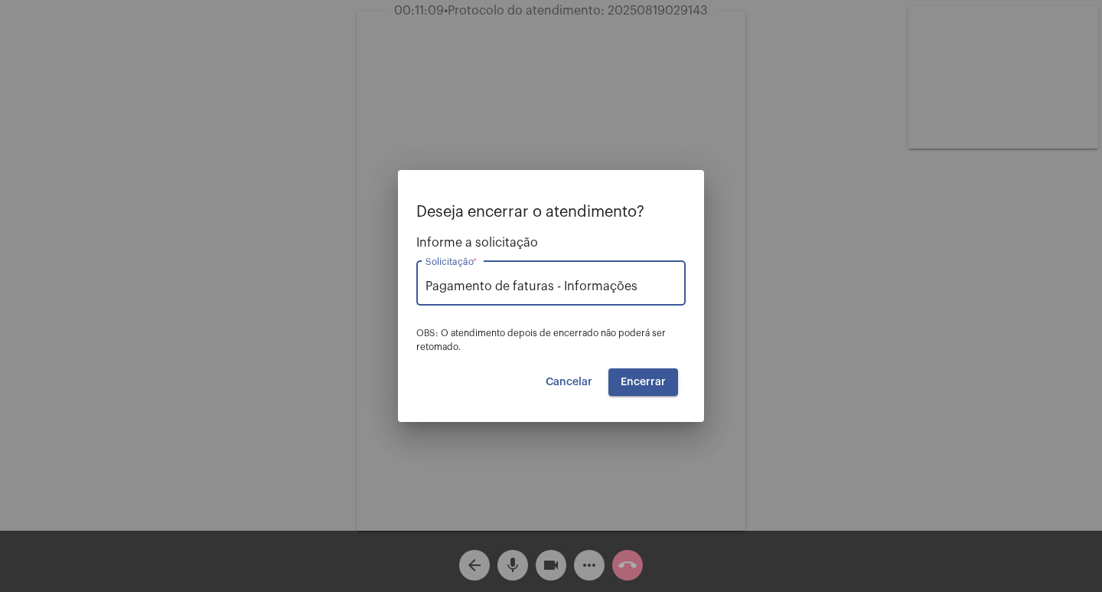
click at [630, 378] on span "Encerrar" at bounding box center [643, 382] width 45 height 11
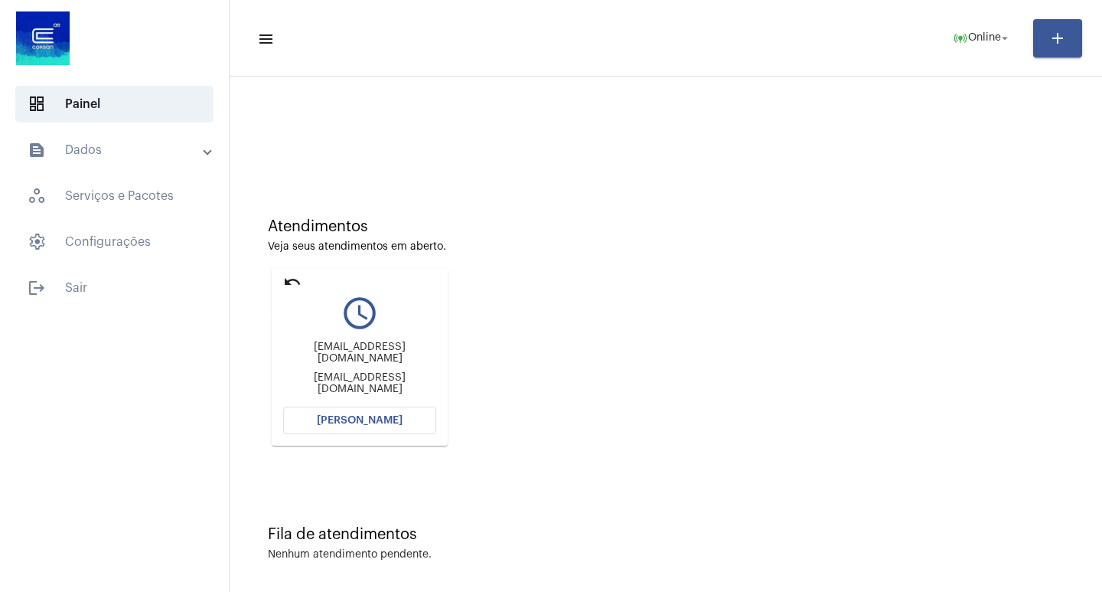
click at [287, 287] on mat-icon "undo" at bounding box center [292, 282] width 18 height 18
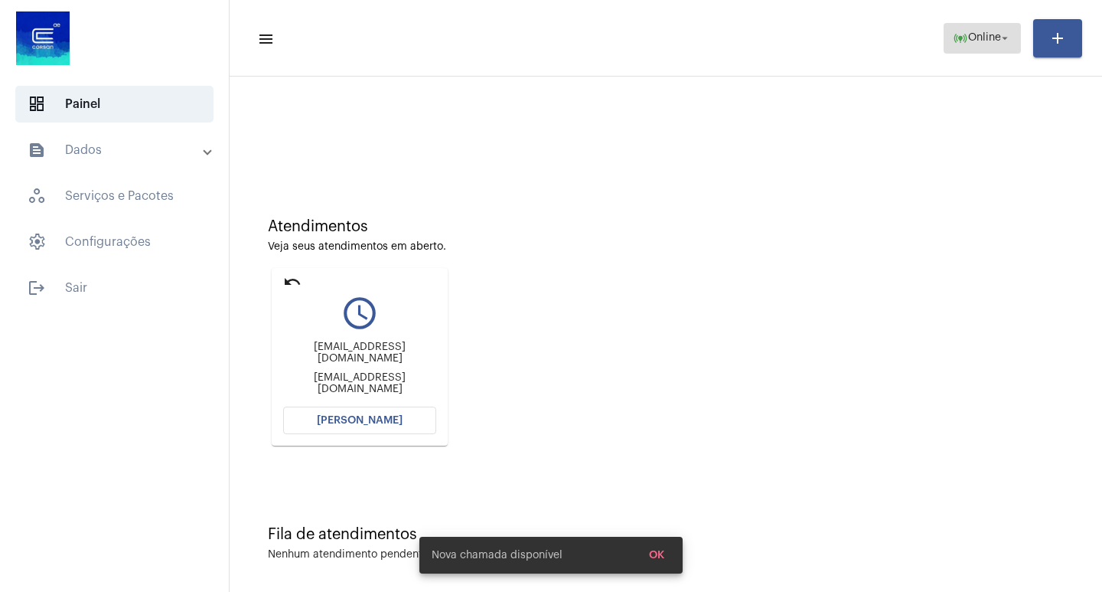
click at [973, 41] on span "Online" at bounding box center [984, 38] width 33 height 11
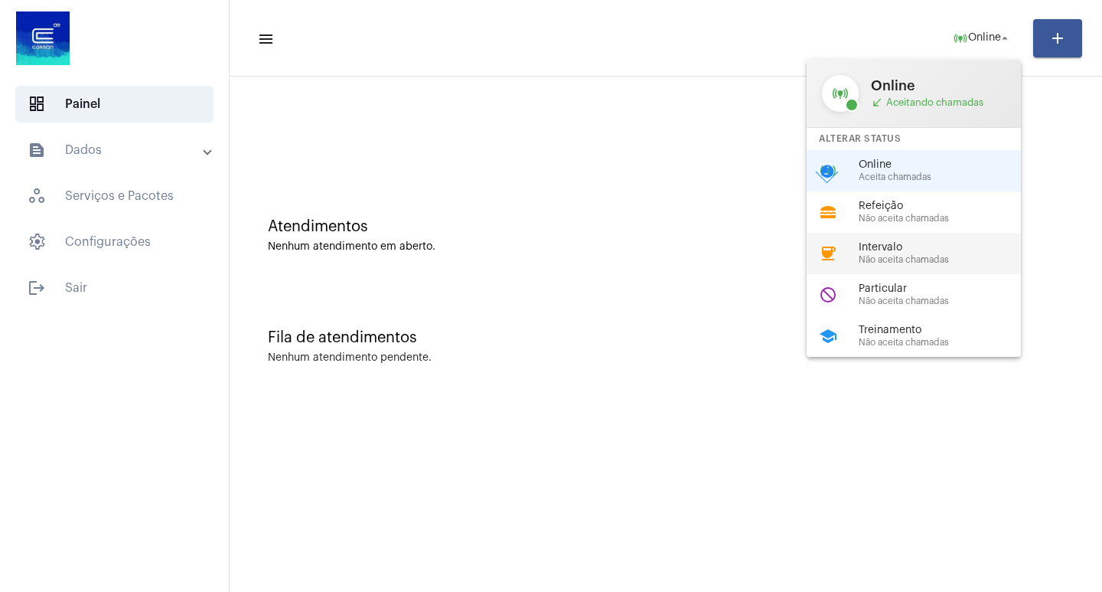
click at [896, 250] on span "Intervalo" at bounding box center [946, 247] width 175 height 11
